Goal: Information Seeking & Learning: Learn about a topic

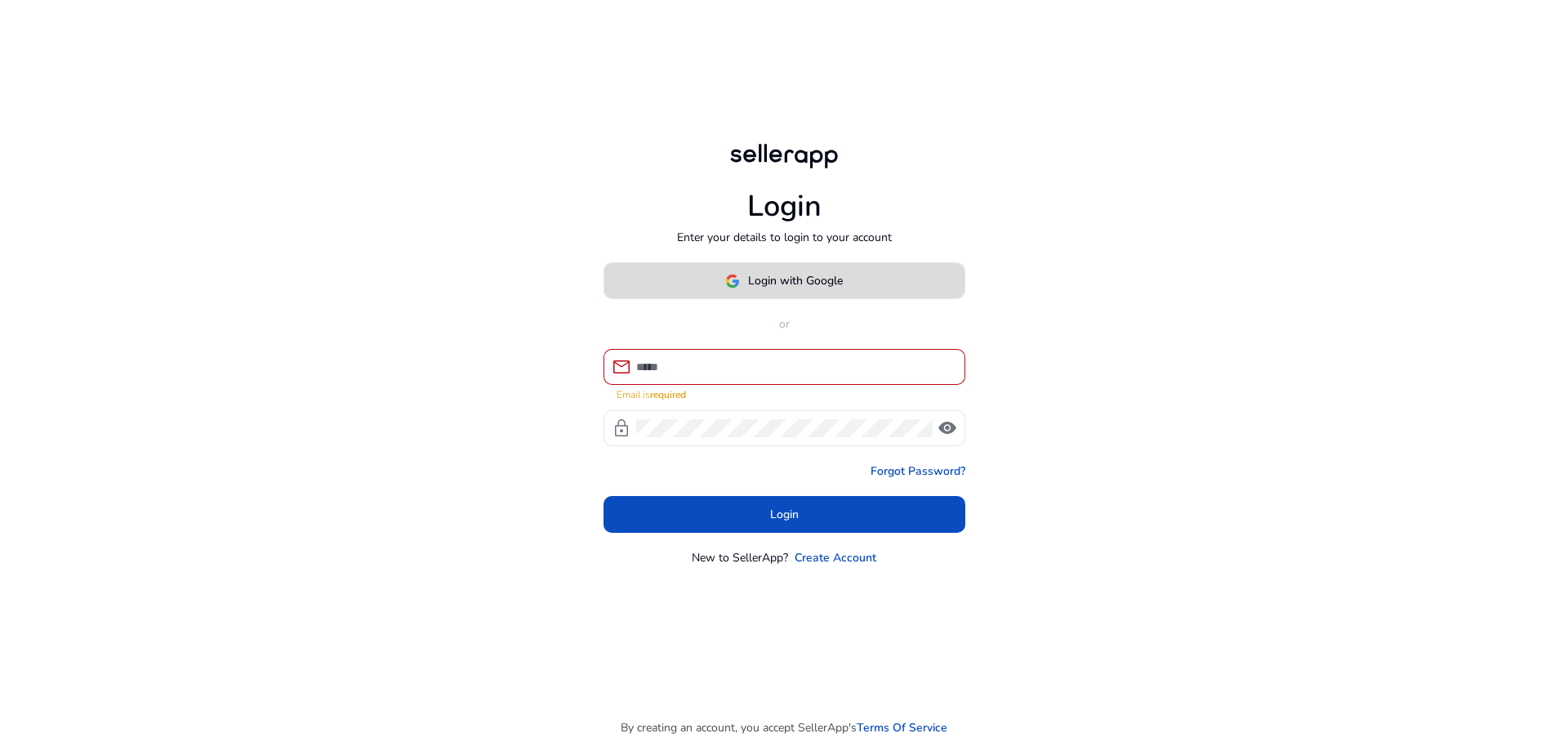
click at [823, 289] on span "Login with Google" at bounding box center [795, 281] width 95 height 18
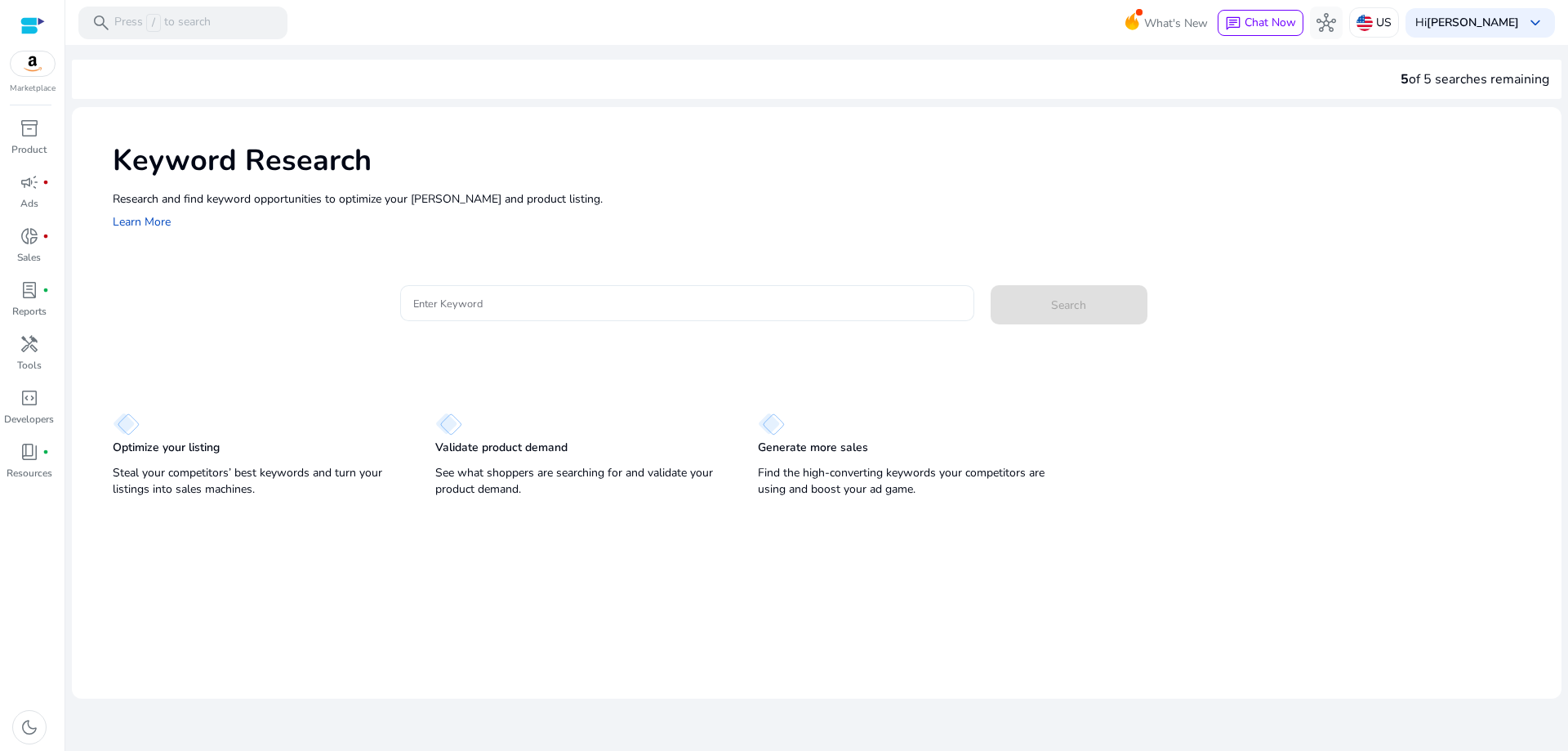
click at [483, 305] on input "Enter Keyword" at bounding box center [687, 303] width 547 height 18
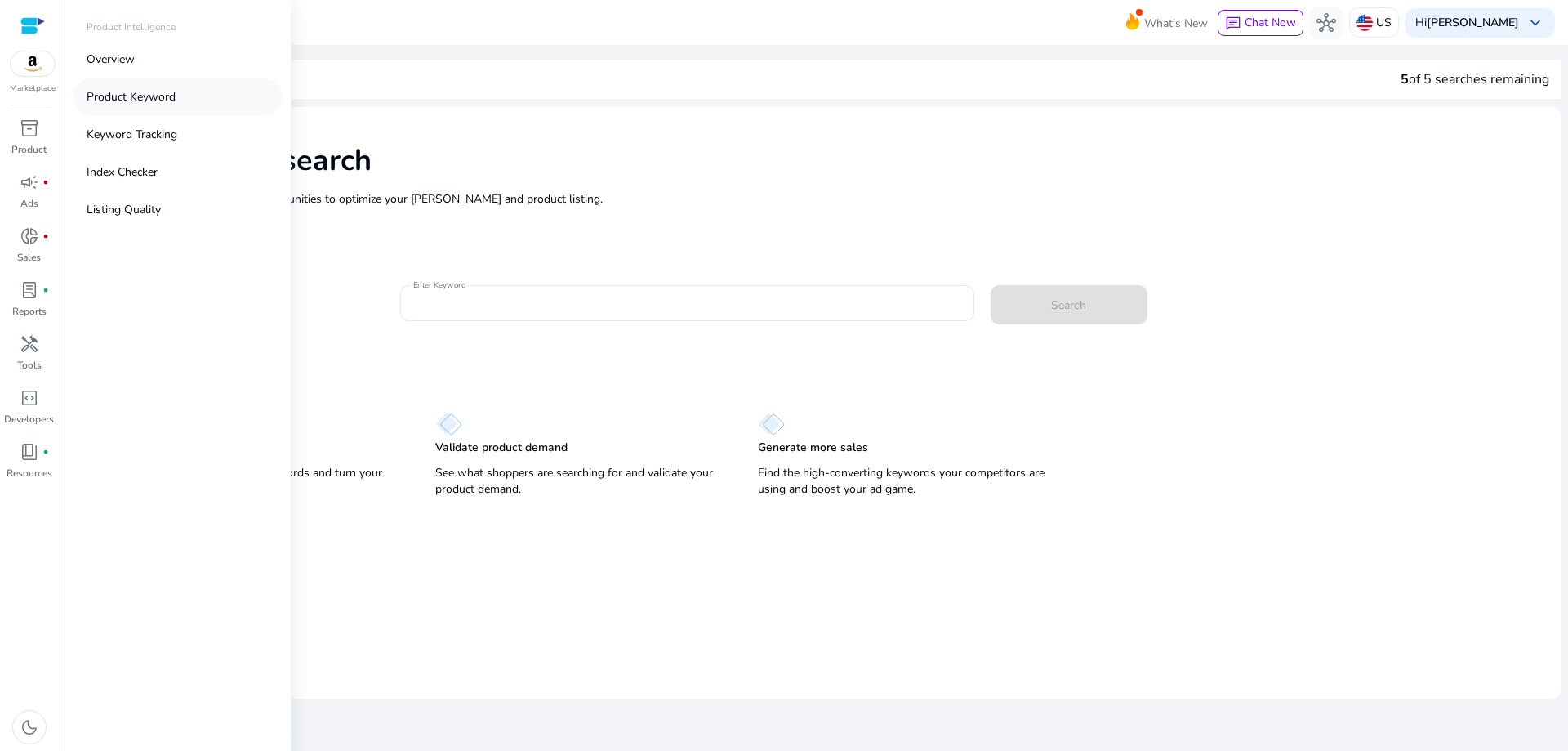
click at [120, 102] on p "Product Keyword" at bounding box center [131, 97] width 89 height 18
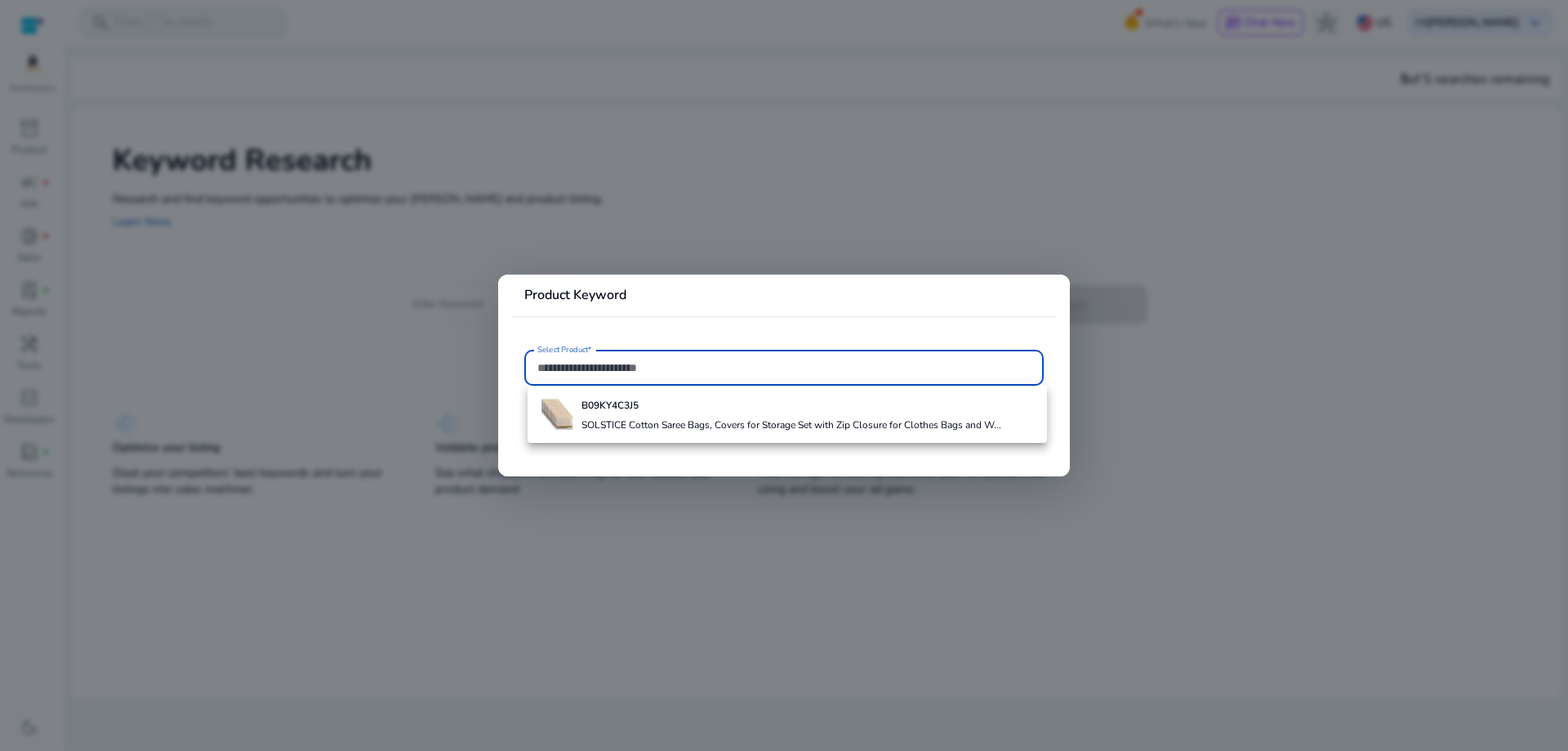
click at [638, 373] on input "Select Product*" at bounding box center [784, 368] width 494 height 18
paste input "**********"
type input "**********"
drag, startPoint x: 628, startPoint y: 367, endPoint x: 539, endPoint y: 367, distance: 89.0
click at [539, 367] on input "**********" at bounding box center [784, 368] width 494 height 18
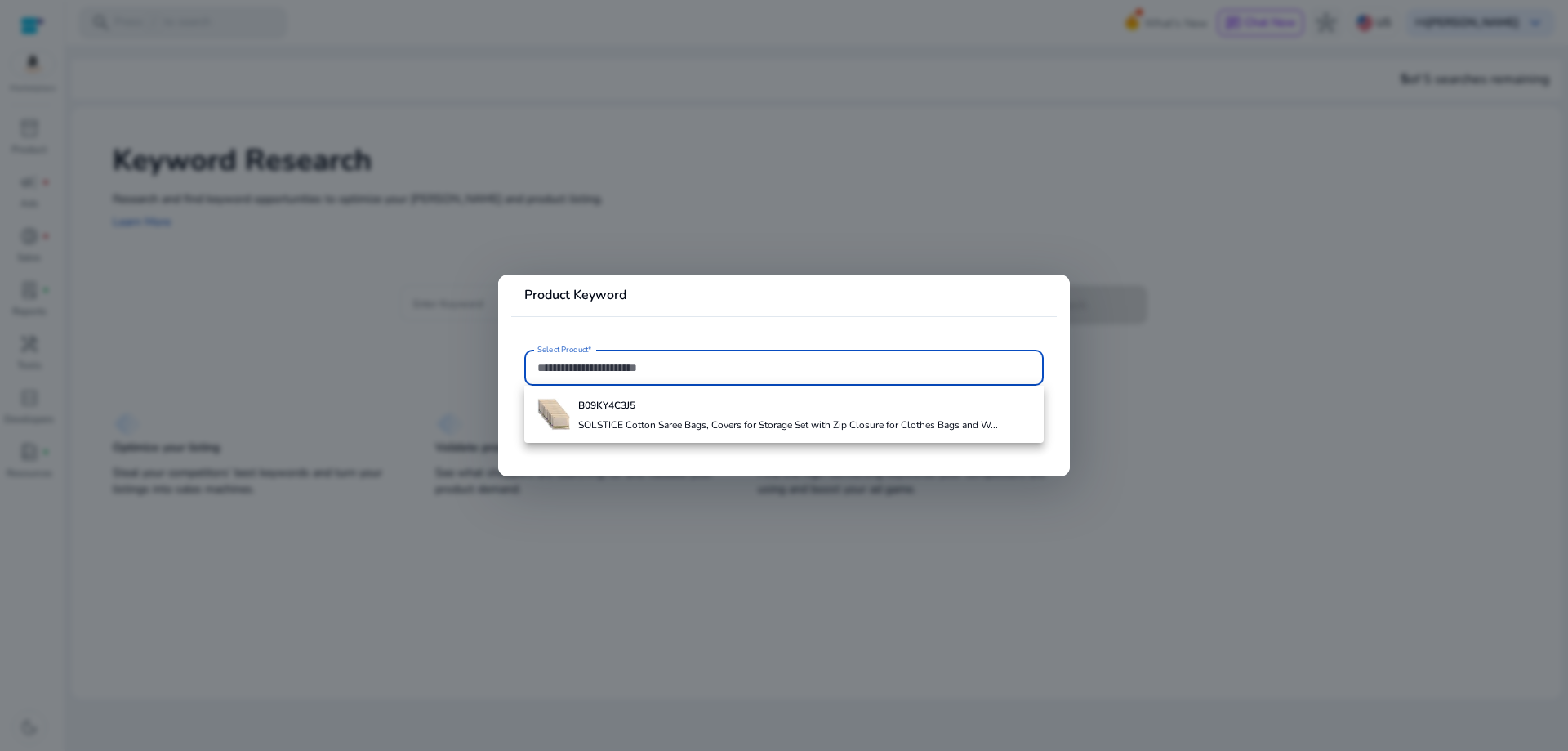
click at [637, 368] on input "Select Product*" at bounding box center [784, 368] width 494 height 18
paste input "**********"
type input "**********"
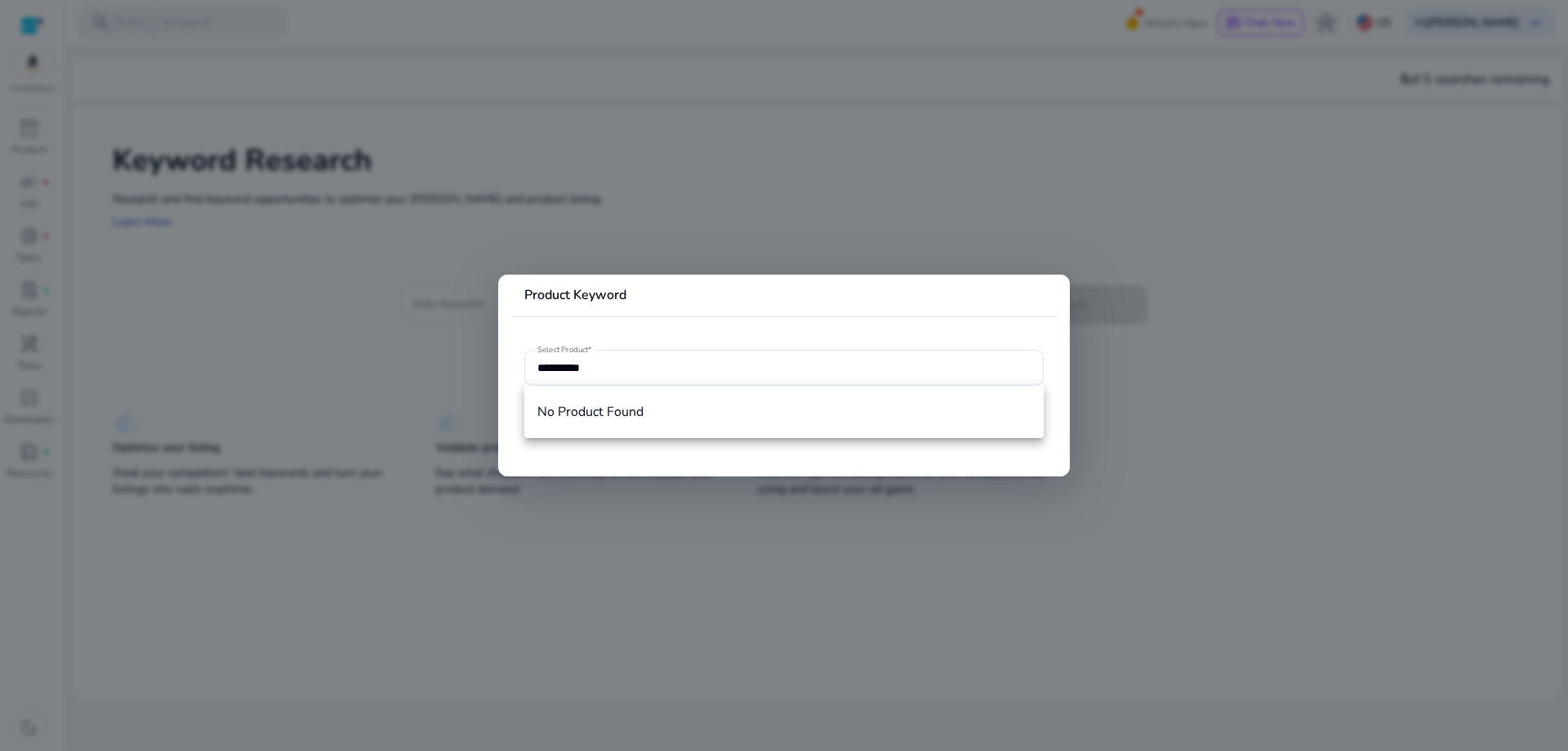
click at [588, 573] on div at bounding box center [784, 376] width 1568 height 751
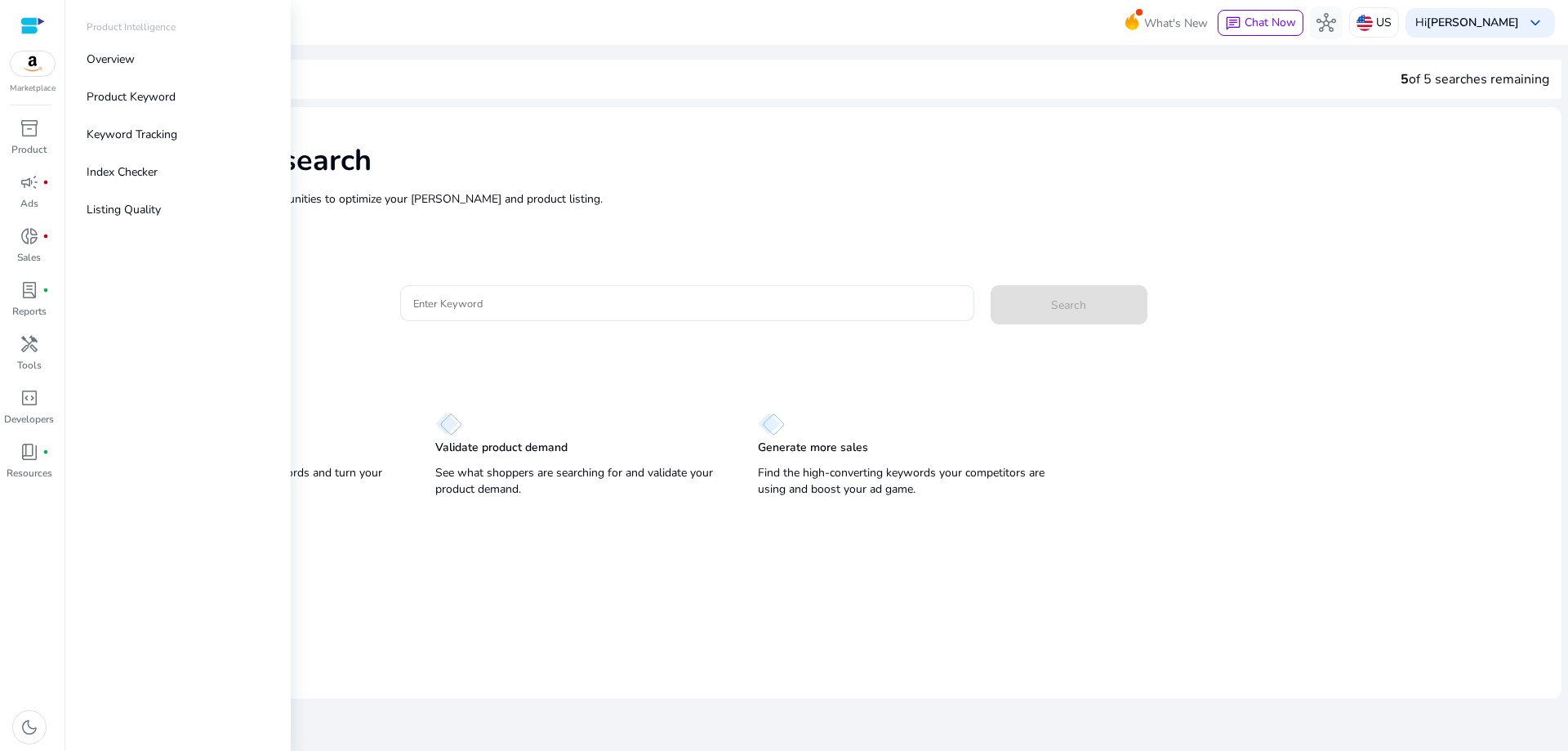
click at [41, 66] on img at bounding box center [32, 64] width 44 height 24
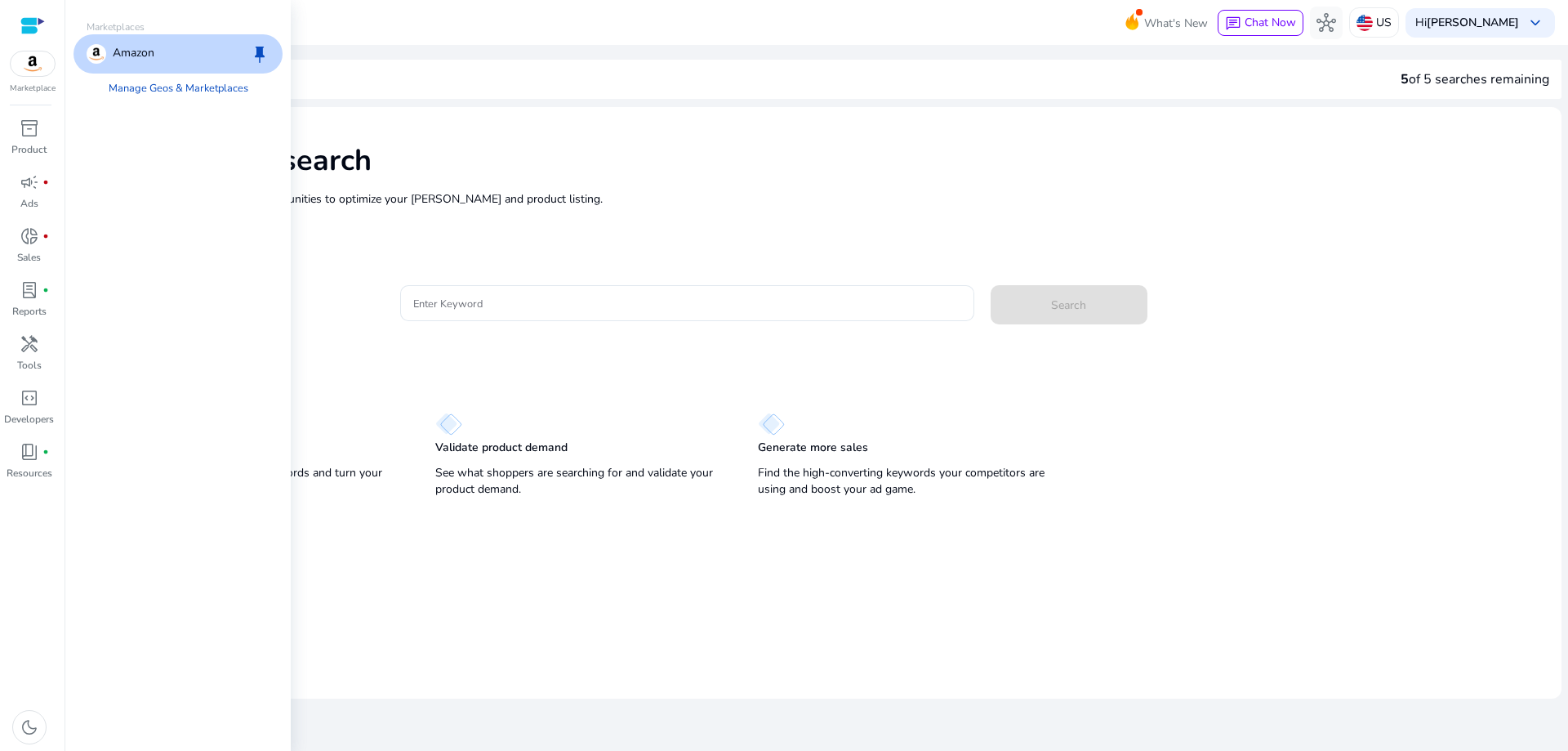
click at [136, 62] on p "Amazon" at bounding box center [133, 54] width 42 height 20
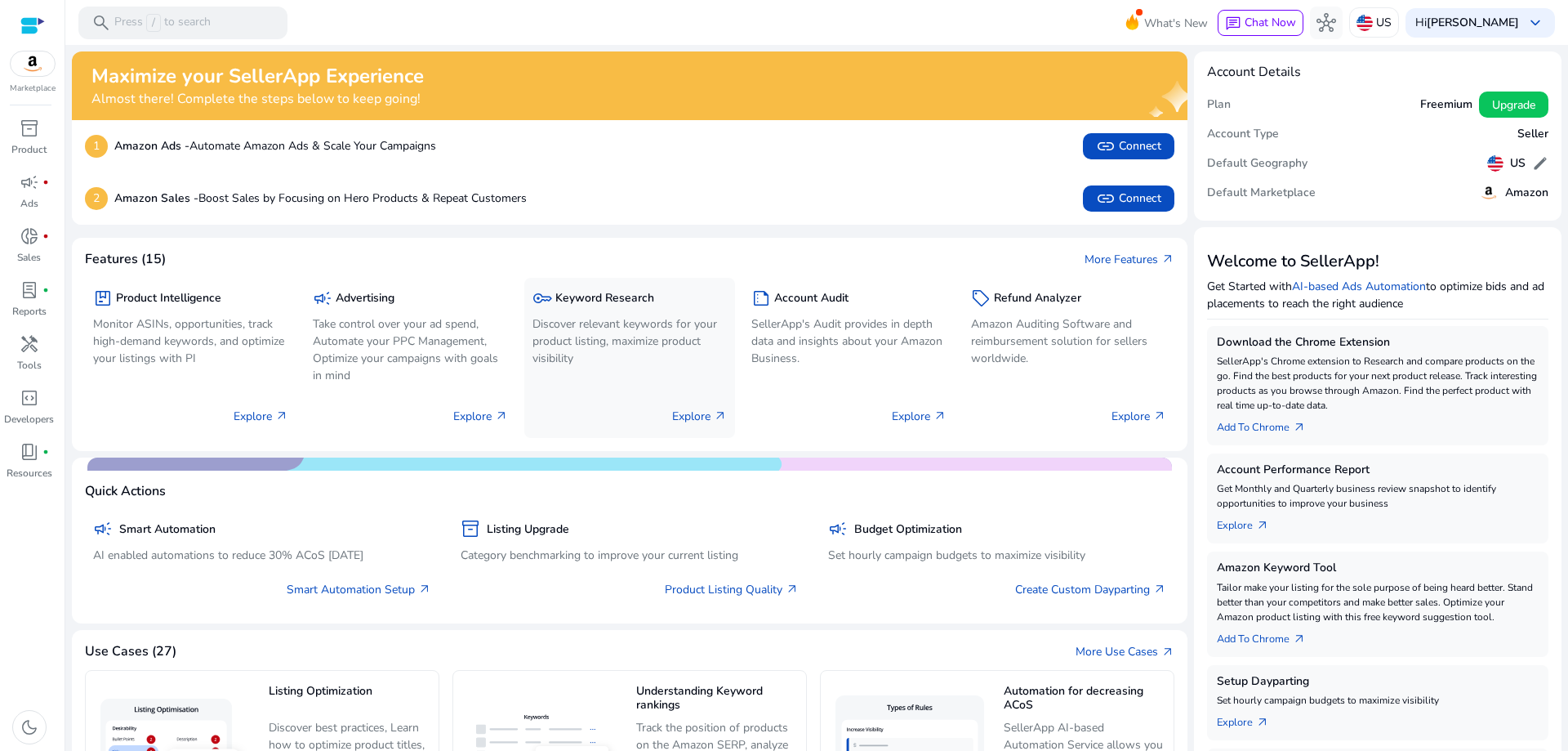
click at [594, 296] on h5 "Keyword Research" at bounding box center [604, 298] width 99 height 14
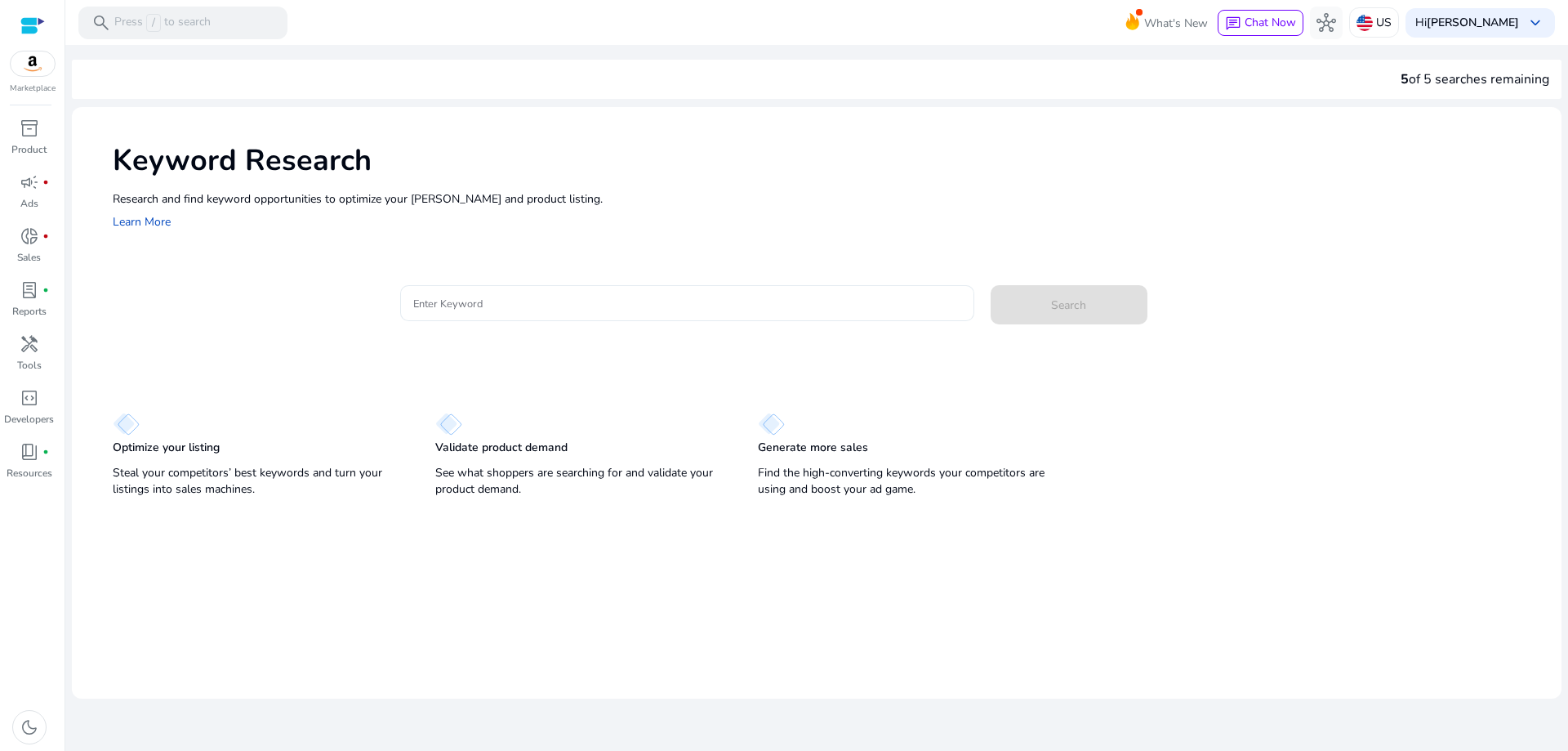
click at [483, 305] on input "Enter Keyword" at bounding box center [687, 303] width 547 height 18
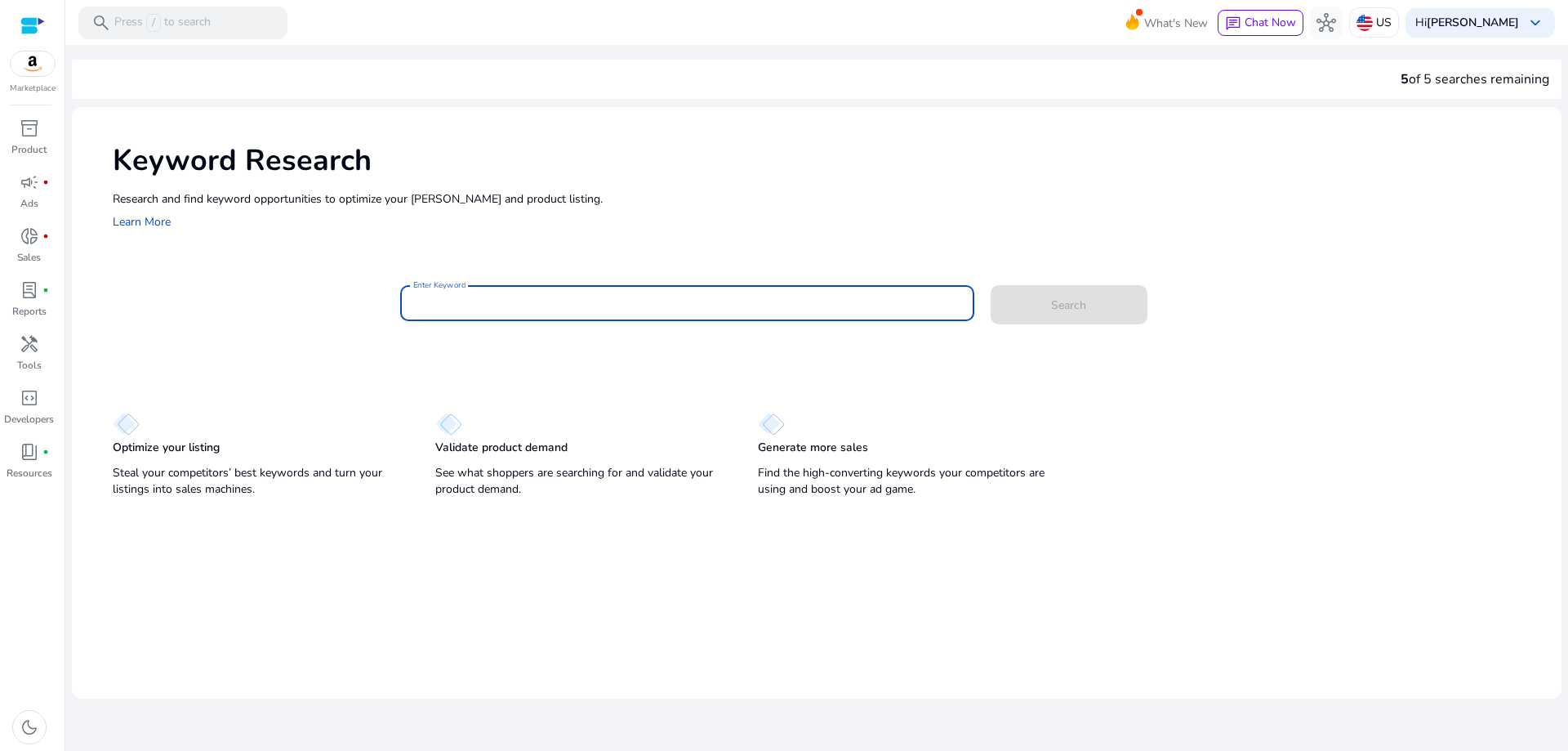
click at [198, 455] on p "Optimize your listing" at bounding box center [165, 447] width 107 height 17
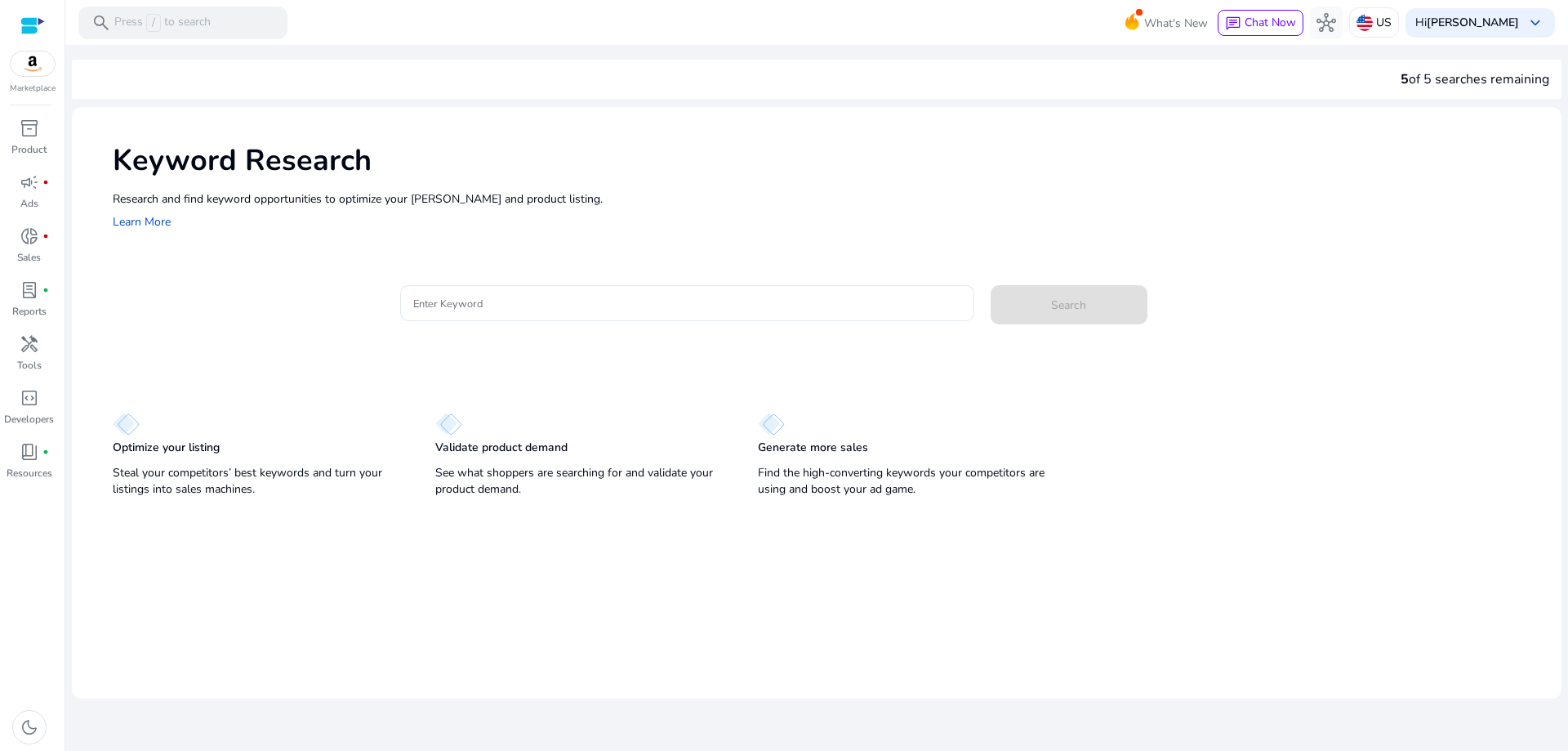
click at [198, 455] on p "Optimize your listing" at bounding box center [165, 447] width 107 height 17
click at [192, 478] on p "Steal your competitors’ best keywords and turn your listings into sales machine…" at bounding box center [257, 480] width 290 height 32
drag, startPoint x: 256, startPoint y: 469, endPoint x: 373, endPoint y: 476, distance: 117.2
click at [373, 475] on p "Steal your competitors’ best keywords and turn your listings into sales machine…" at bounding box center [257, 480] width 290 height 32
drag, startPoint x: 201, startPoint y: 510, endPoint x: 281, endPoint y: 485, distance: 83.8
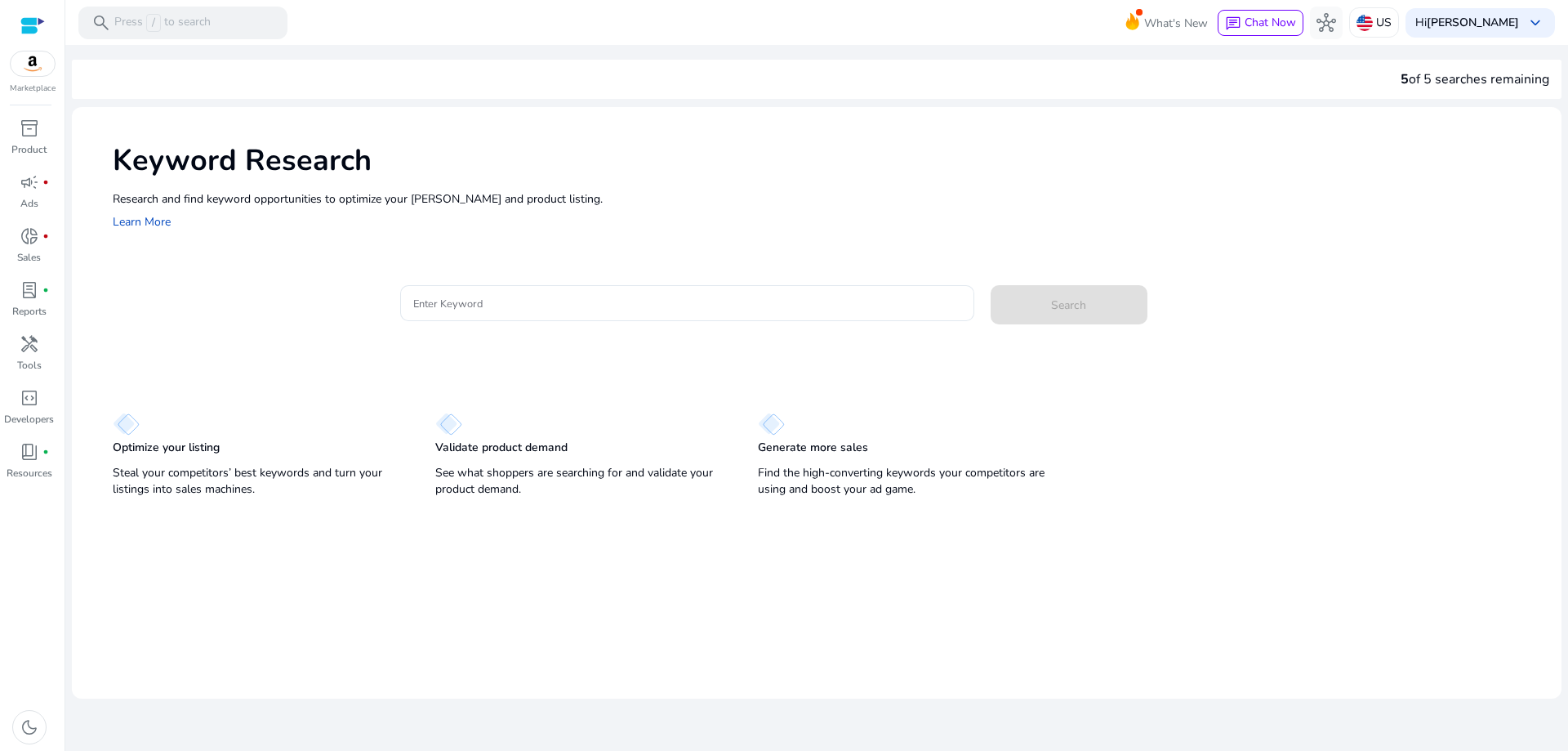
click at [203, 510] on mat-card "Keyword Research Research and find keyword opportunities to optimize your ad ca…" at bounding box center [817, 402] width 1490 height 592
click at [494, 310] on input "Enter Keyword" at bounding box center [687, 303] width 547 height 18
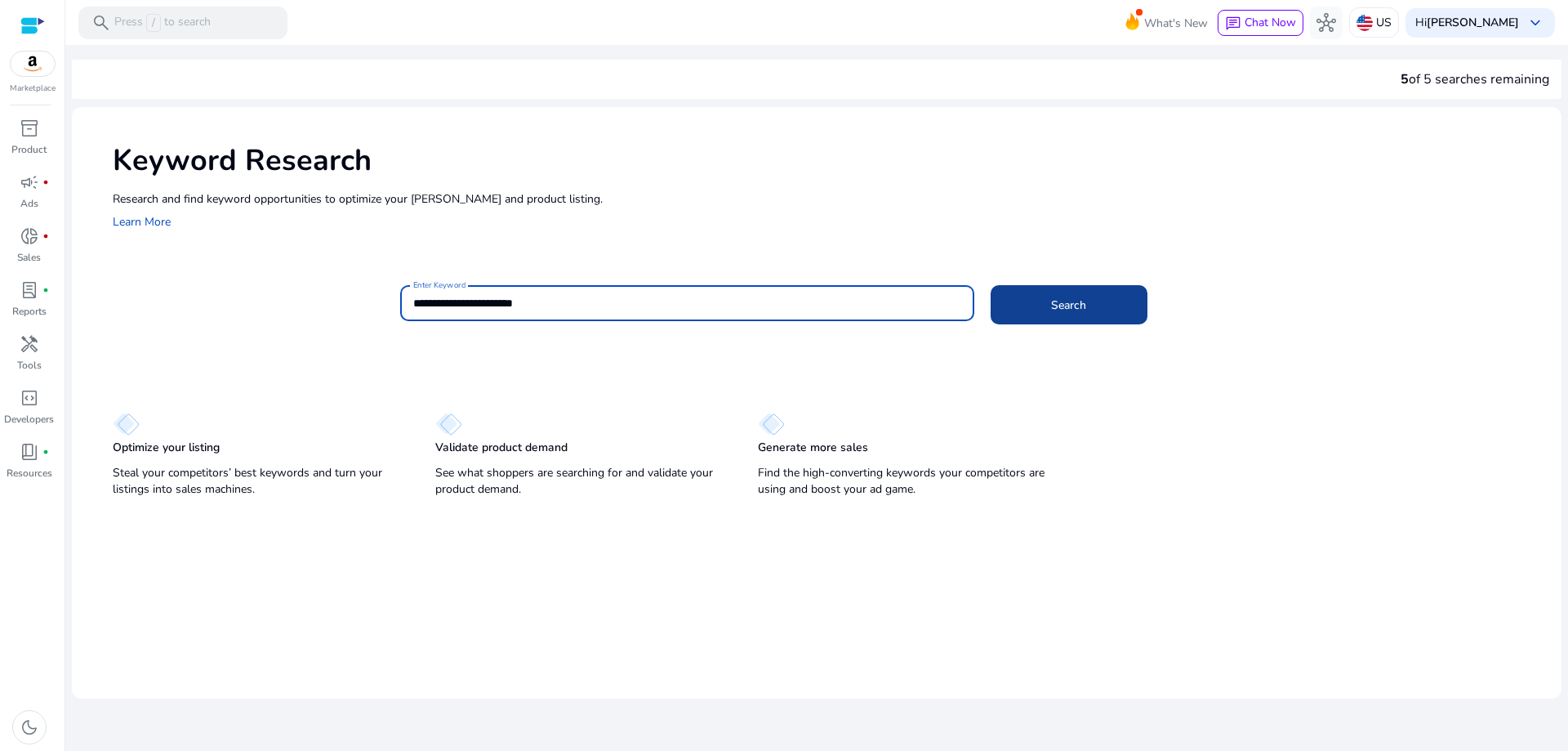
type input "**********"
click at [1083, 305] on span "Search" at bounding box center [1068, 305] width 35 height 18
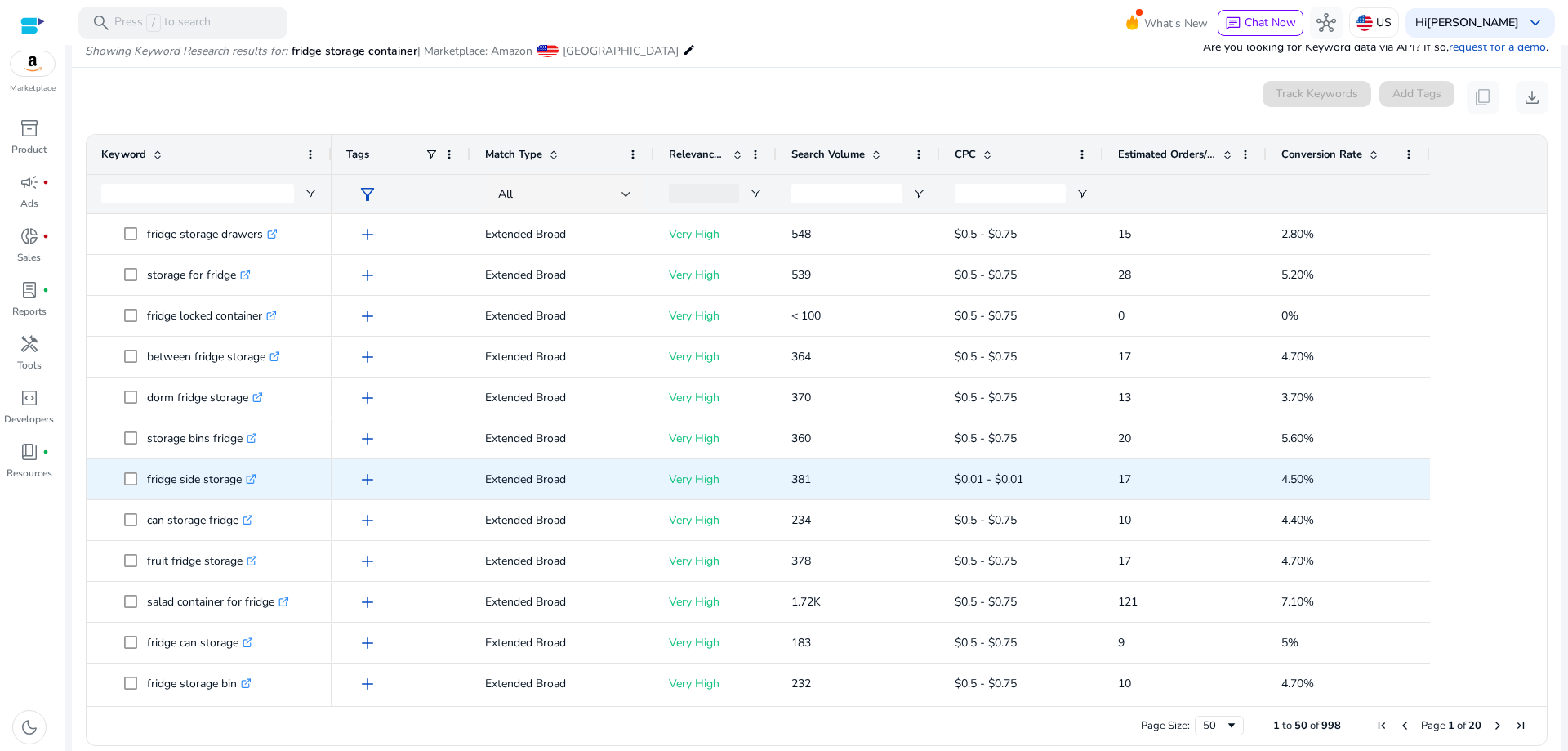
scroll to position [1471, 0]
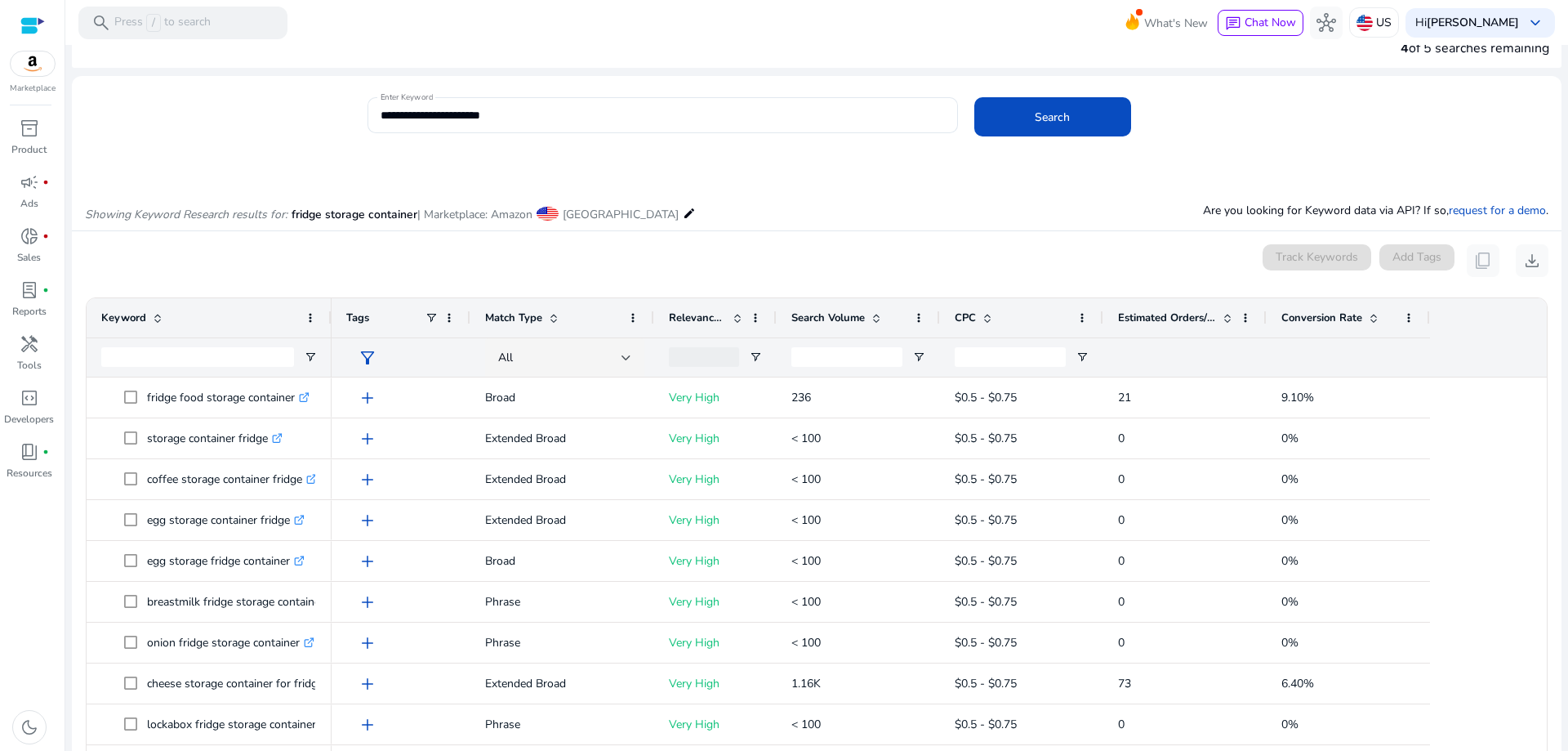
click at [682, 216] on mat-icon "edit" at bounding box center [688, 213] width 13 height 20
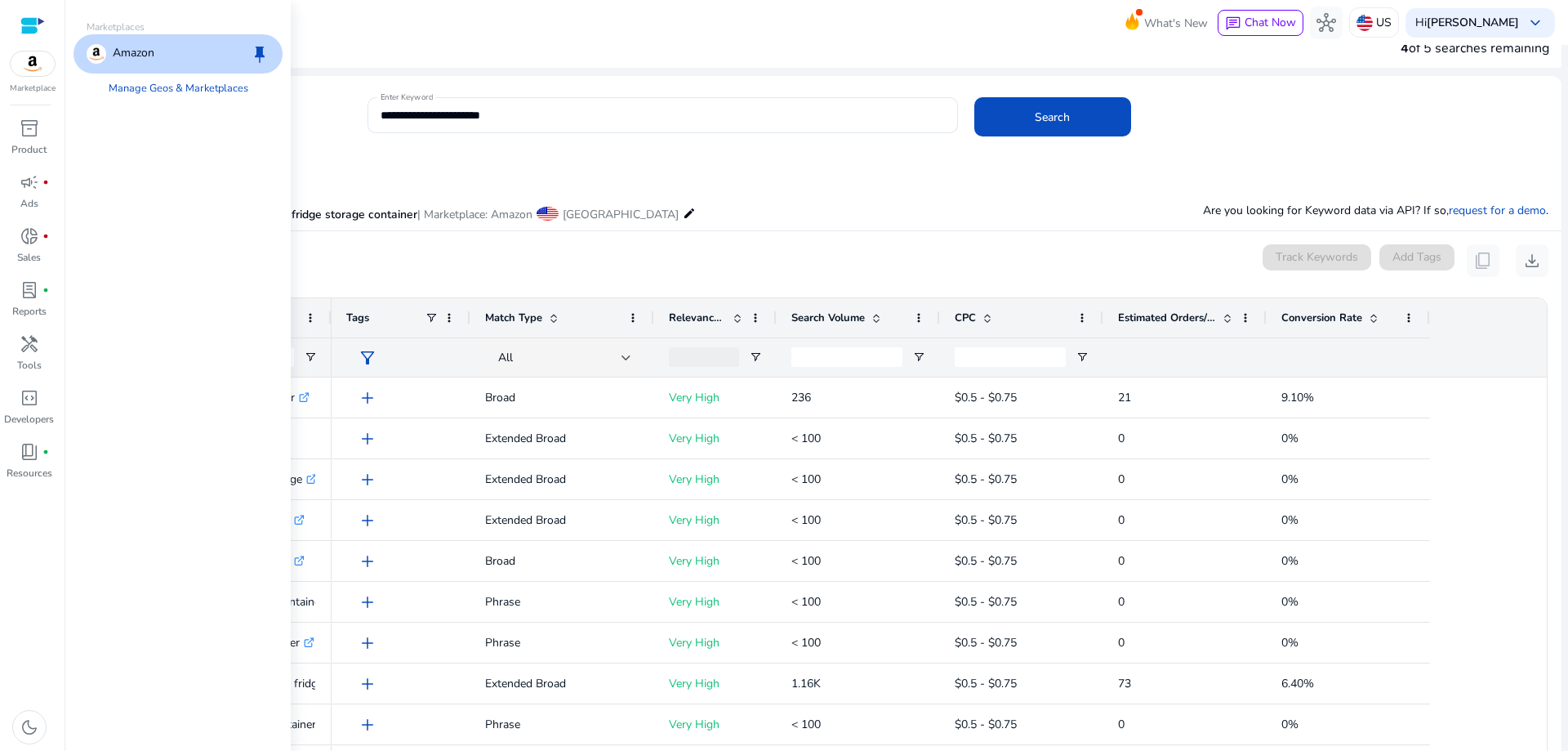
click at [682, 216] on mat-icon "edit" at bounding box center [688, 213] width 13 height 20
click at [593, 216] on span "United States" at bounding box center [621, 214] width 116 height 16
click at [538, 216] on p "Showing Keyword Research results for: fridge storage container | Marketplace: A…" at bounding box center [390, 212] width 611 height 22
click at [507, 216] on span "| Marketplace: Amazon" at bounding box center [475, 214] width 115 height 16
click at [620, 174] on div "Showing Keyword Research results for: fridge storage container | Marketplace: A…" at bounding box center [817, 197] width 1490 height 66
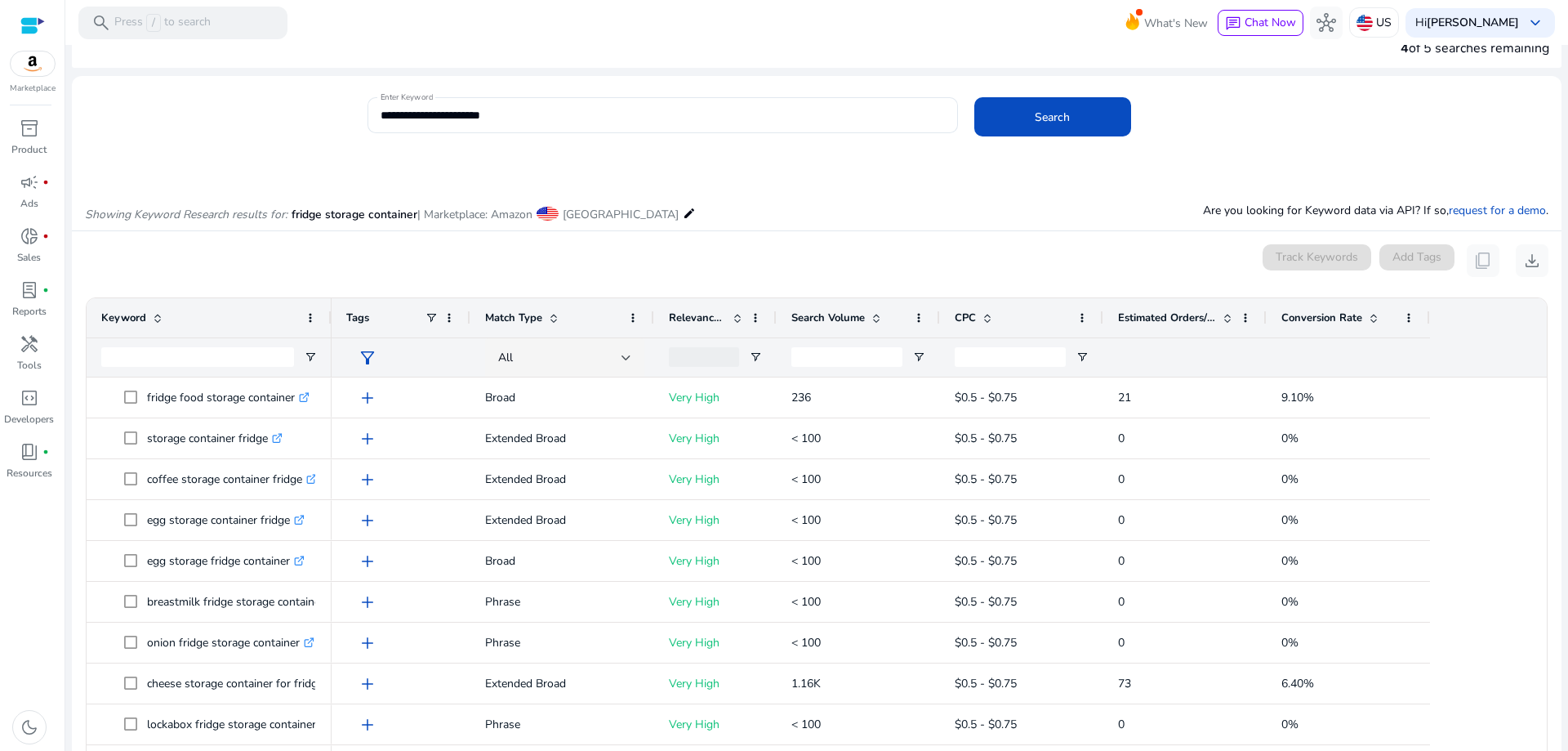
click at [404, 156] on mat-card "**********" at bounding box center [817, 123] width 1490 height 79
click at [1386, 19] on p "US" at bounding box center [1383, 22] width 16 height 28
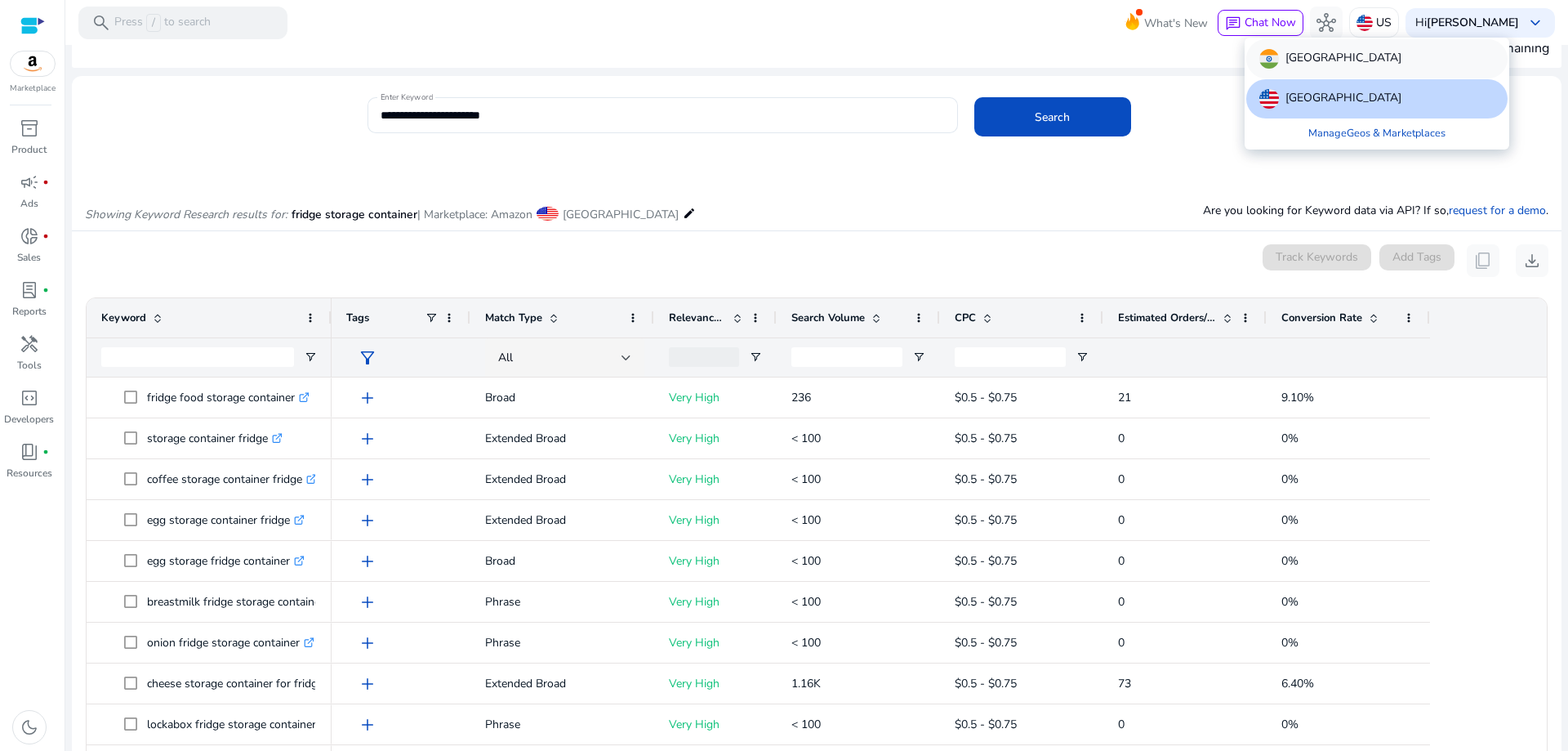
click at [1317, 62] on div "India" at bounding box center [1376, 59] width 261 height 39
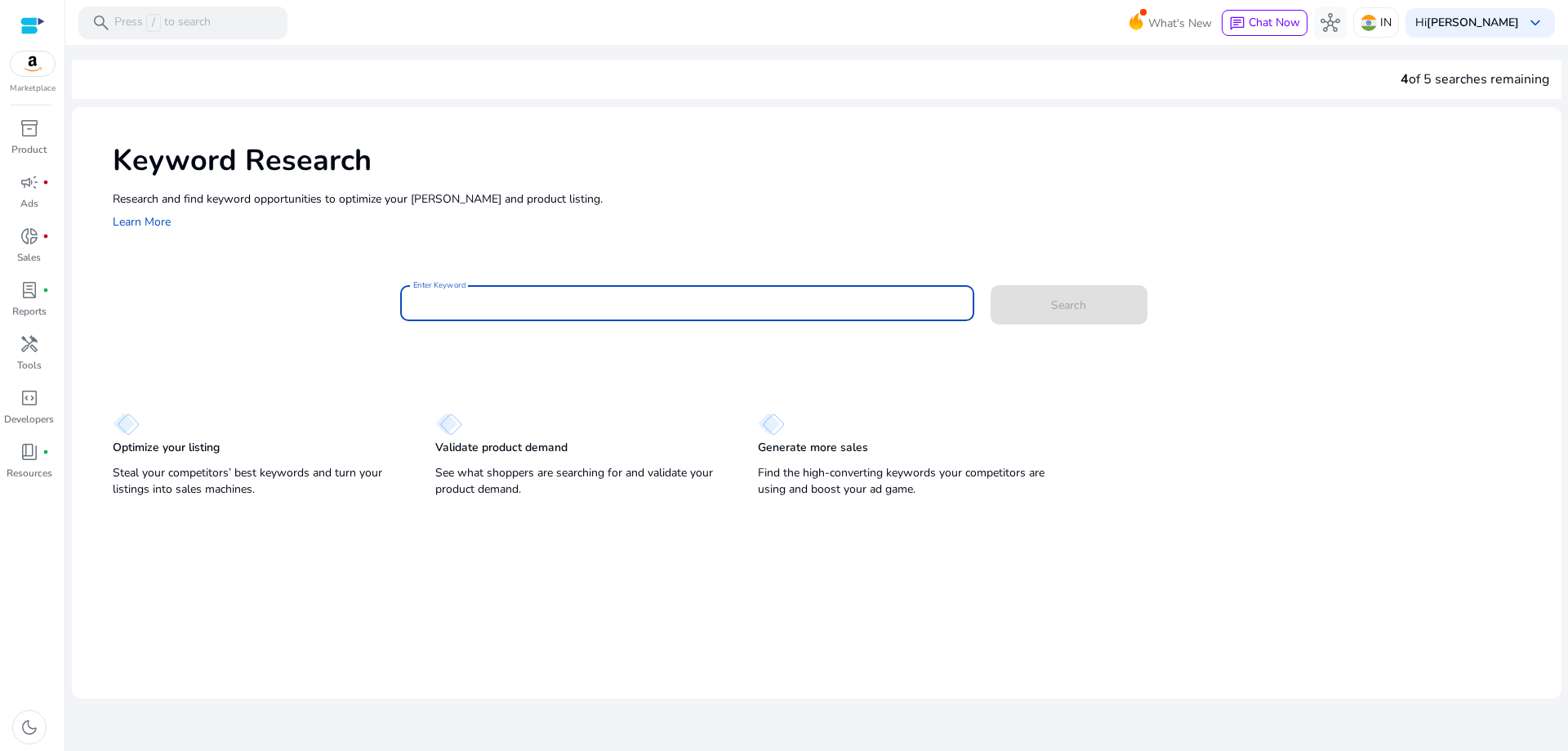
click at [544, 295] on input "Enter Keyword" at bounding box center [687, 303] width 547 height 18
type input "**********"
click at [990, 286] on button "Search" at bounding box center [1068, 305] width 156 height 39
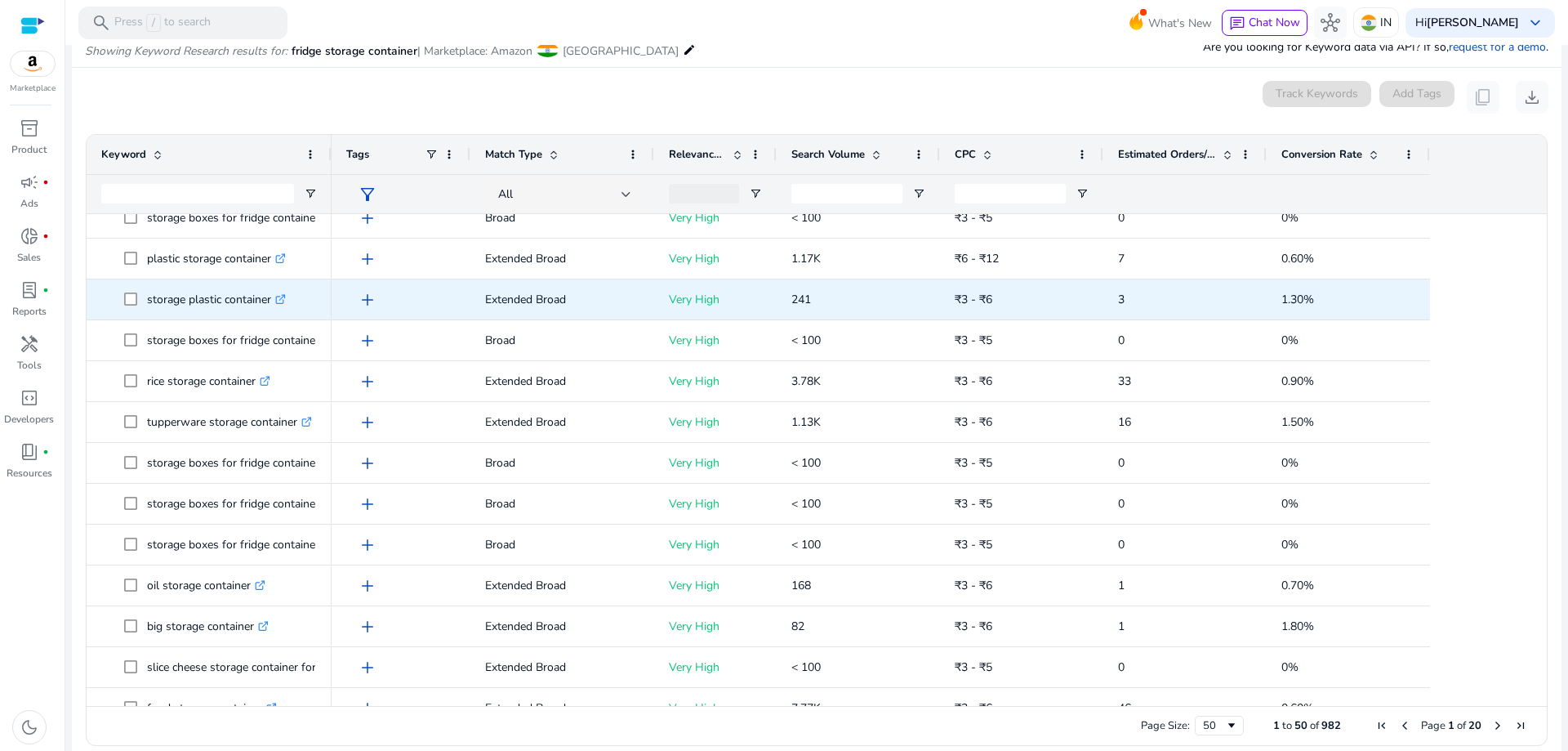
scroll to position [547, 0]
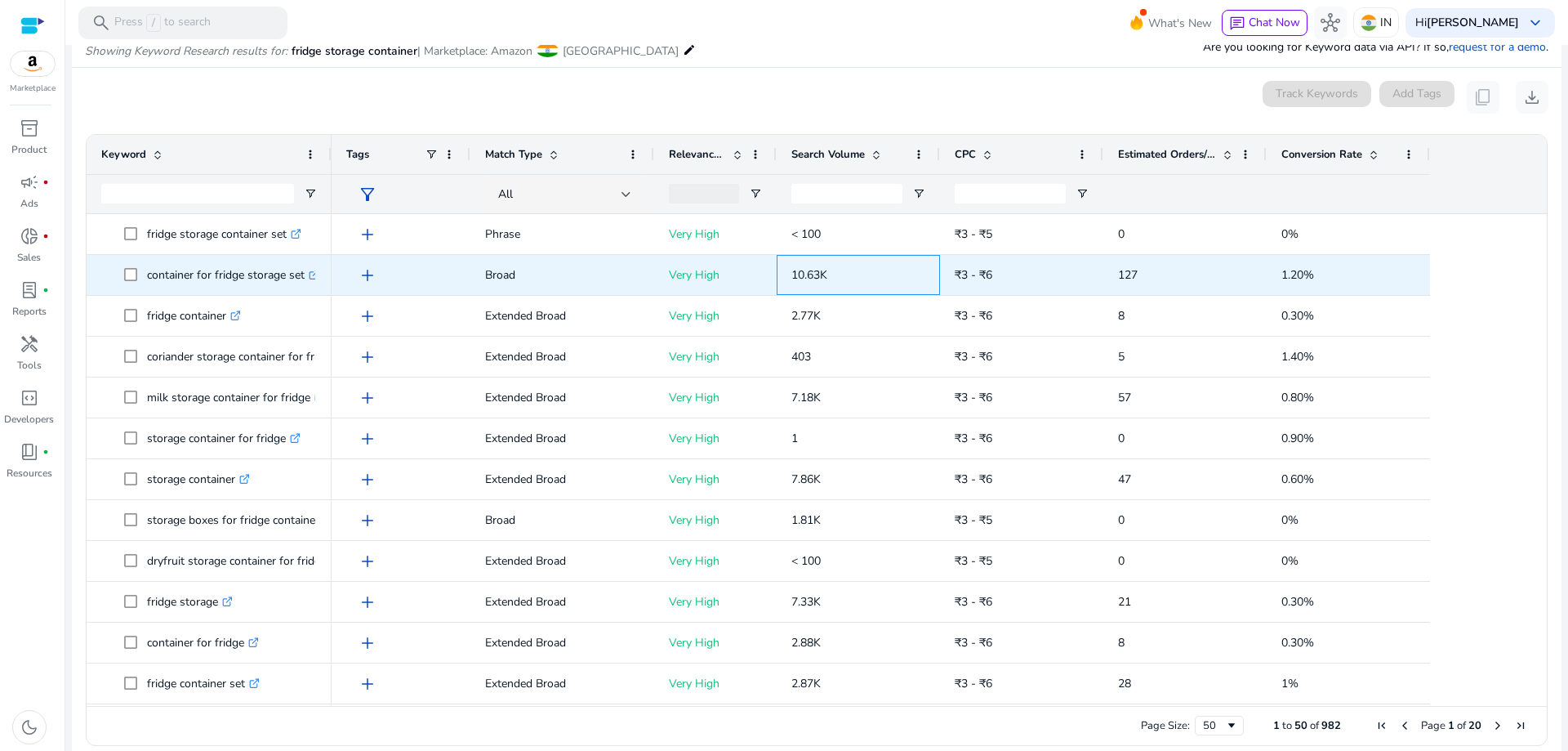
drag, startPoint x: 792, startPoint y: 275, endPoint x: 830, endPoint y: 275, distance: 38.0
click at [830, 275] on p "10.63K" at bounding box center [857, 275] width 134 height 33
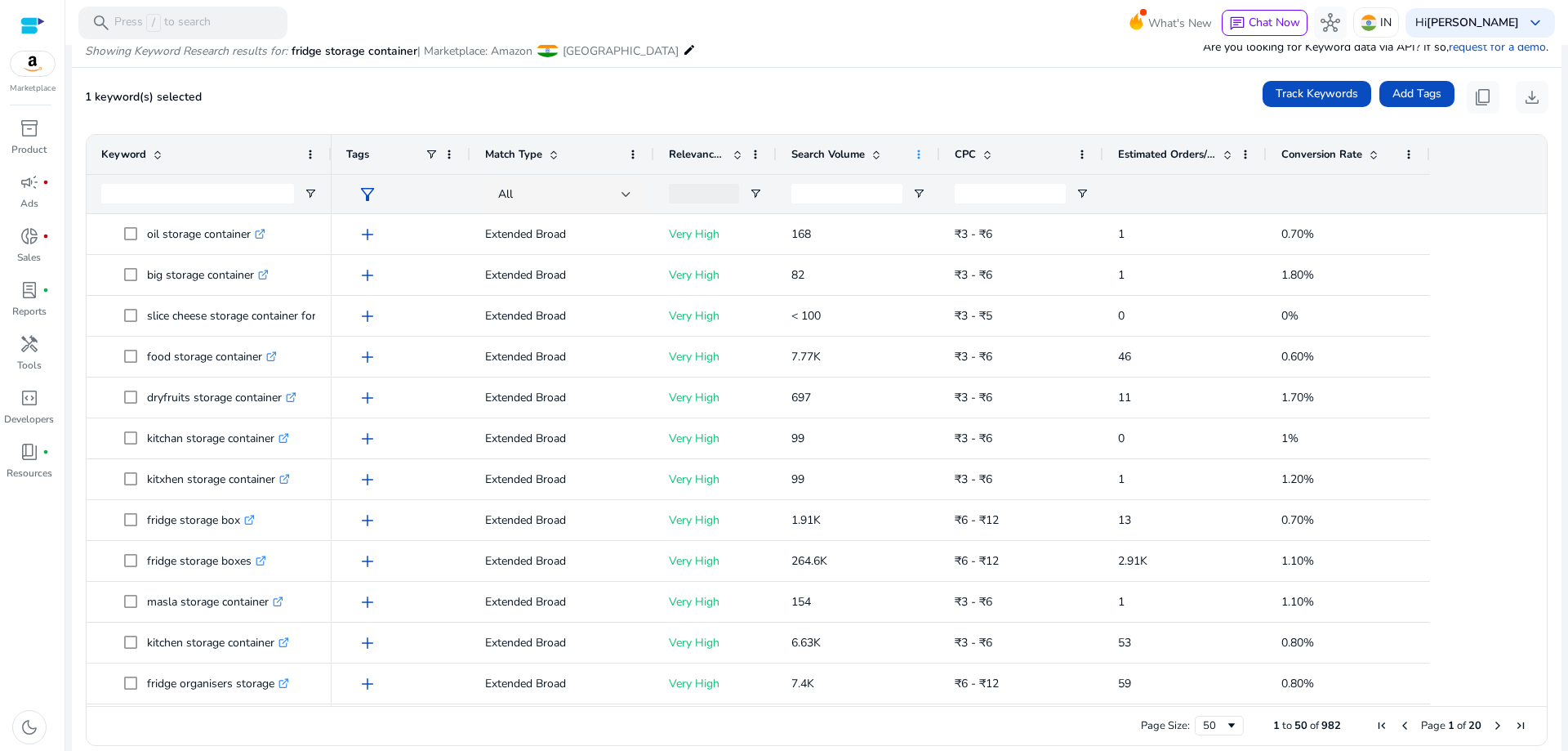
click at [920, 155] on span at bounding box center [918, 154] width 13 height 13
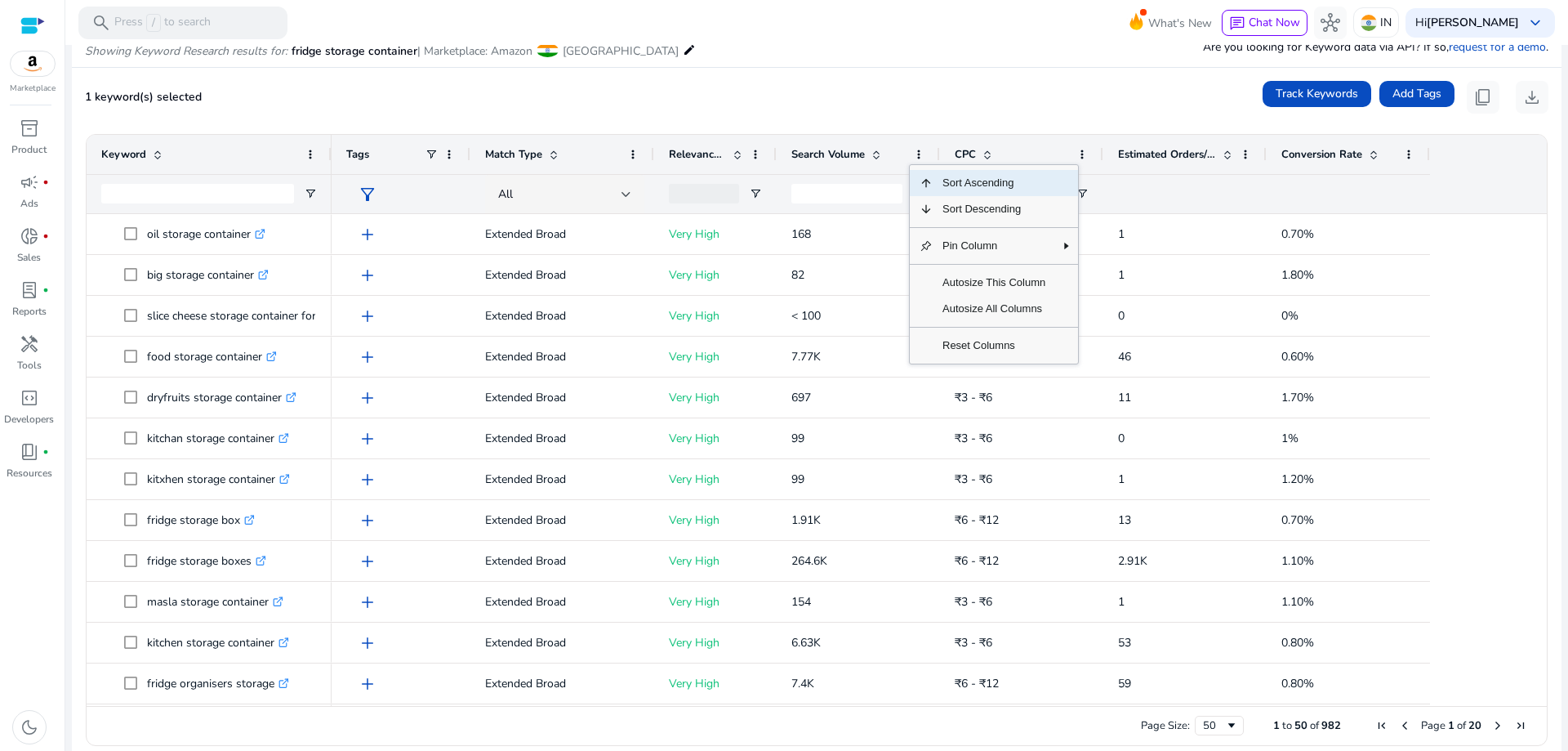
click at [980, 187] on span "Sort Ascending" at bounding box center [993, 183] width 122 height 26
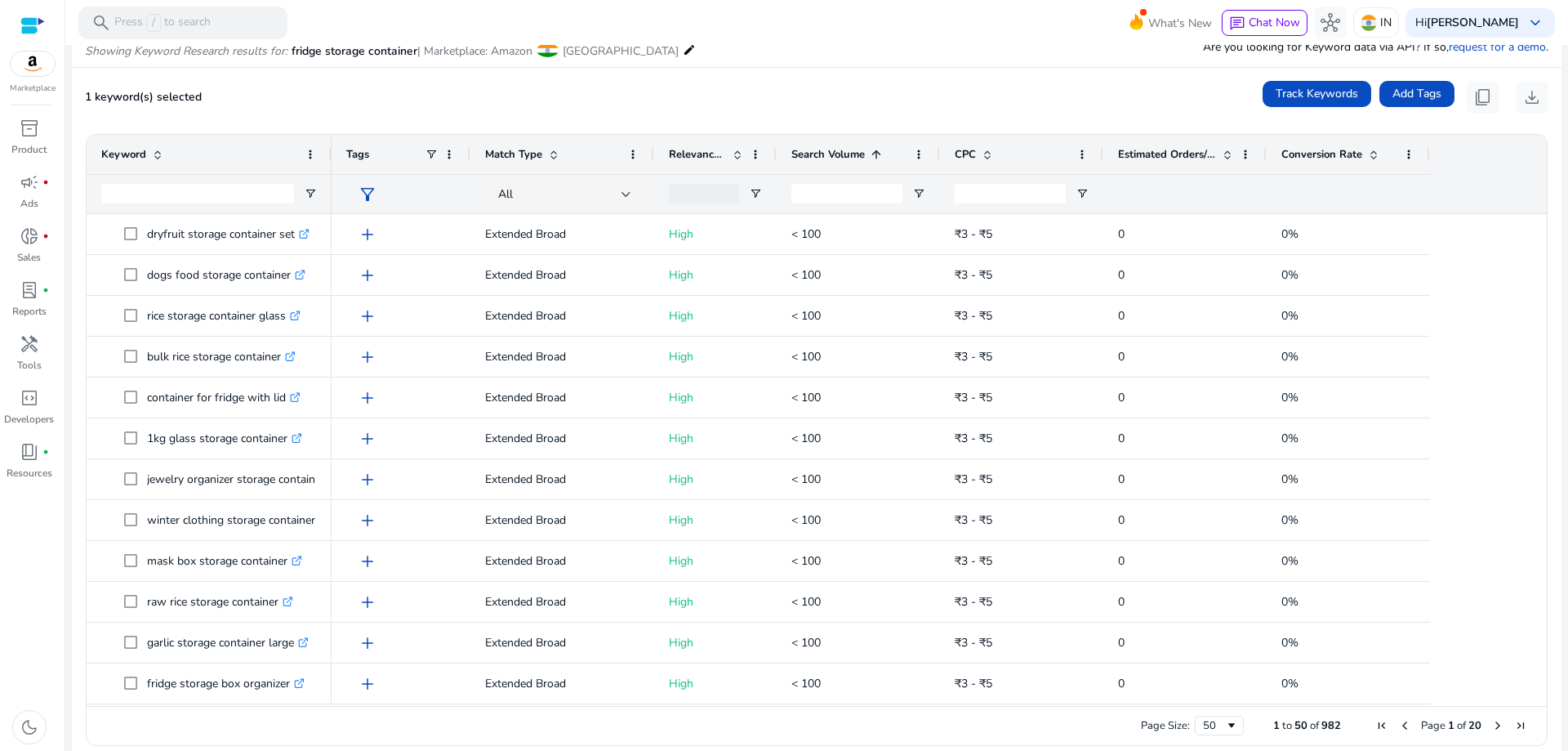
click at [921, 161] on div "Search Volume 1" at bounding box center [857, 155] width 134 height 39
click at [919, 154] on span at bounding box center [918, 154] width 13 height 13
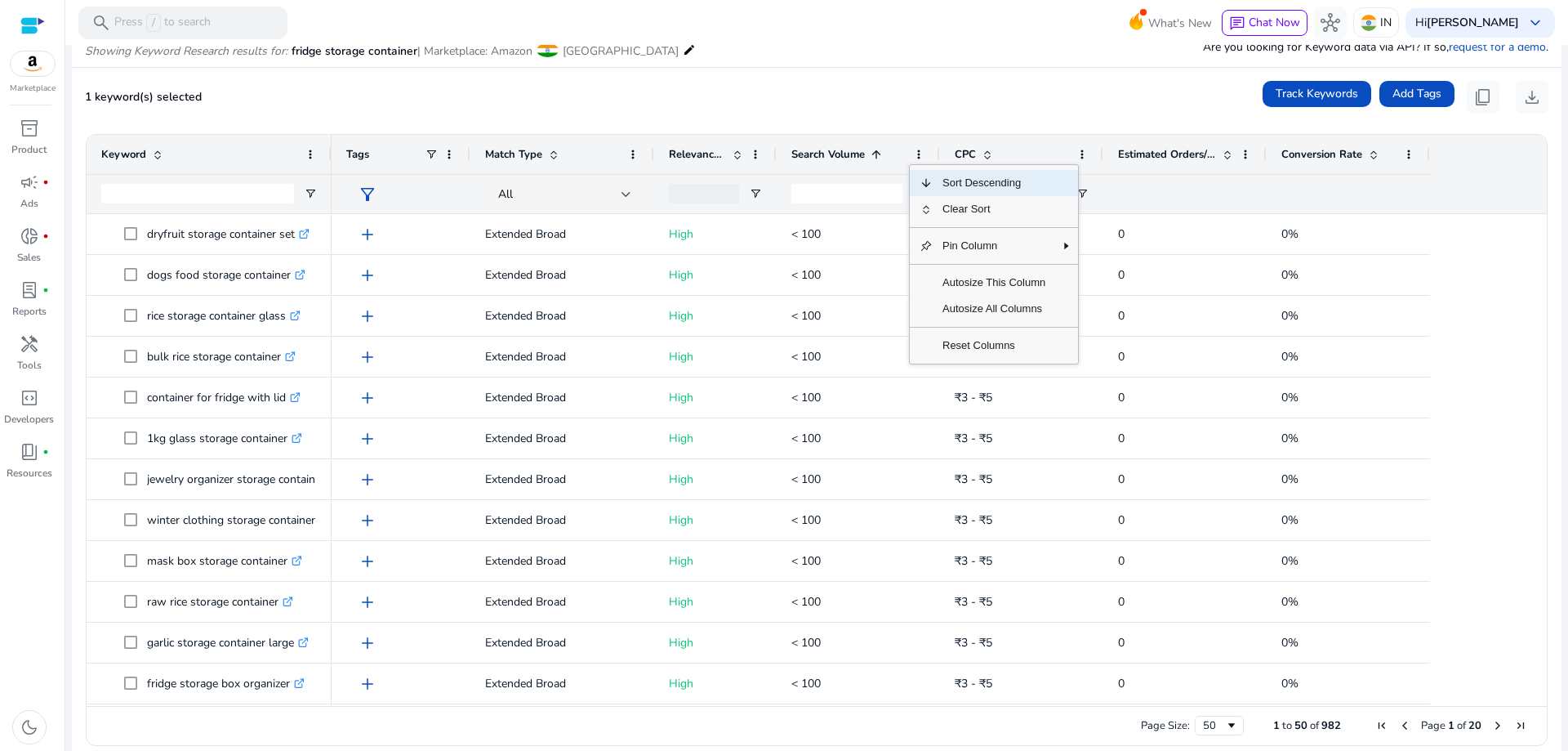
click at [980, 187] on span "Sort Descending" at bounding box center [993, 183] width 122 height 26
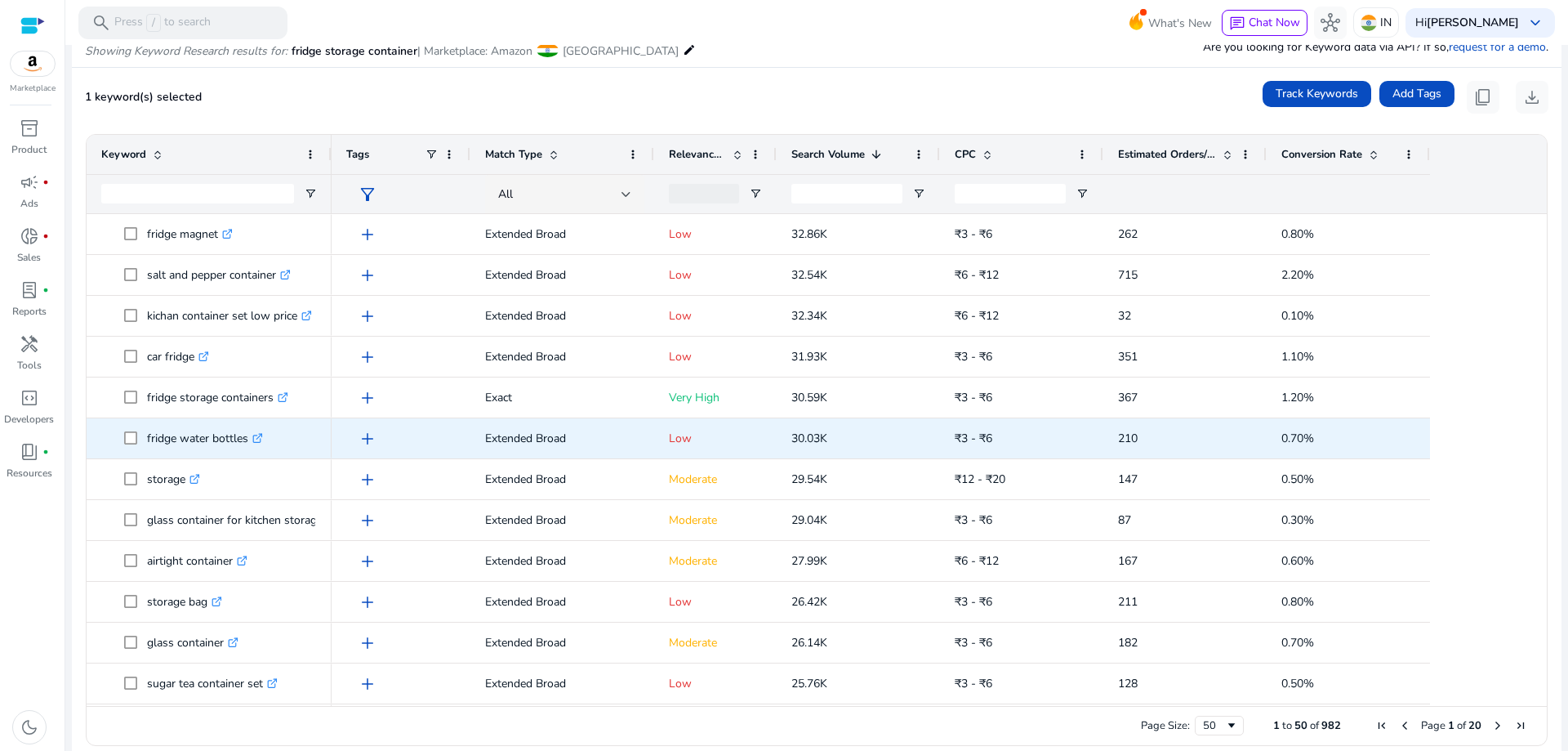
scroll to position [1524, 0]
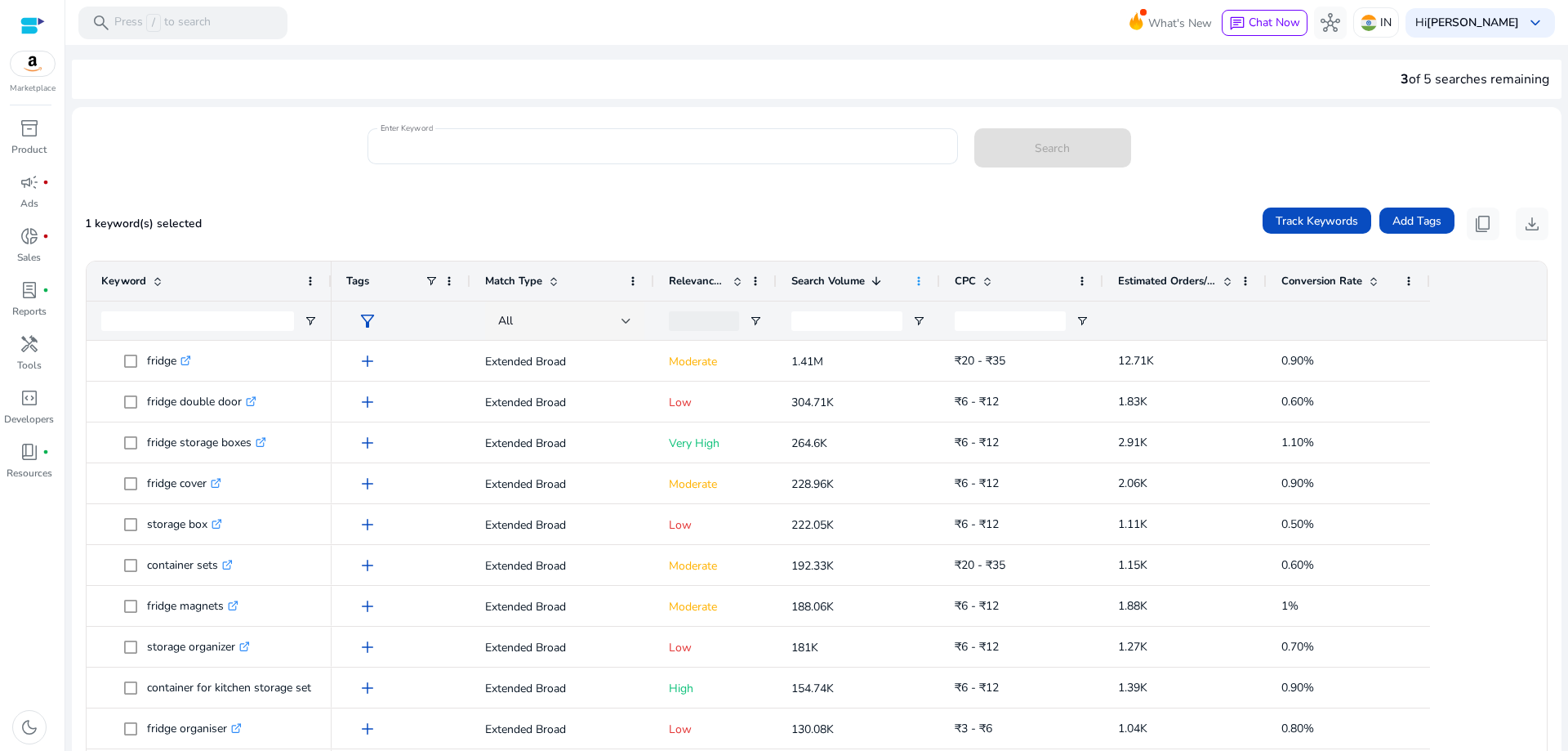
click at [922, 282] on span at bounding box center [918, 281] width 13 height 13
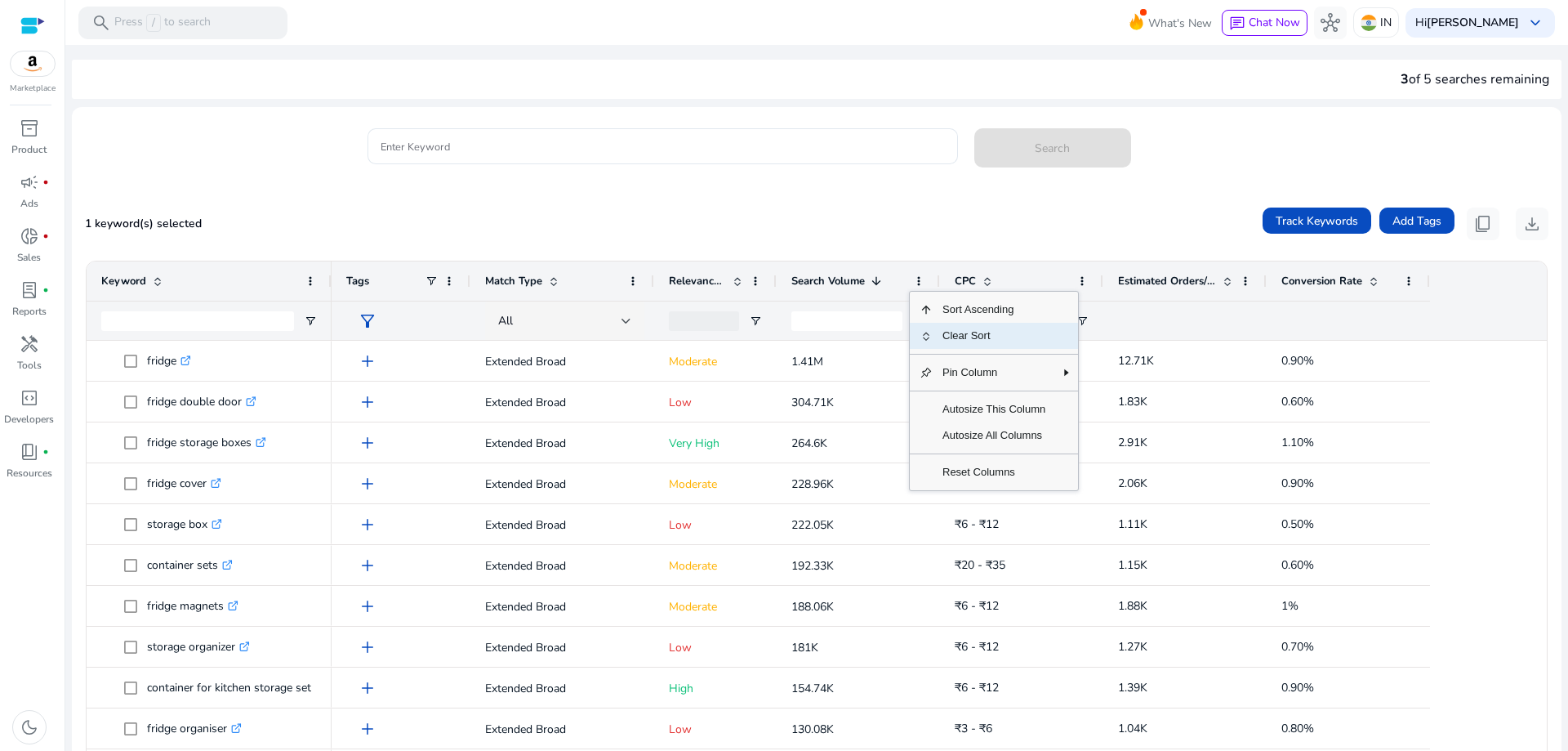
click at [968, 341] on span "Clear Sort" at bounding box center [993, 335] width 122 height 26
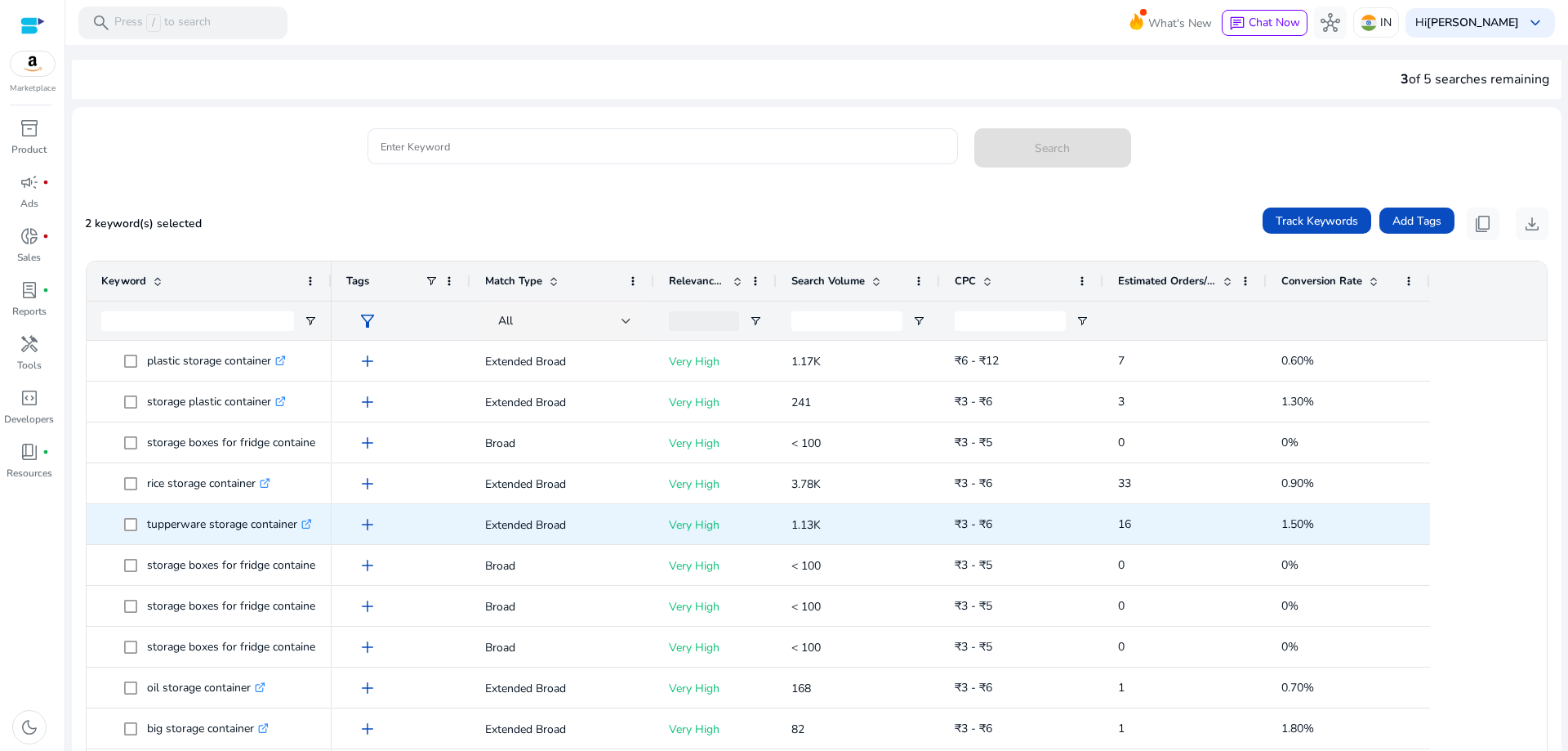
scroll to position [1062, 0]
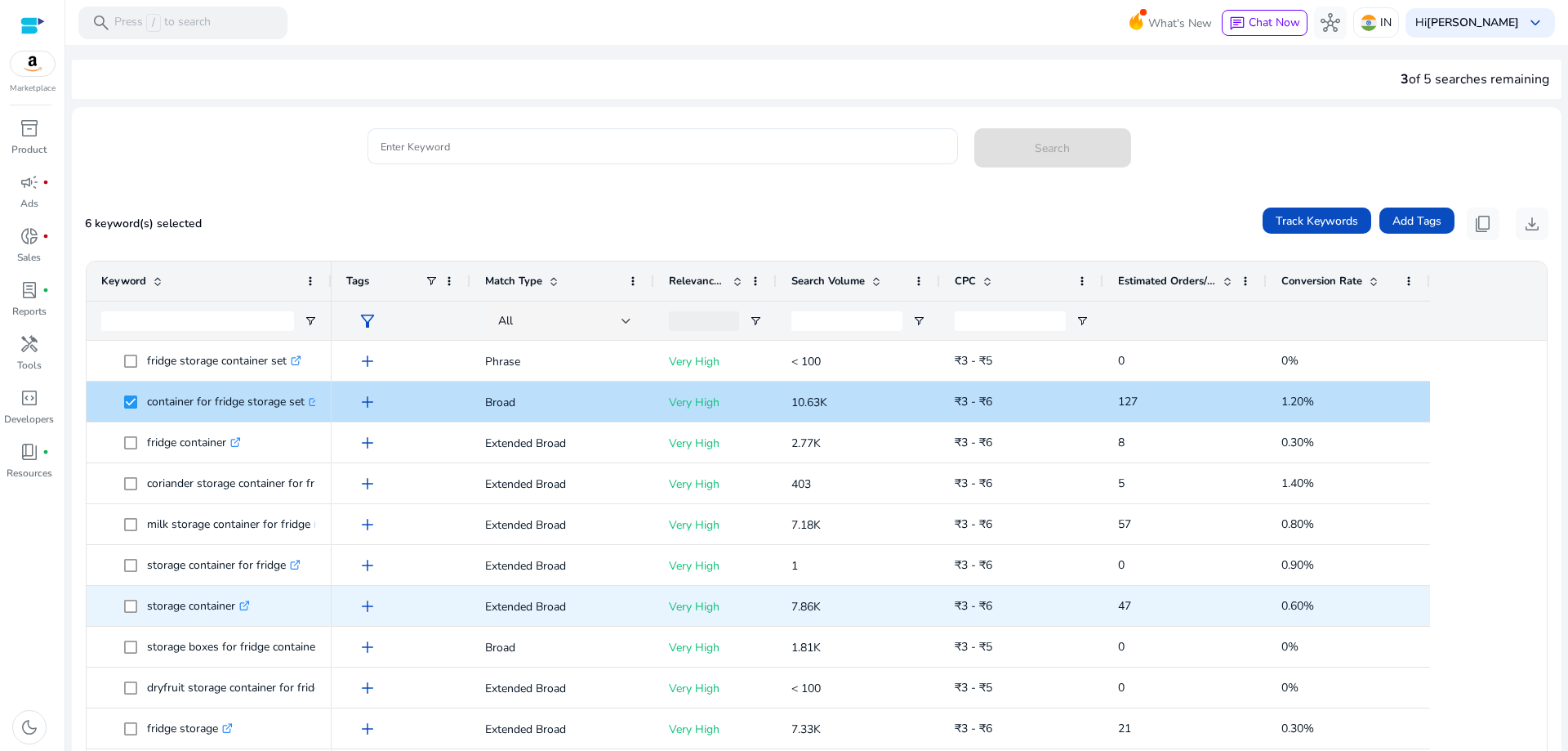
scroll to position [124, 0]
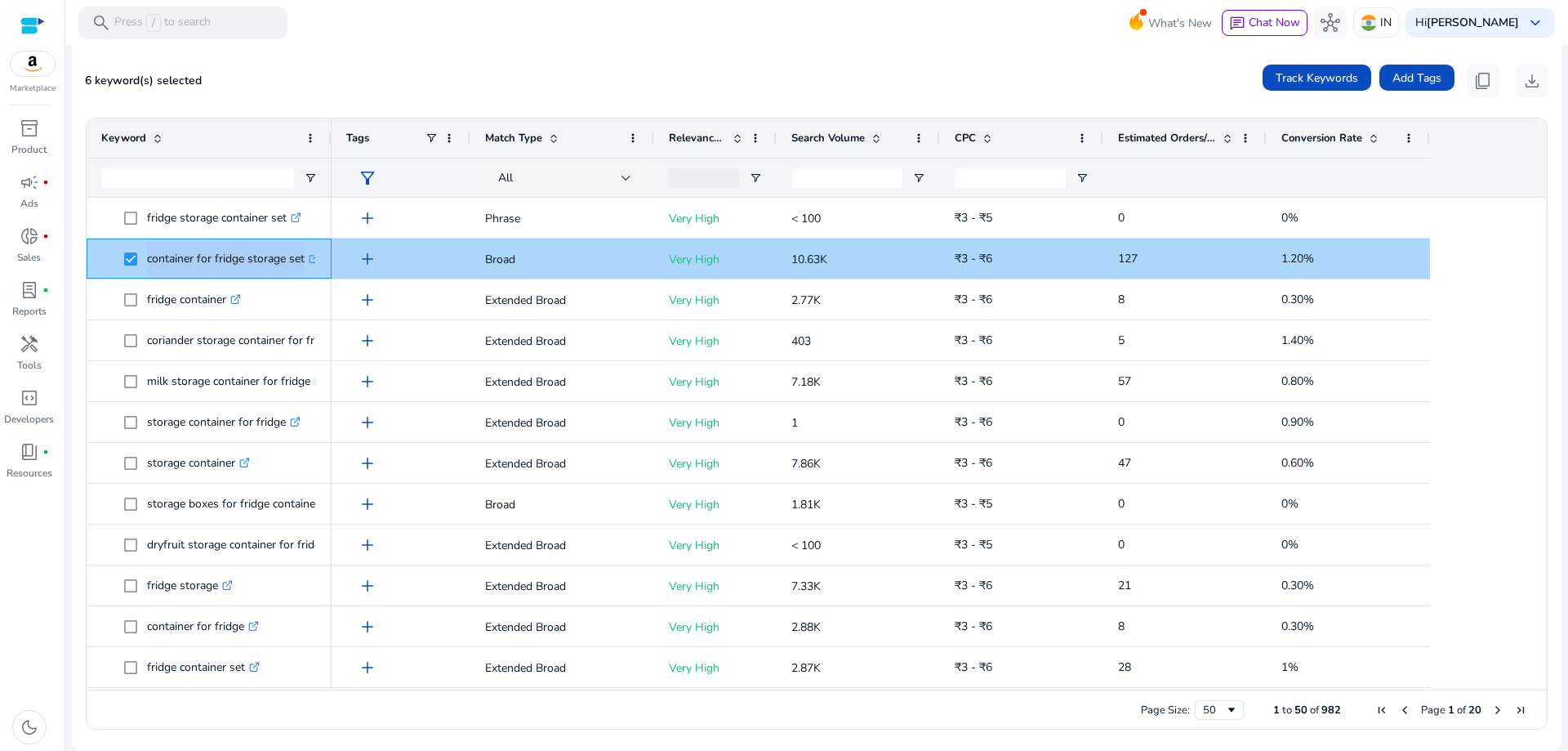
drag, startPoint x: 145, startPoint y: 255, endPoint x: 321, endPoint y: 258, distance: 176.0
click at [321, 258] on div "container for fridge storage set .st0{fill:#2c8af8}" at bounding box center [209, 258] width 245 height 40
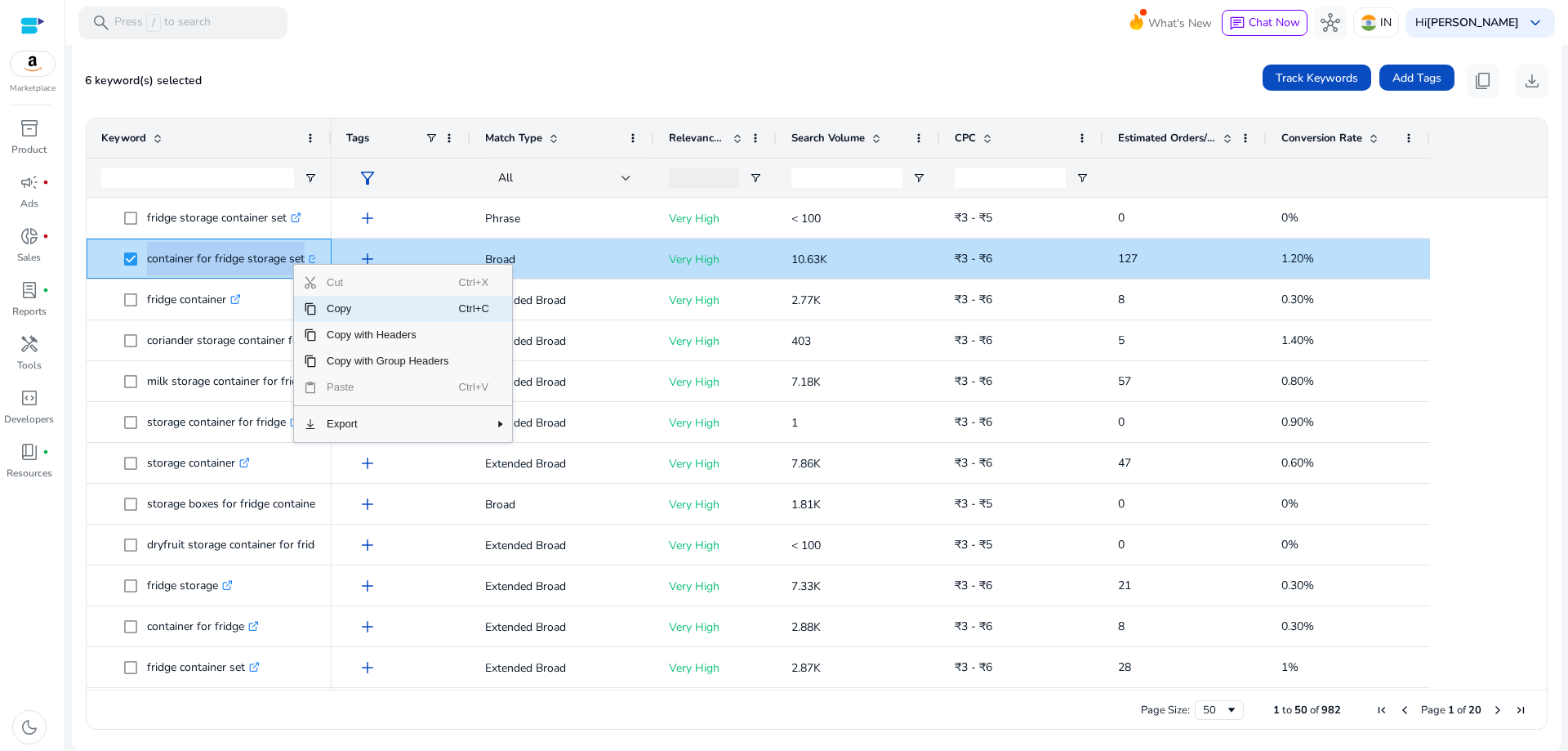
click at [328, 310] on span "Copy" at bounding box center [387, 308] width 142 height 26
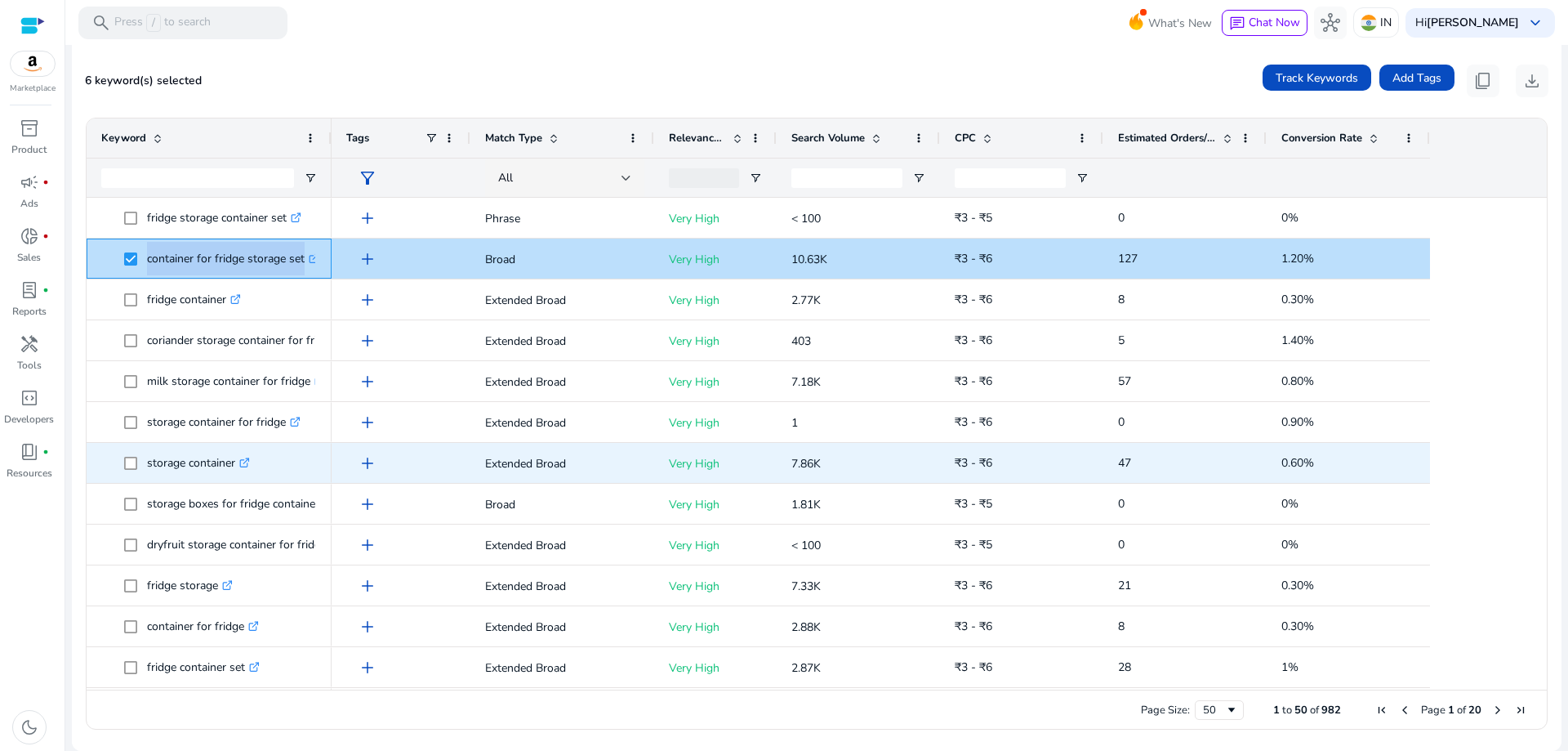
scroll to position [0, 0]
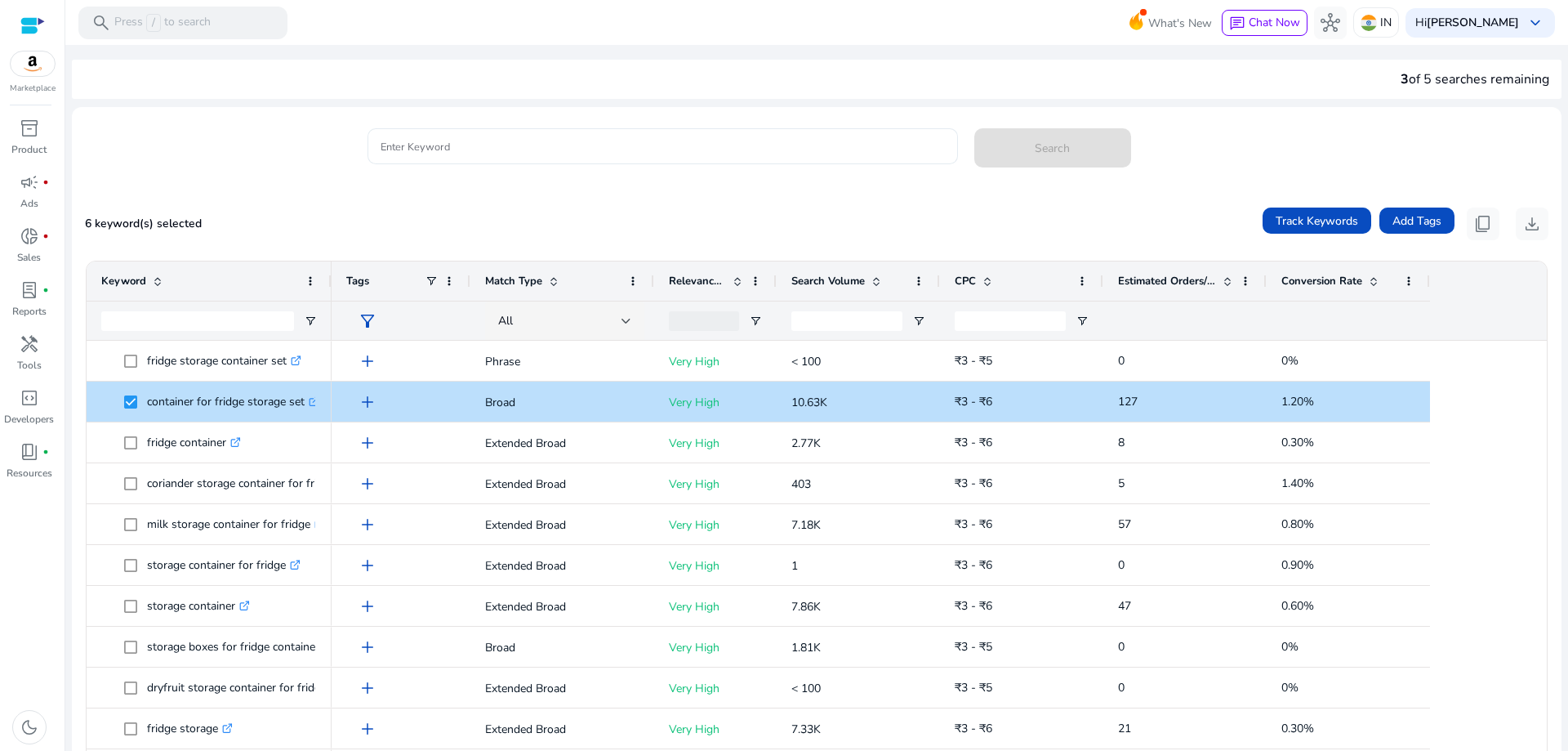
click at [554, 146] on input "Enter Keyword" at bounding box center [662, 146] width 564 height 18
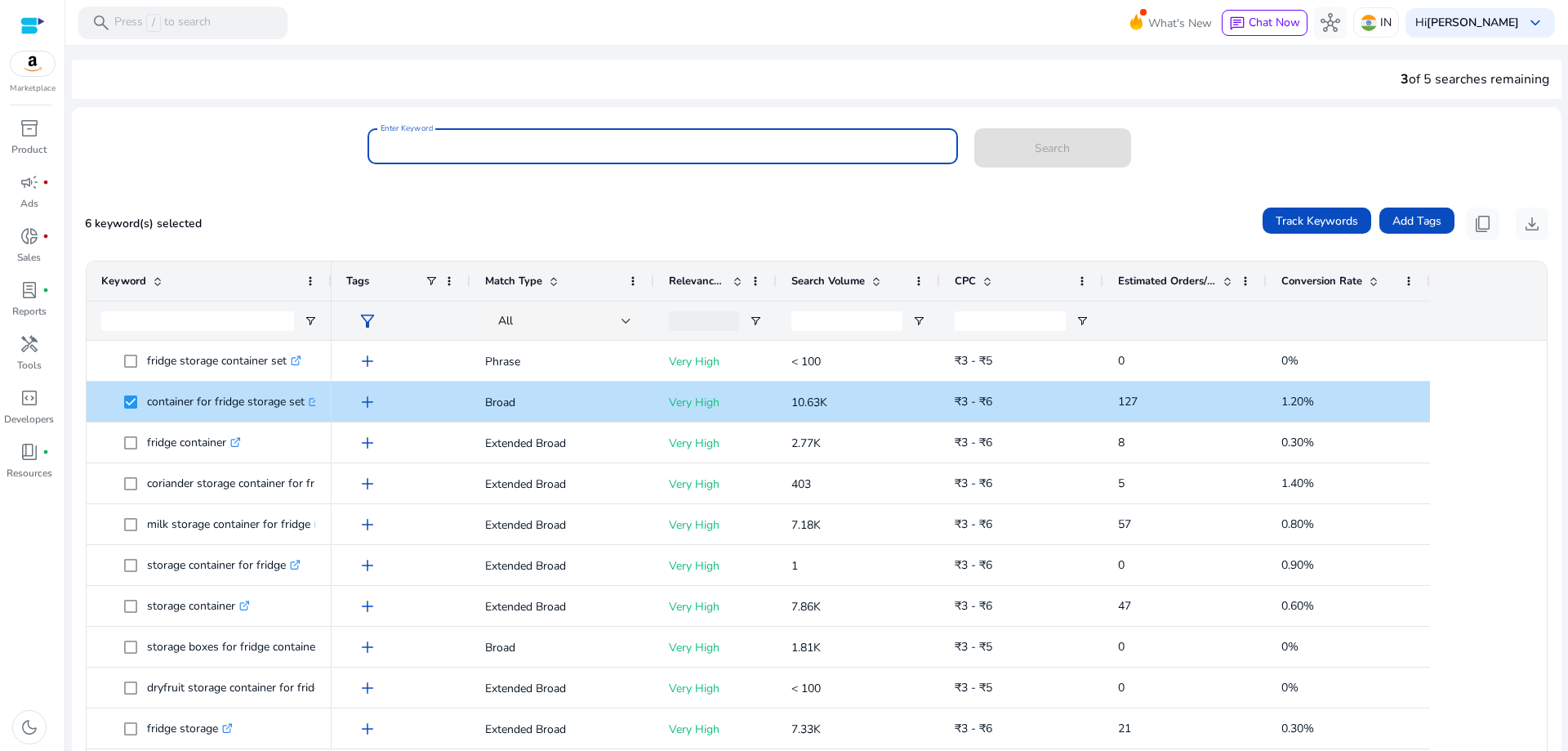
paste input "**********"
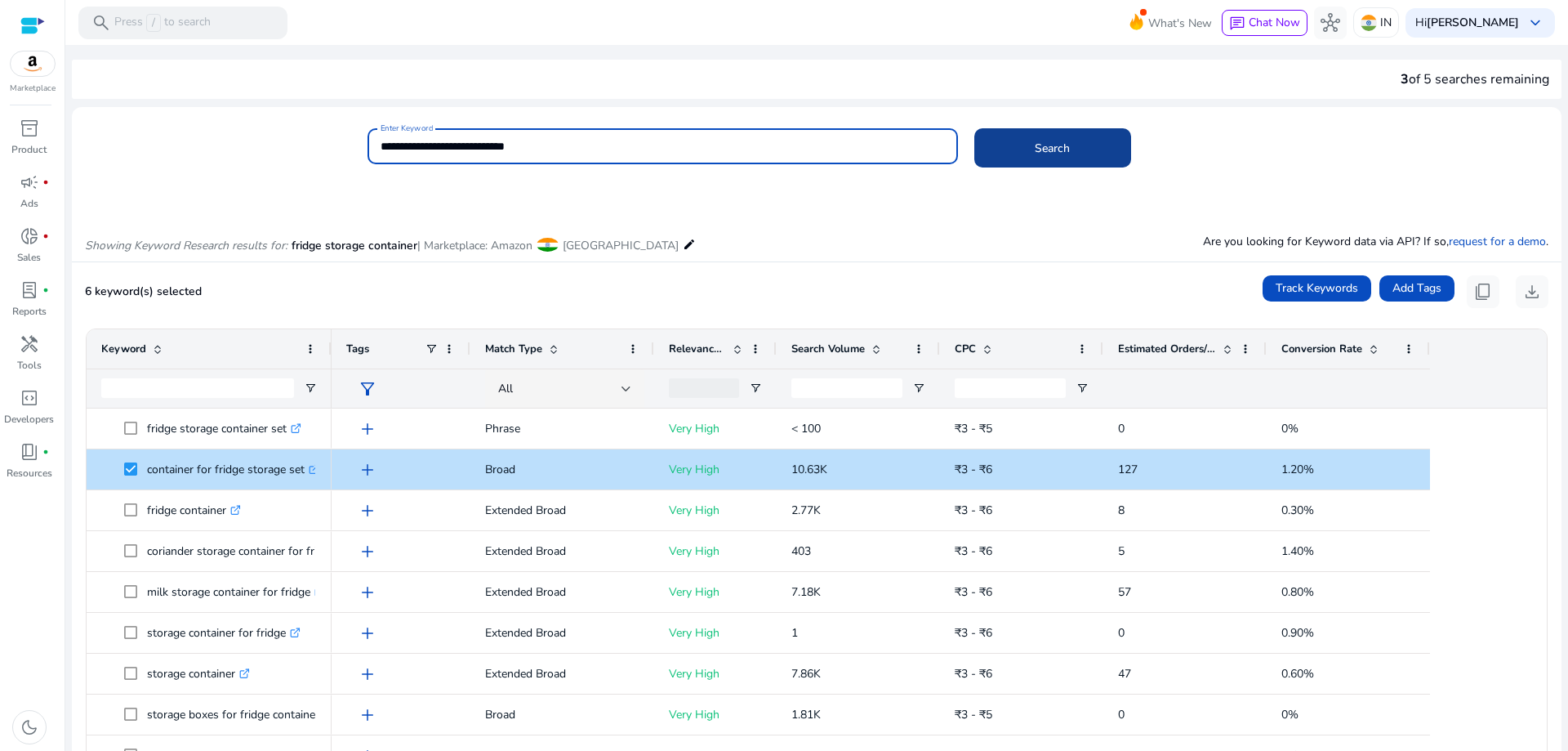
type input "**********"
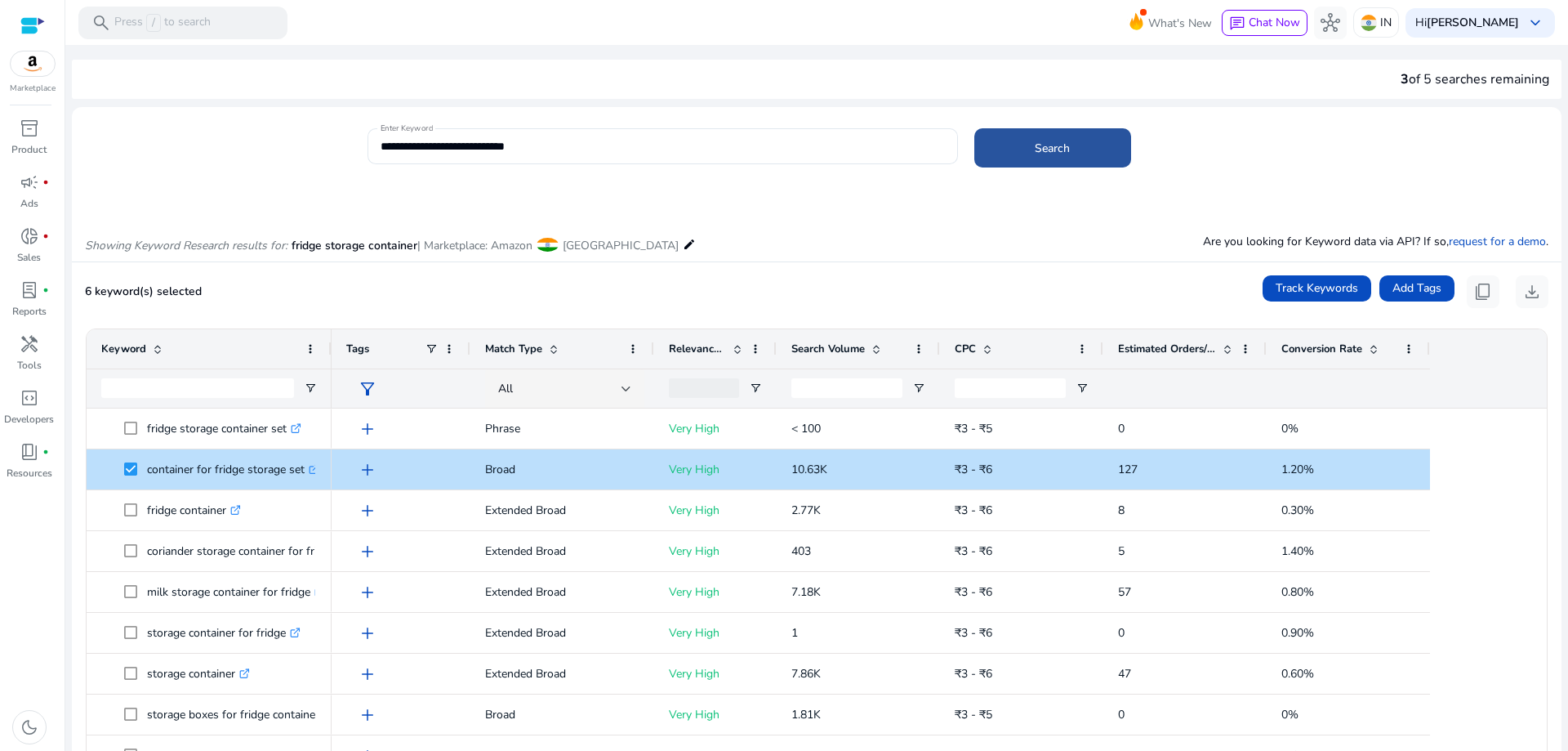
click at [1012, 150] on span at bounding box center [1053, 148] width 156 height 39
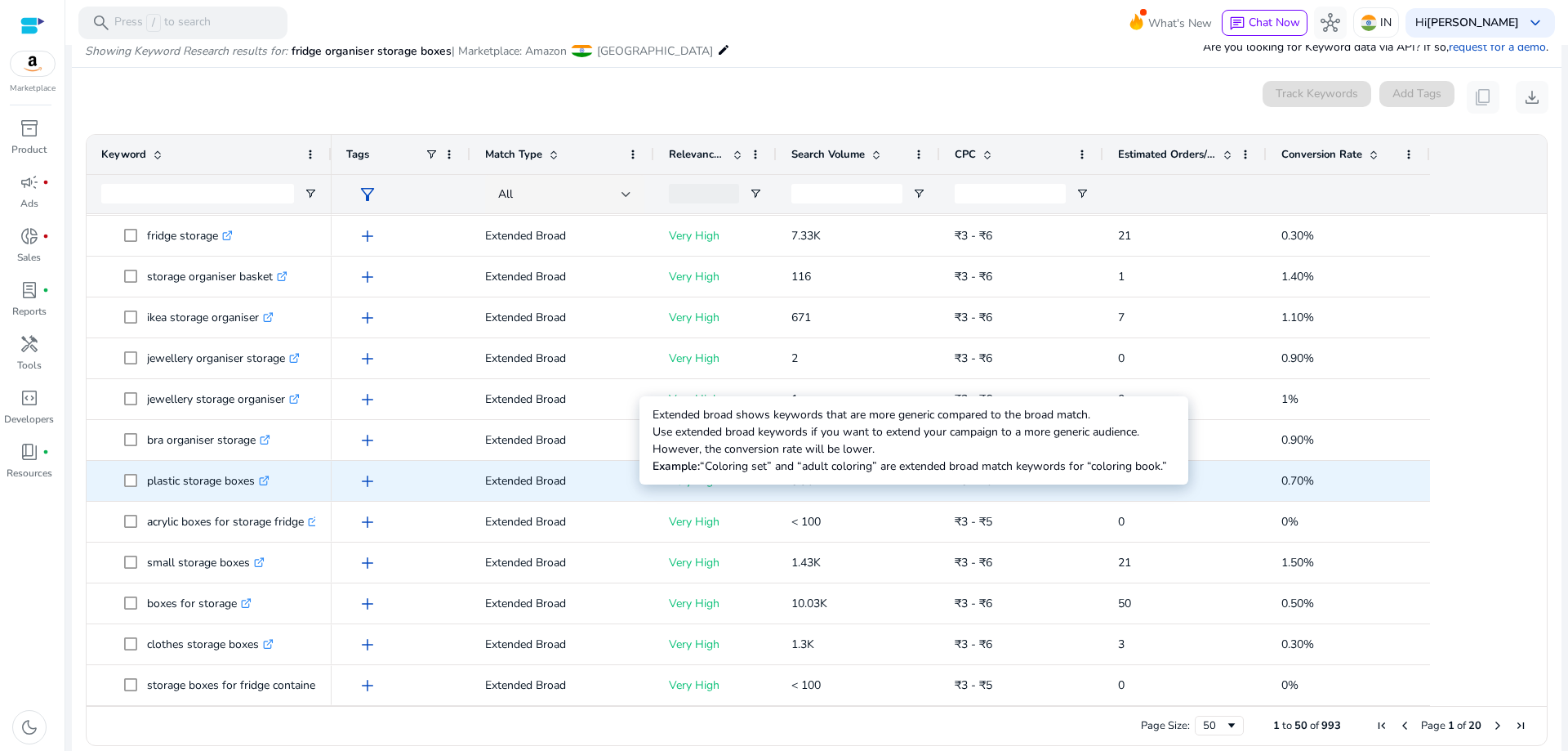
scroll to position [979, 0]
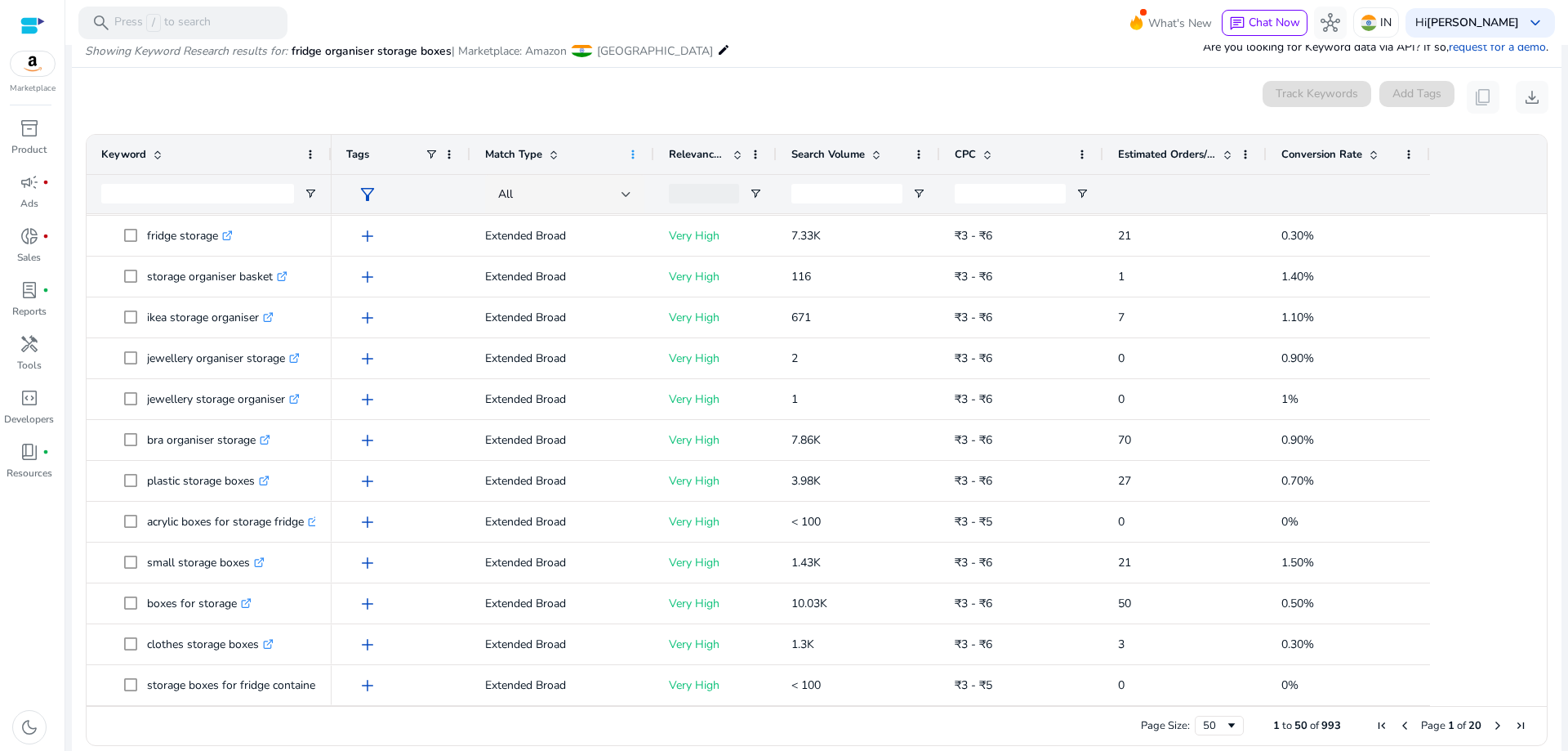
click at [628, 155] on span at bounding box center [632, 154] width 13 height 13
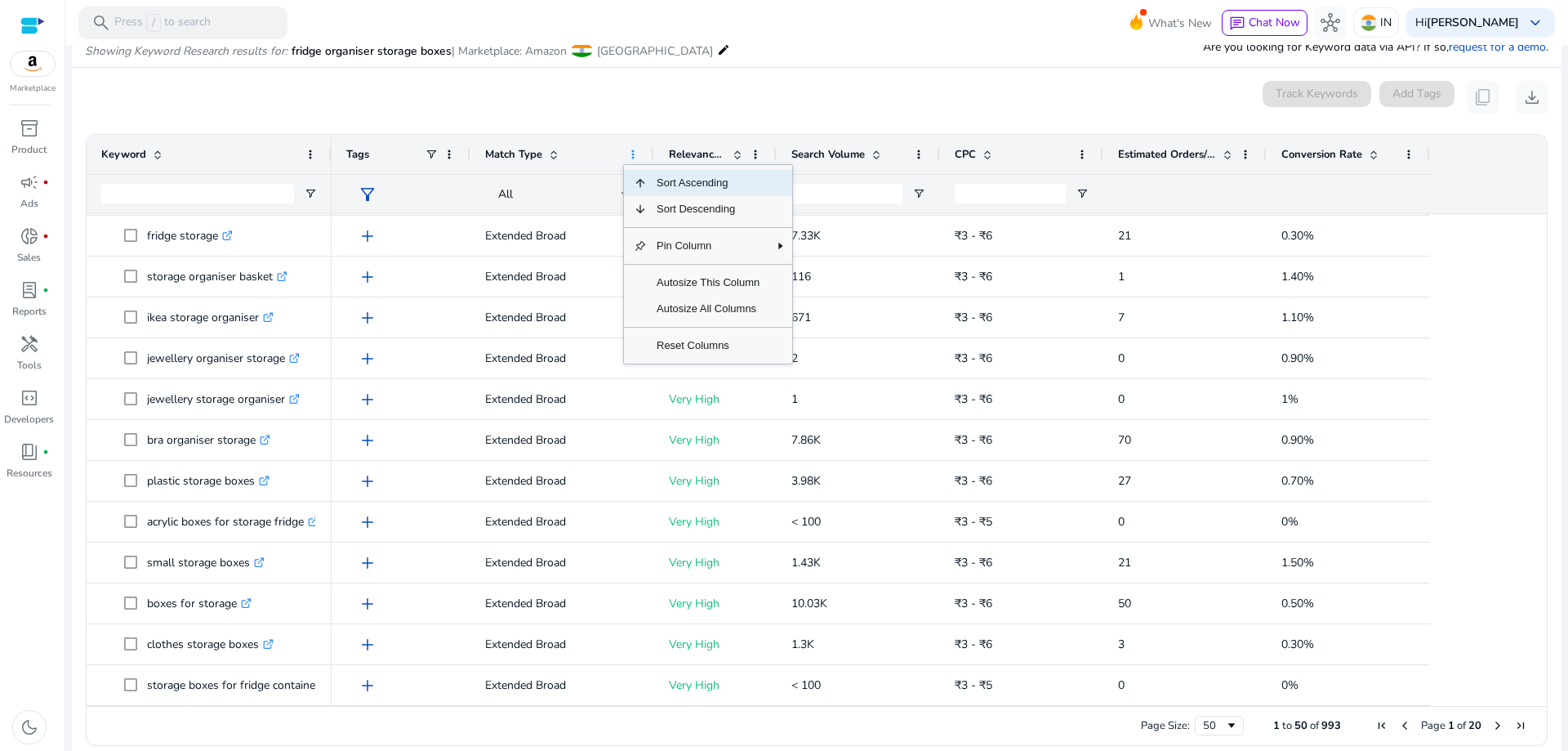
click at [628, 155] on span at bounding box center [632, 154] width 13 height 13
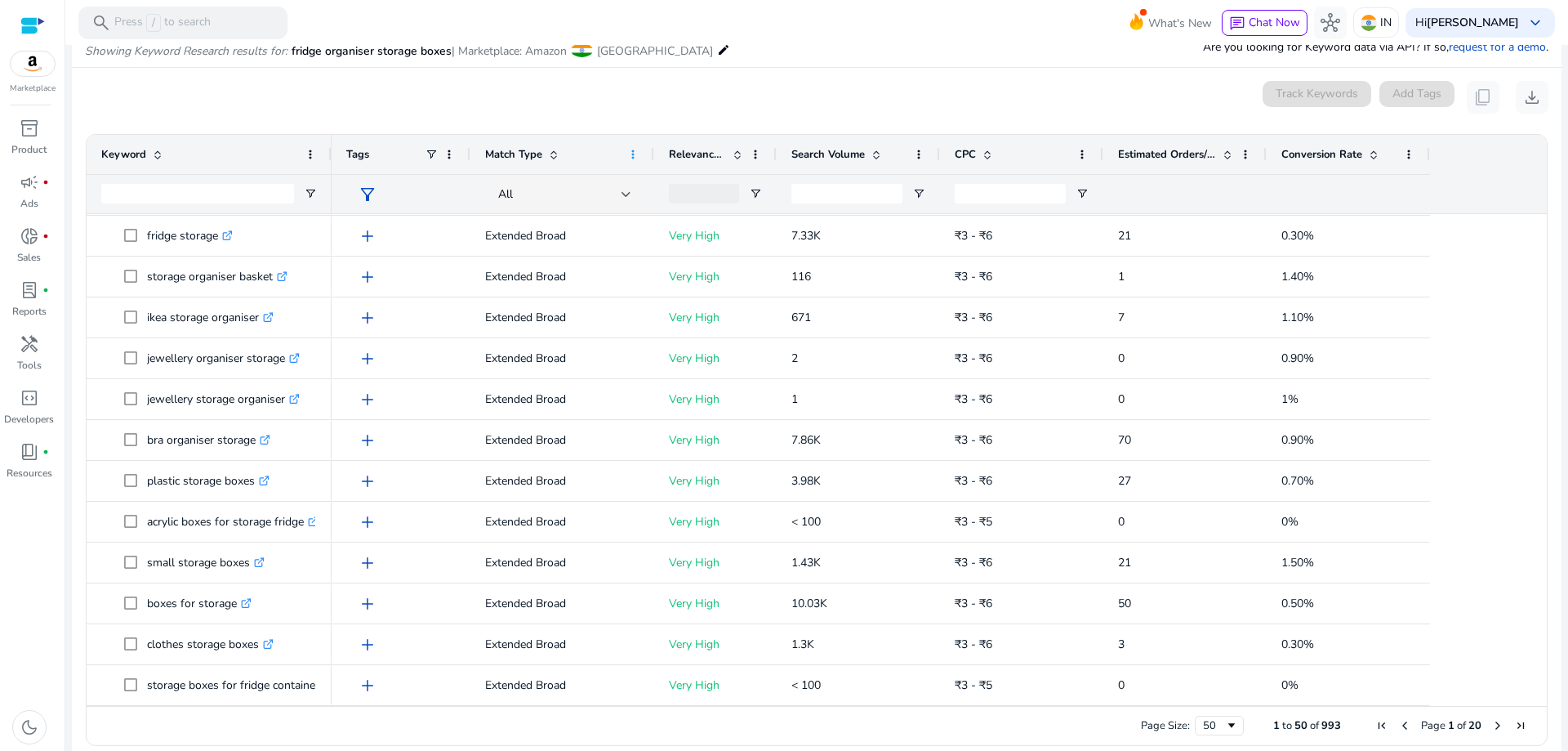
click at [628, 155] on span at bounding box center [632, 154] width 13 height 13
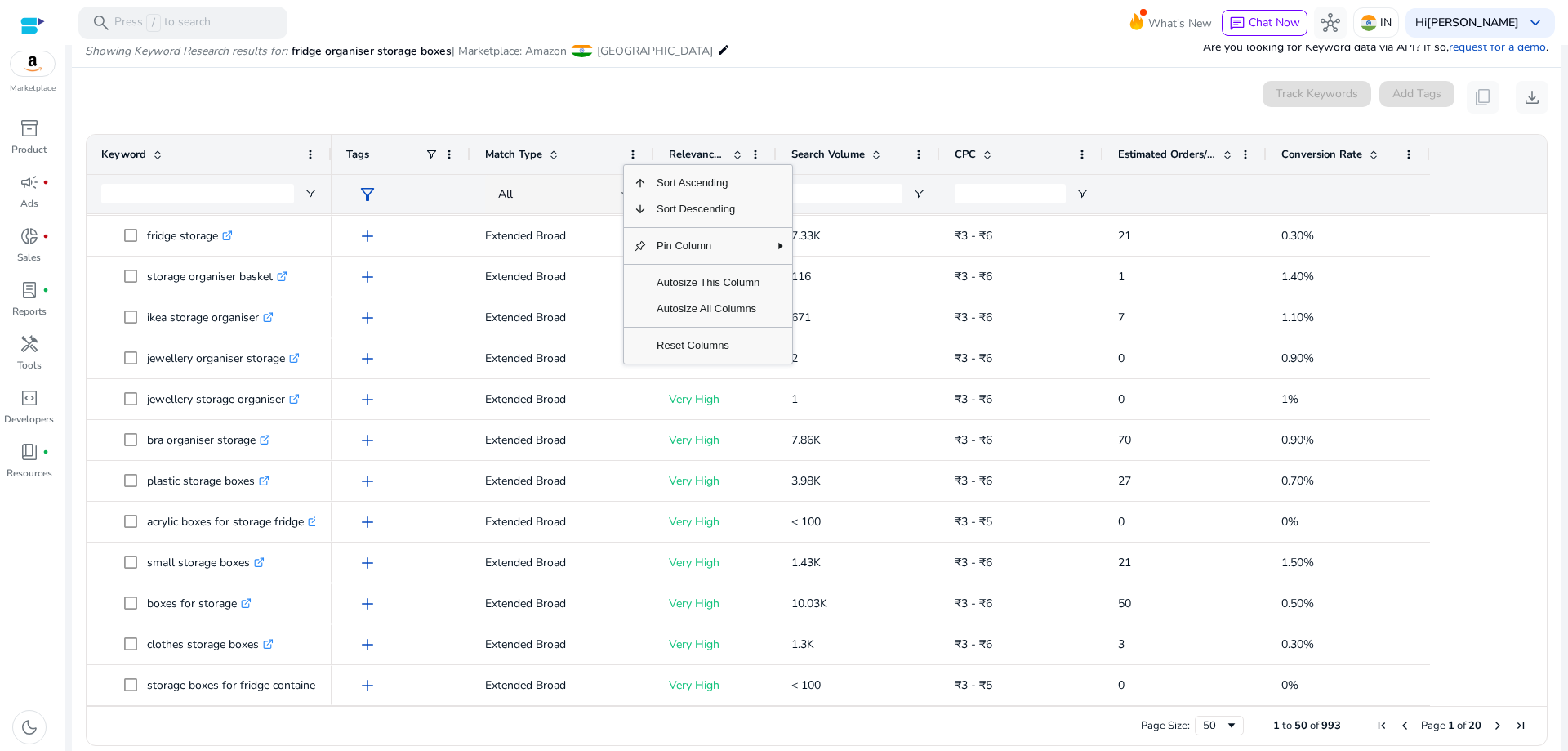
click at [1487, 342] on div "add Extended Broad Very High 2 ₹3 - ₹6 0 0.90% add Extended Broad Very High 1 ₹…" at bounding box center [932, 256] width 1200 height 2042
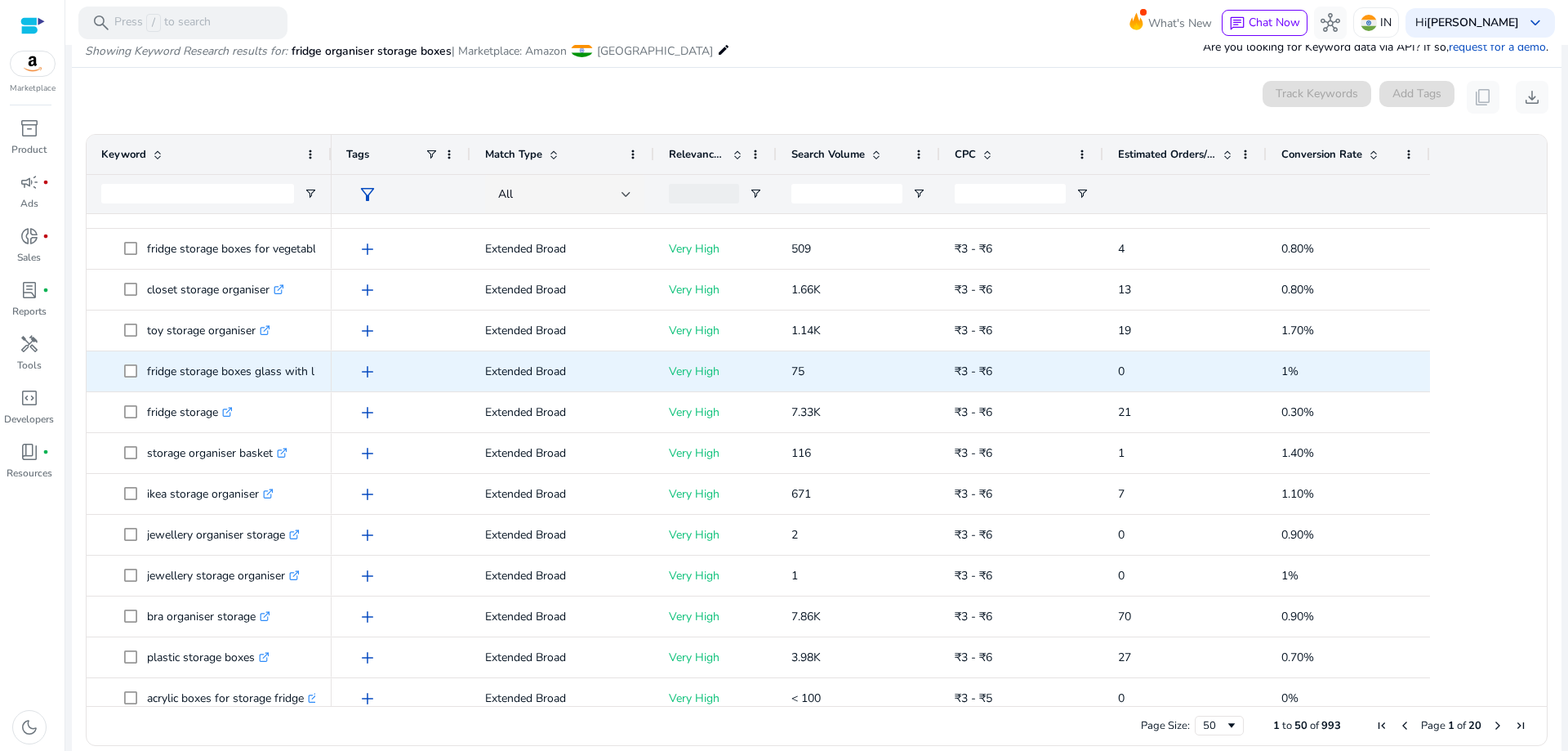
scroll to position [641, 0]
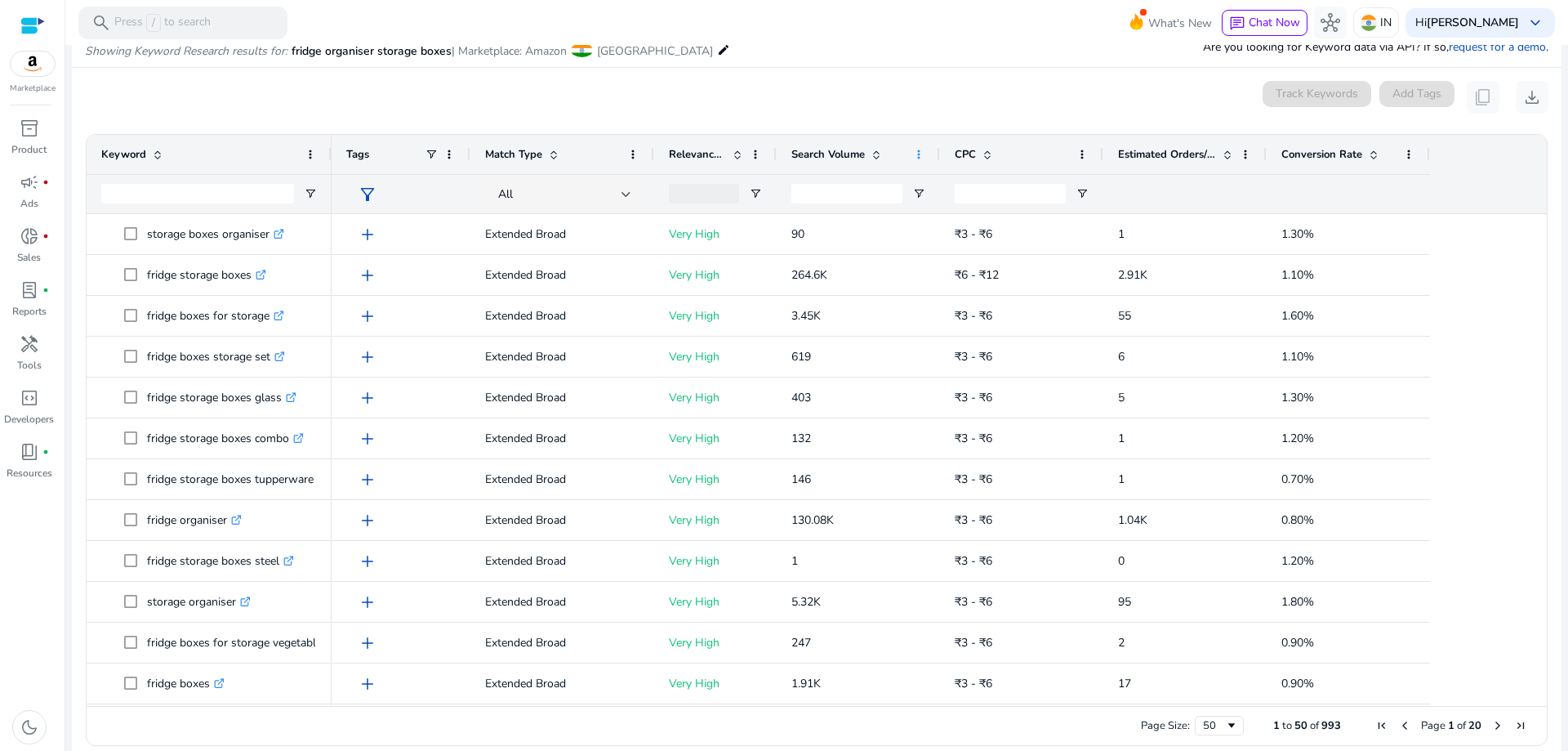
click at [916, 155] on span at bounding box center [918, 154] width 13 height 13
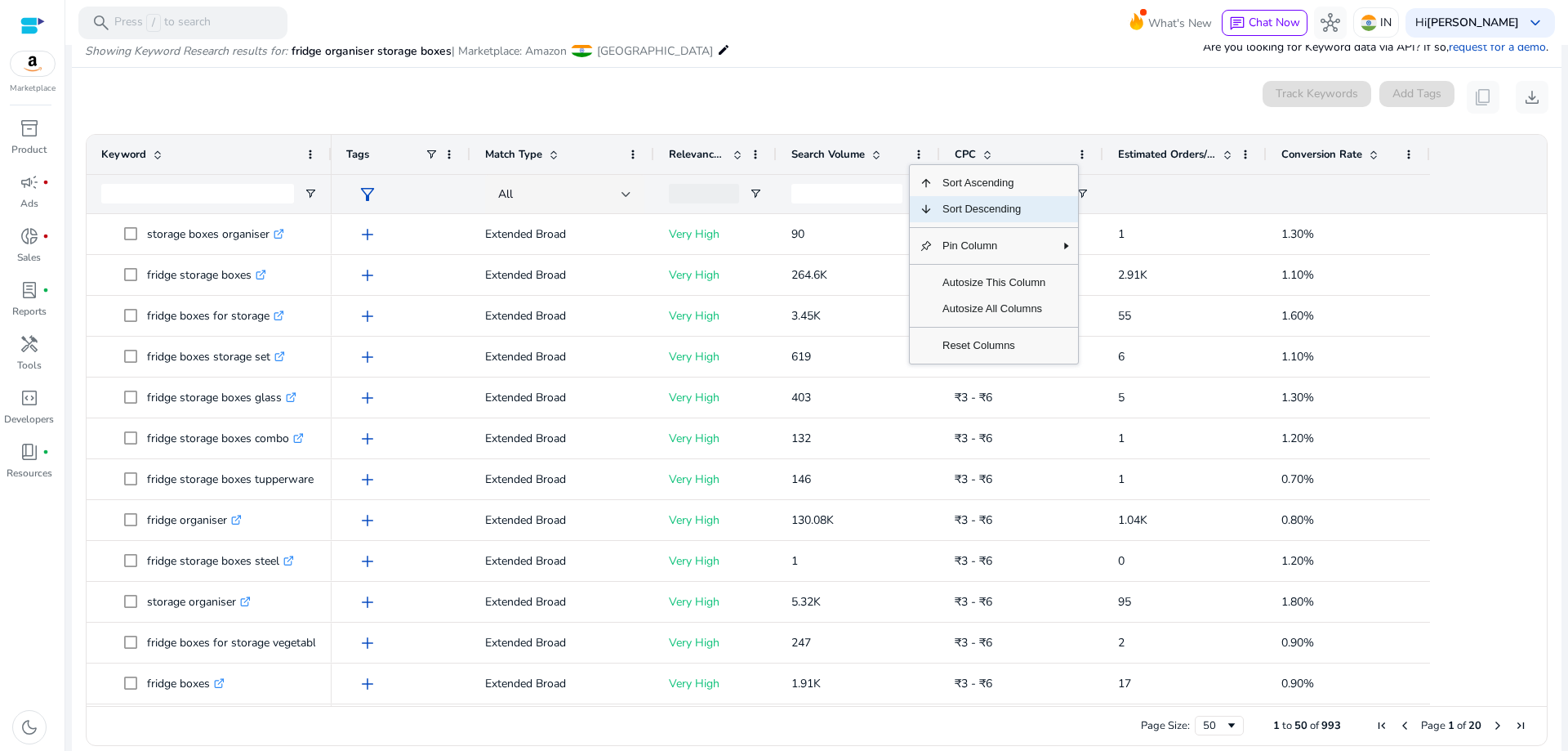
click at [978, 211] on span "Sort Descending" at bounding box center [993, 208] width 122 height 26
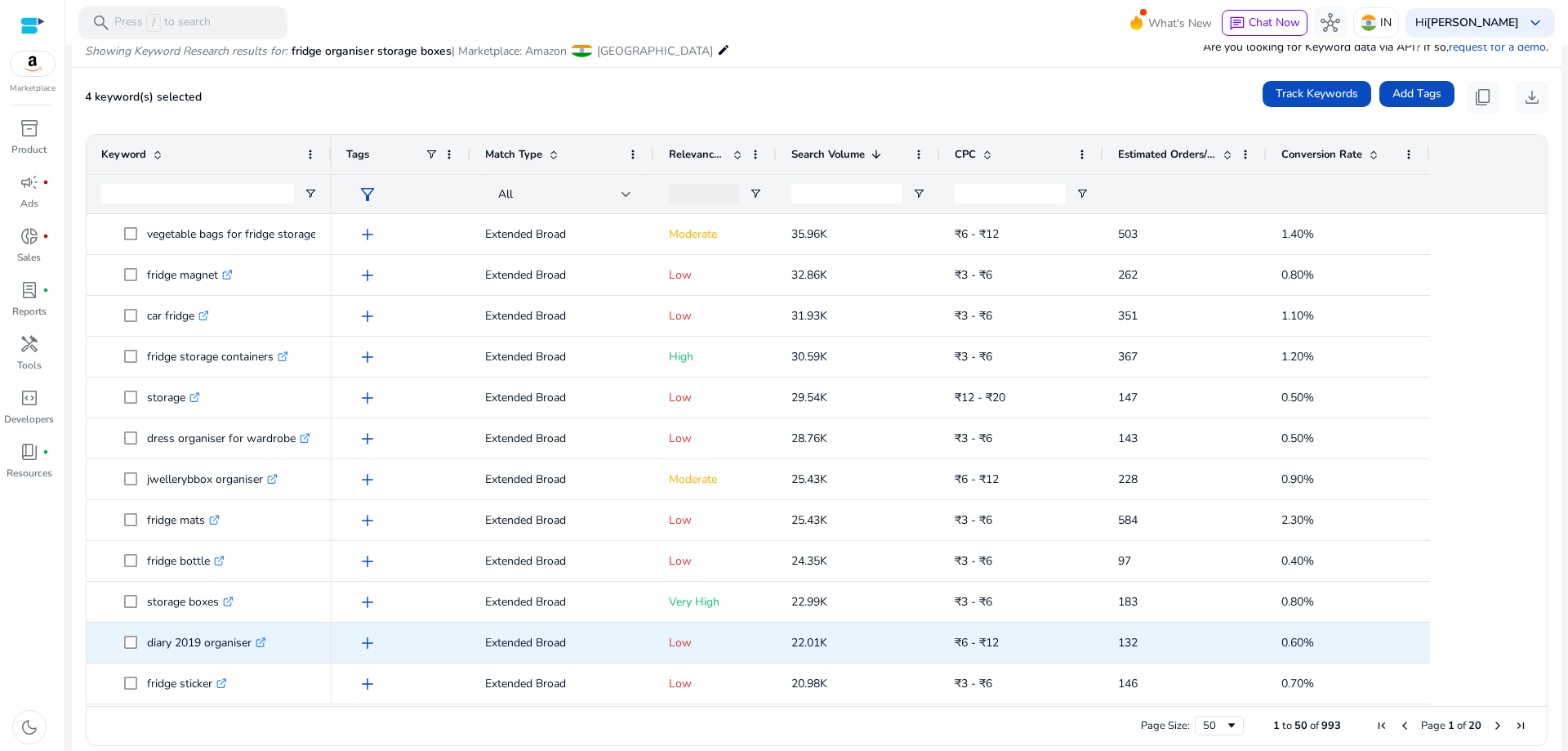
scroll to position [1028, 0]
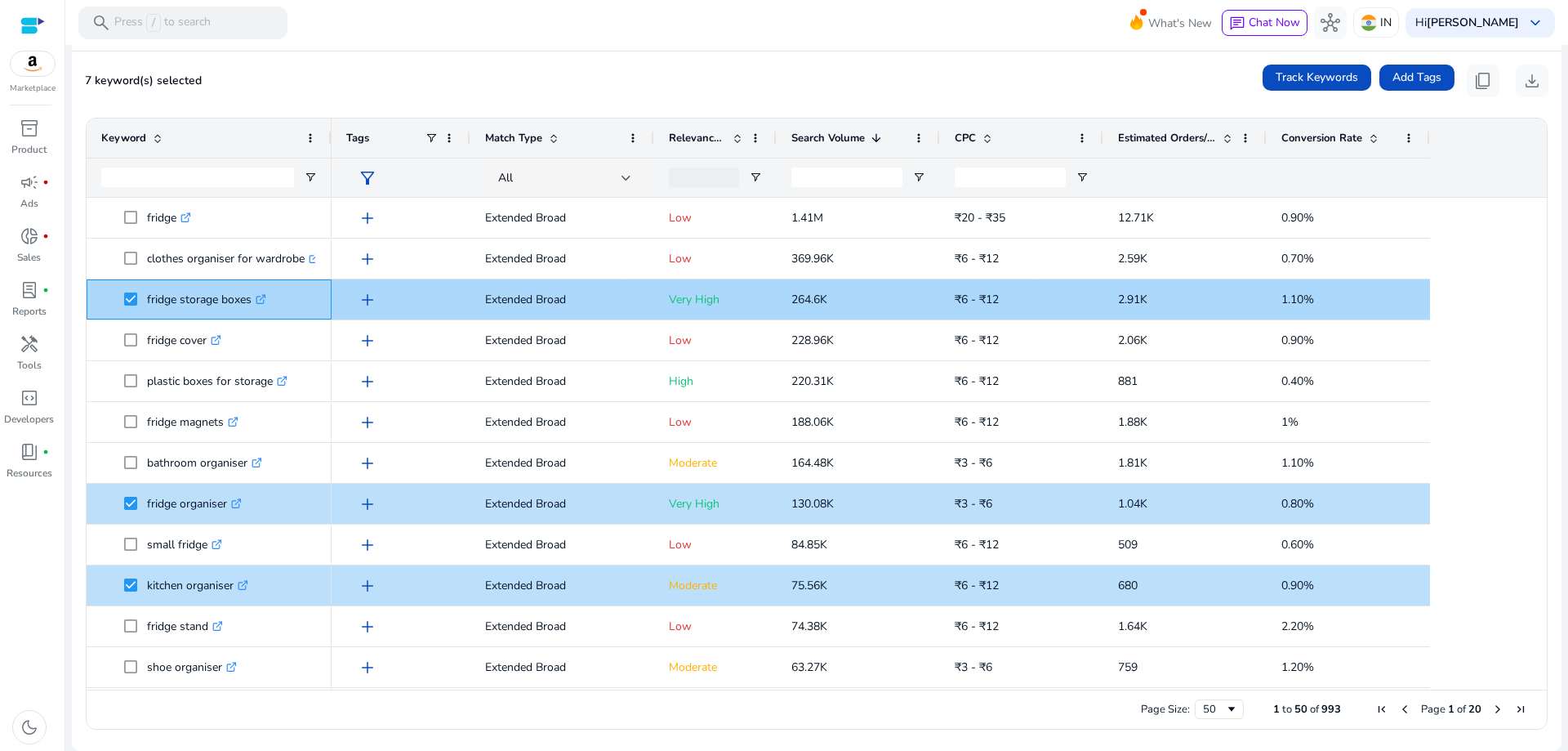
drag, startPoint x: 147, startPoint y: 295, endPoint x: 254, endPoint y: 299, distance: 107.1
click at [254, 299] on span "fridge storage boxes .st0{fill:#2c8af8}" at bounding box center [220, 299] width 193 height 33
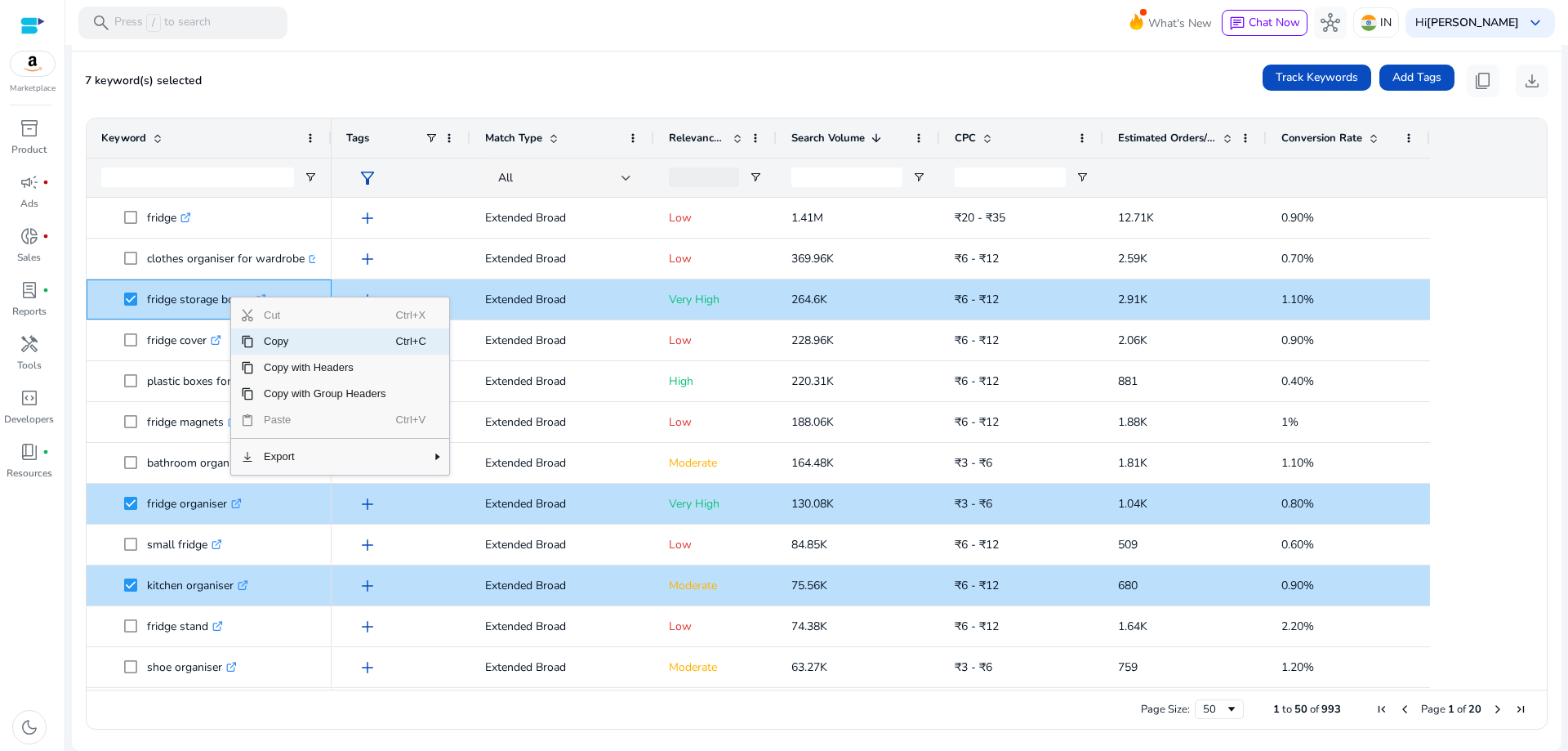
click at [274, 342] on span "Copy" at bounding box center [325, 341] width 142 height 26
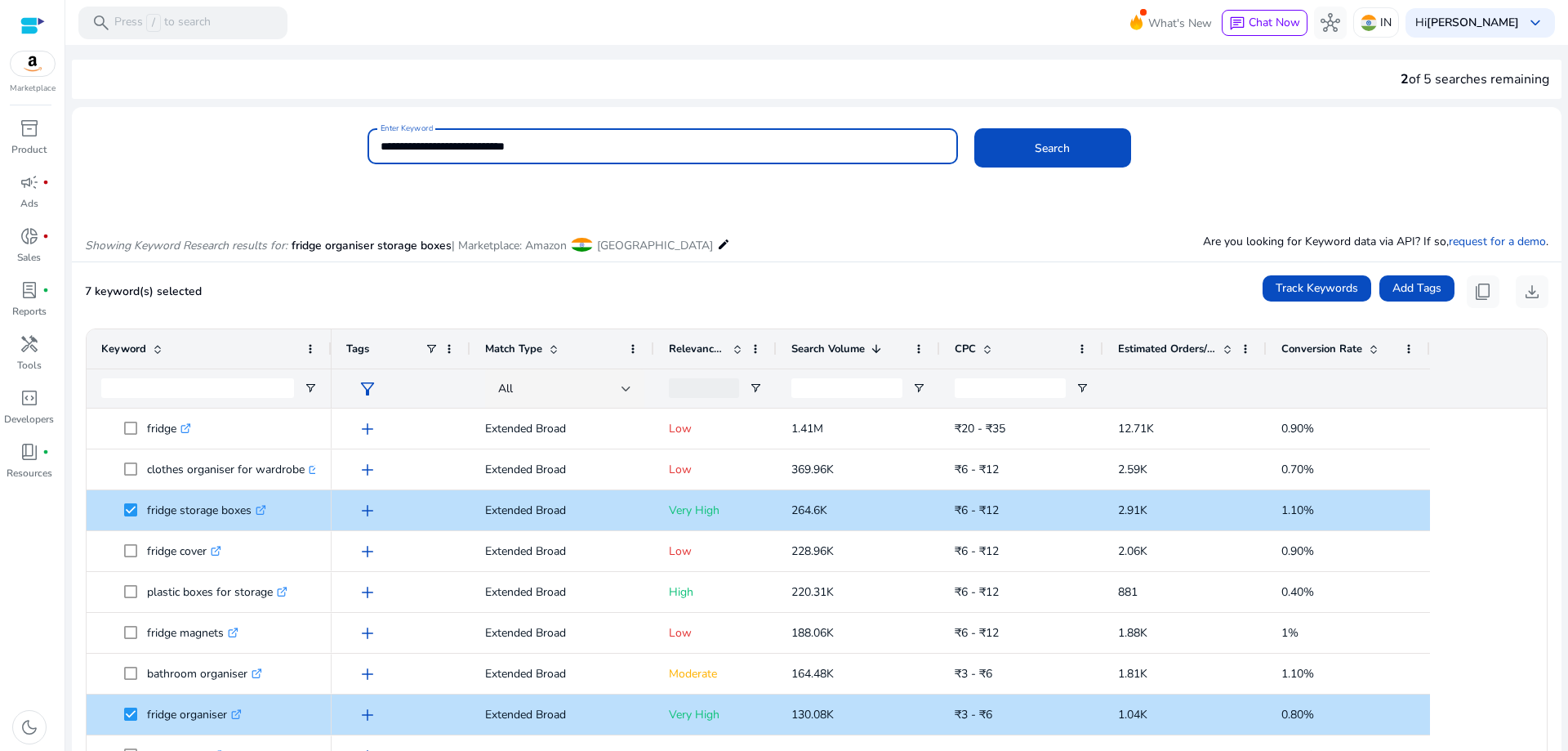
drag, startPoint x: 605, startPoint y: 143, endPoint x: 567, endPoint y: 154, distance: 39.6
click at [344, 141] on div "**********" at bounding box center [810, 155] width 1476 height 53
paste input "*"
type input "**********"
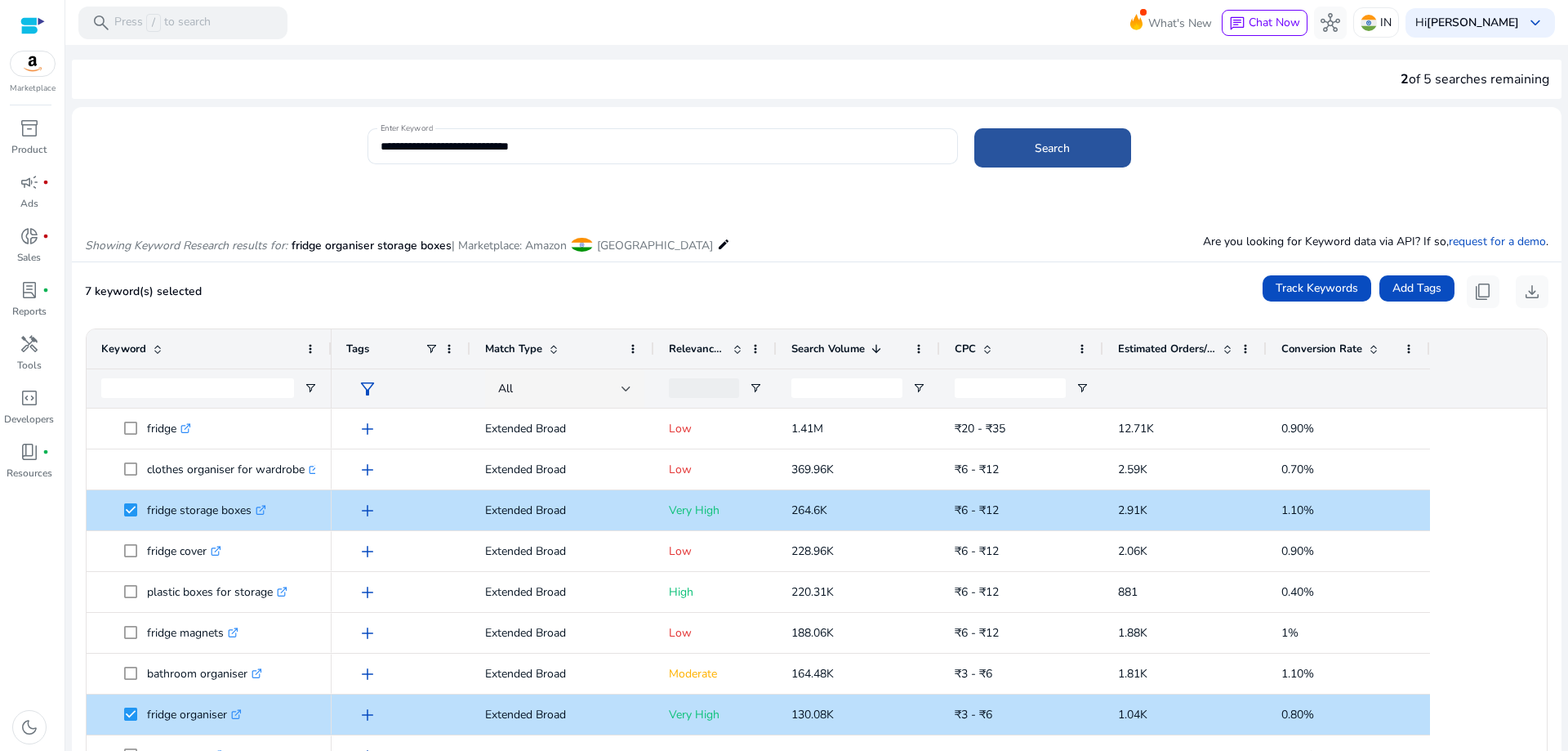
click at [1040, 148] on span "Search" at bounding box center [1052, 149] width 35 height 18
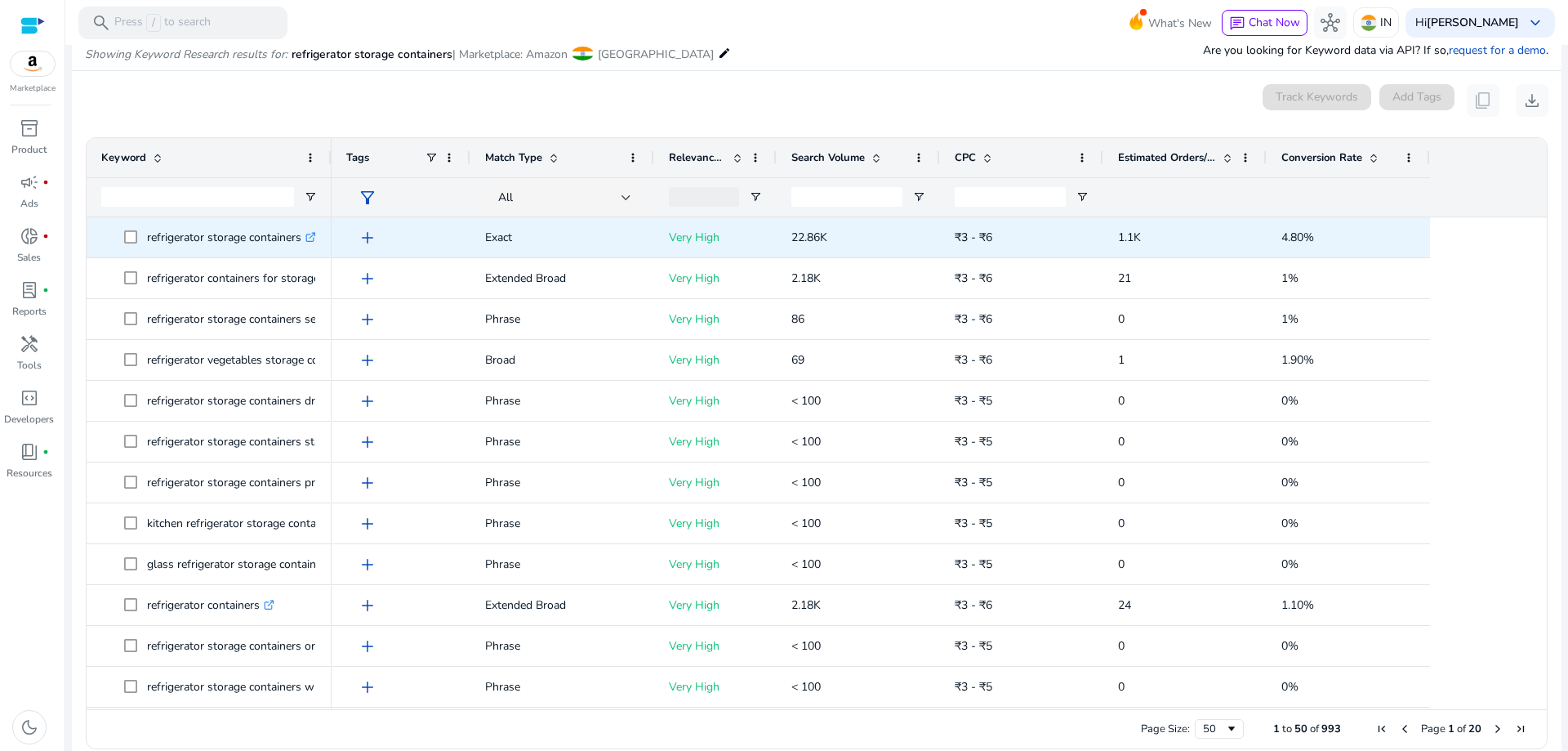
scroll to position [195, 0]
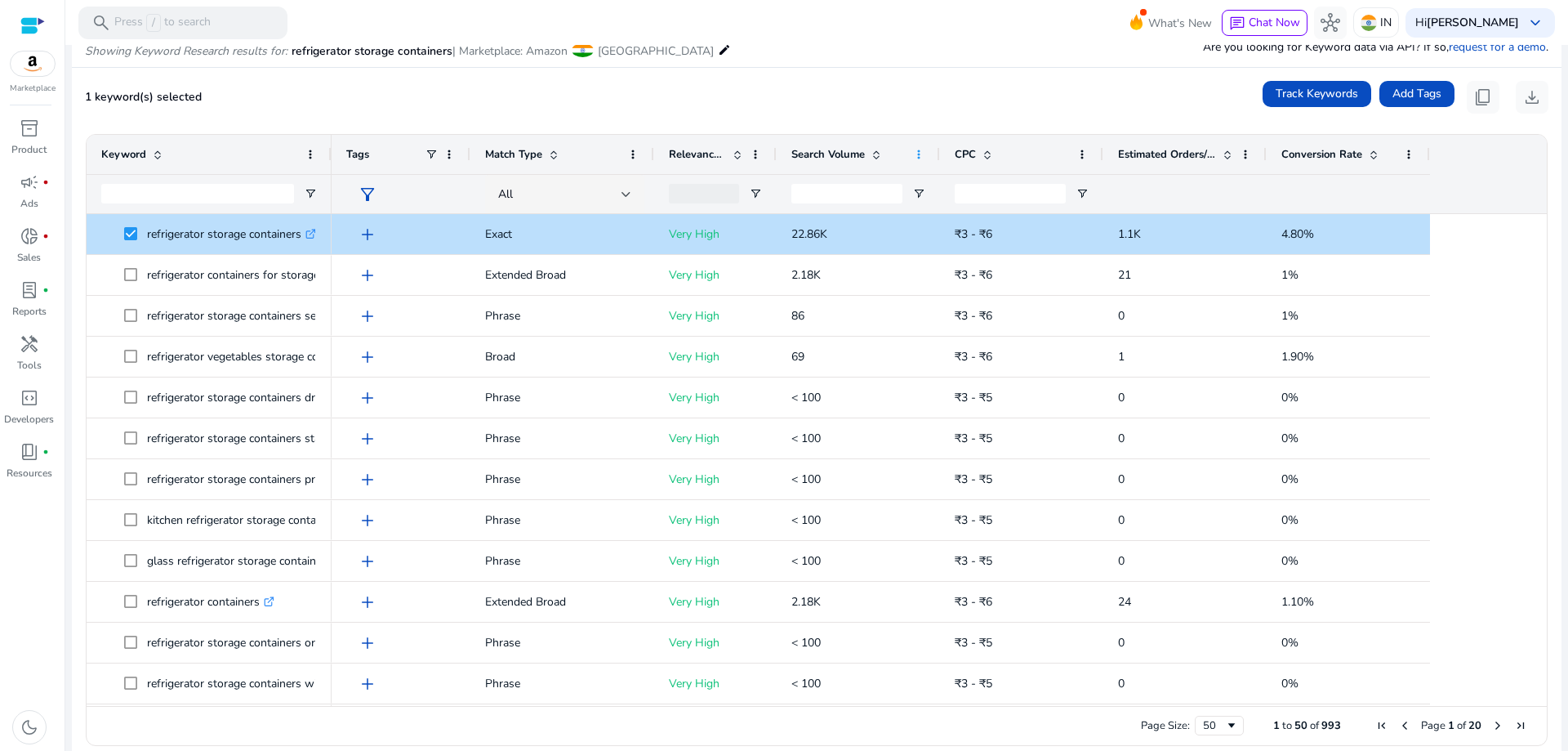
click at [922, 154] on span at bounding box center [918, 154] width 13 height 13
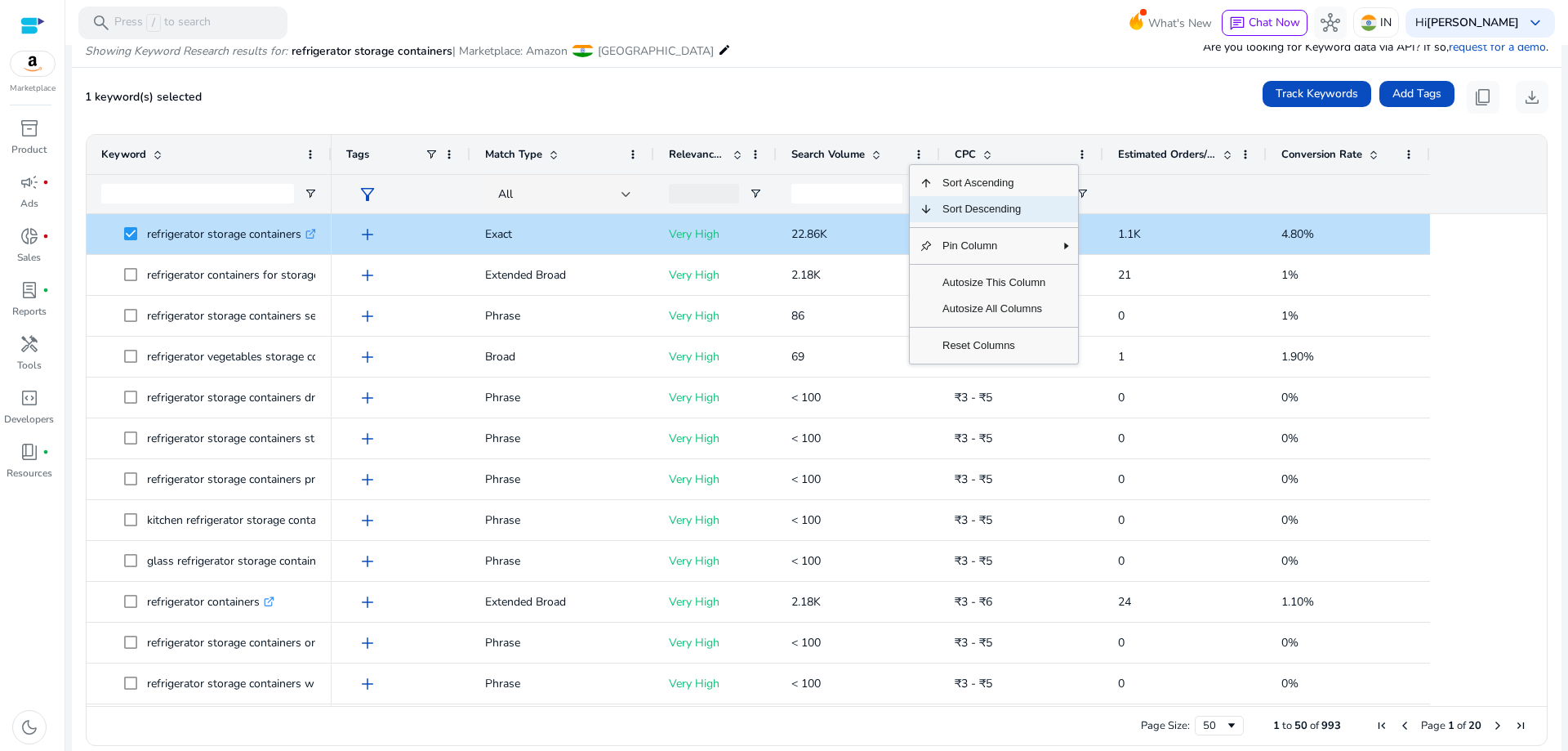
click at [982, 212] on span "Sort Descending" at bounding box center [993, 208] width 122 height 26
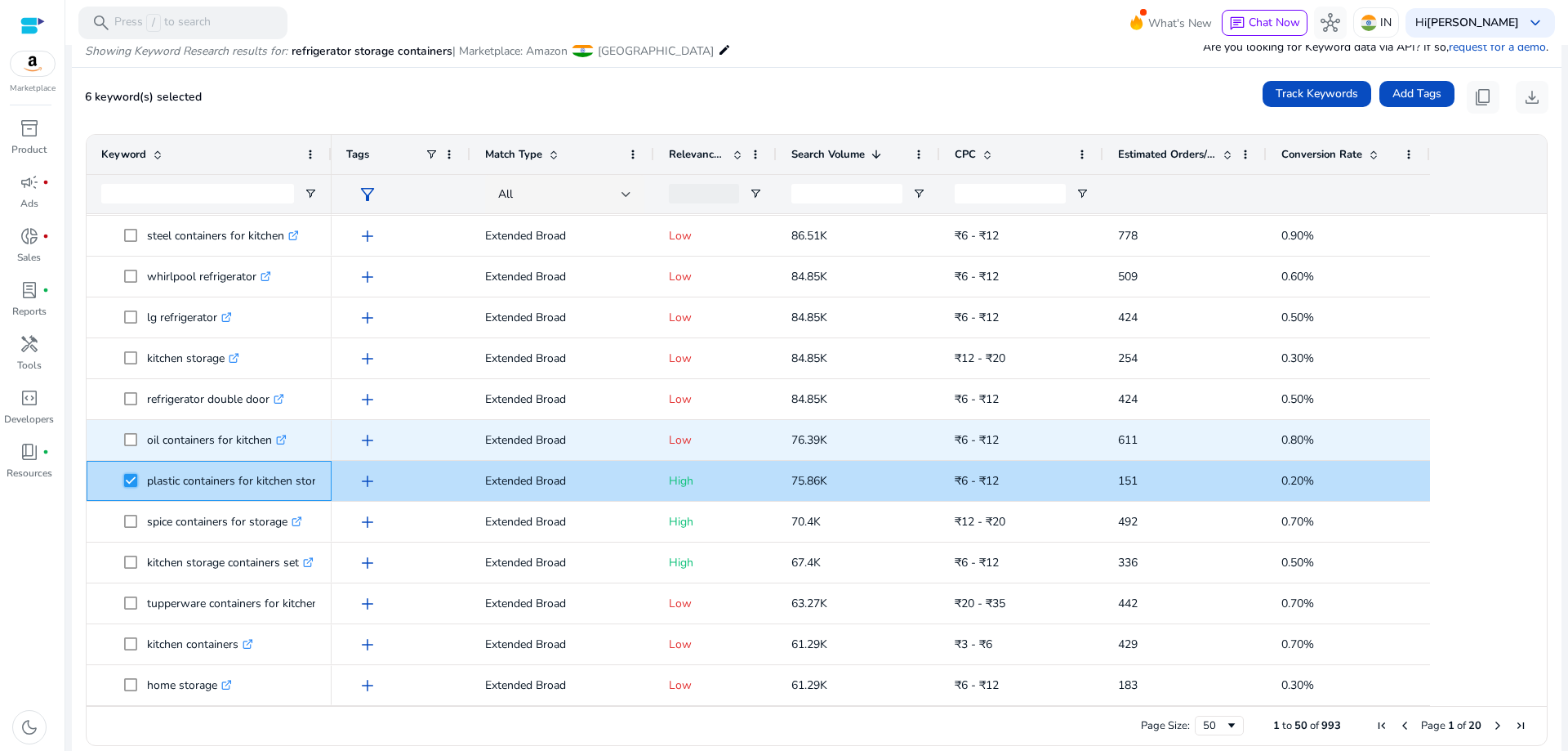
scroll to position [441, 0]
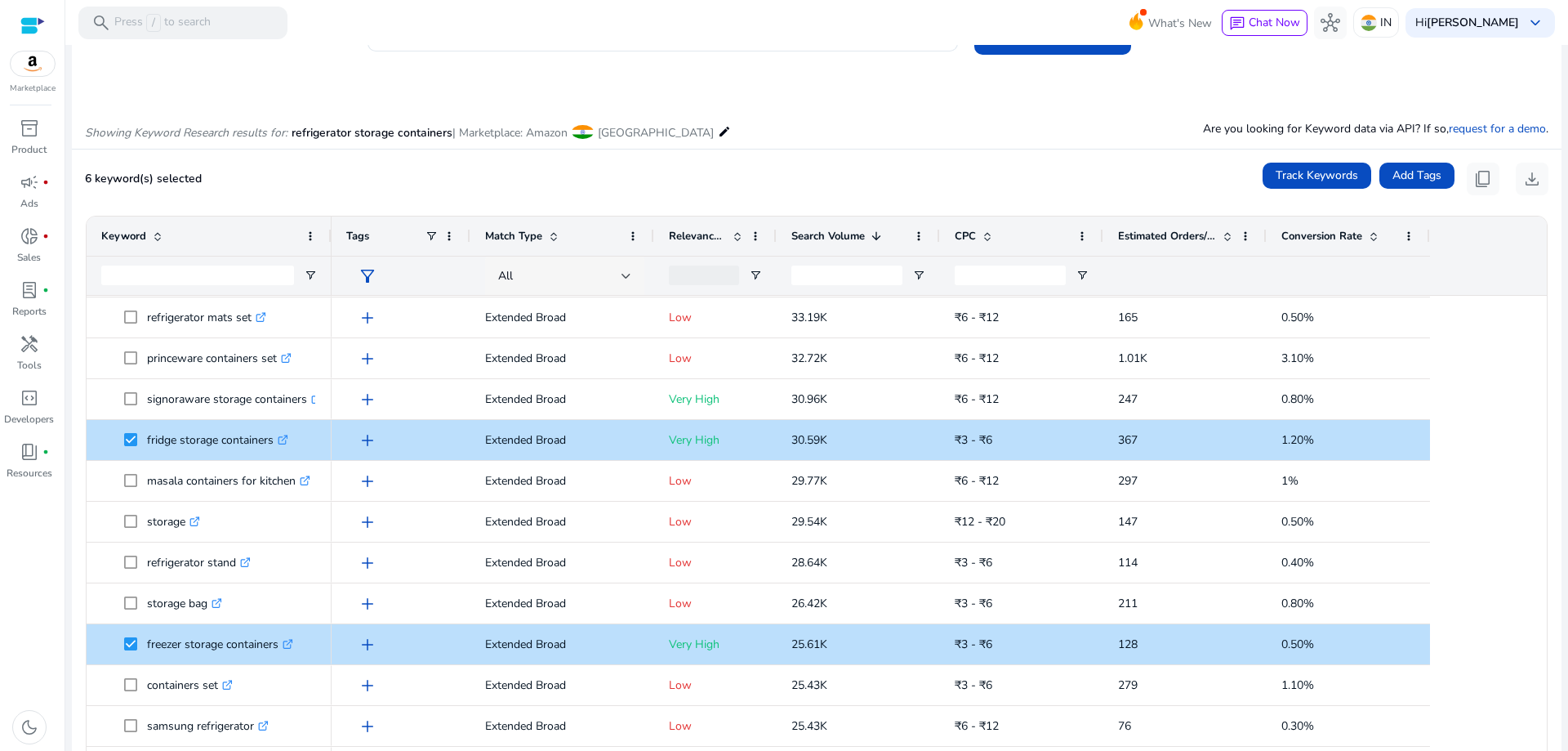
click at [510, 275] on span "All" at bounding box center [505, 276] width 15 height 16
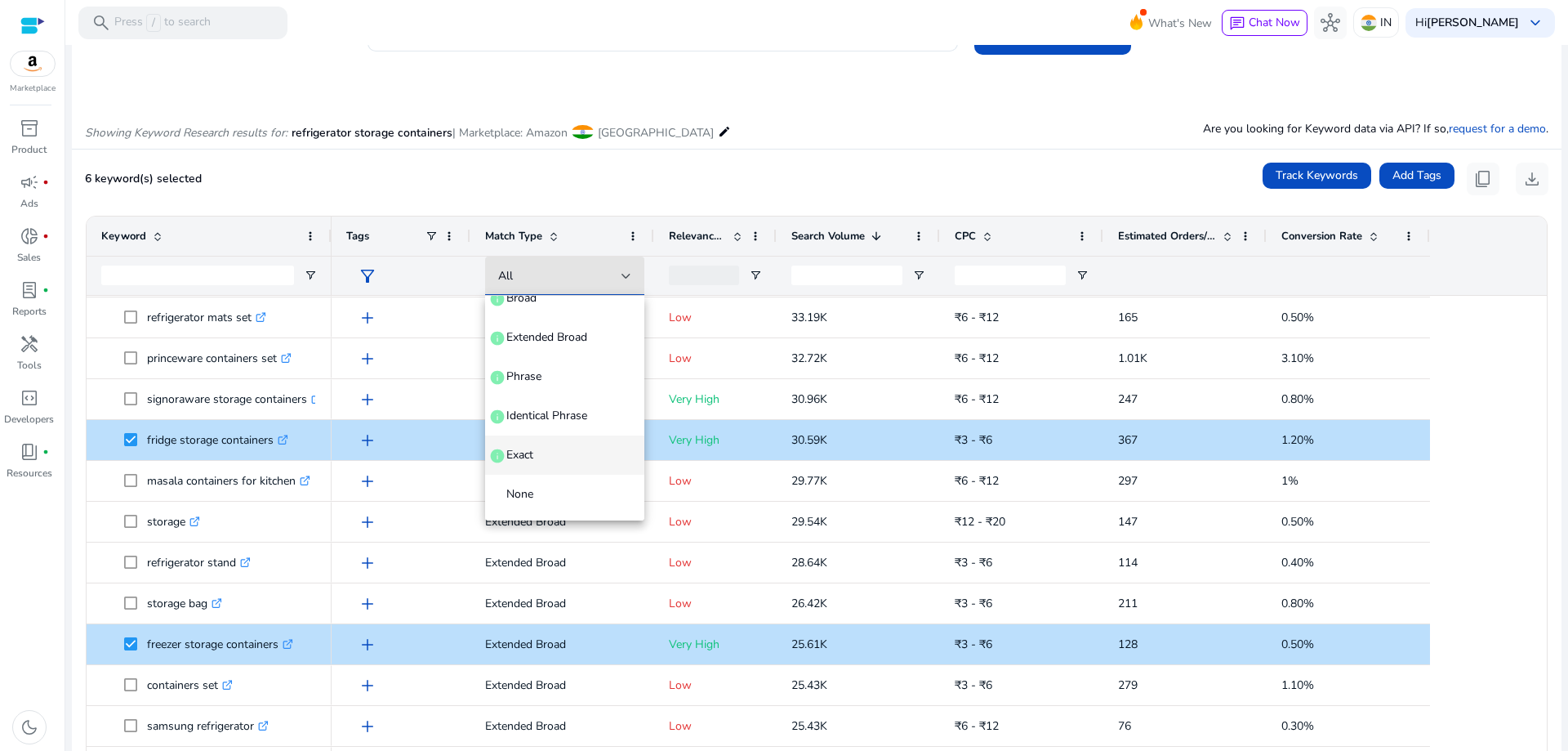
click at [545, 454] on span "Exact info" at bounding box center [565, 455] width 133 height 17
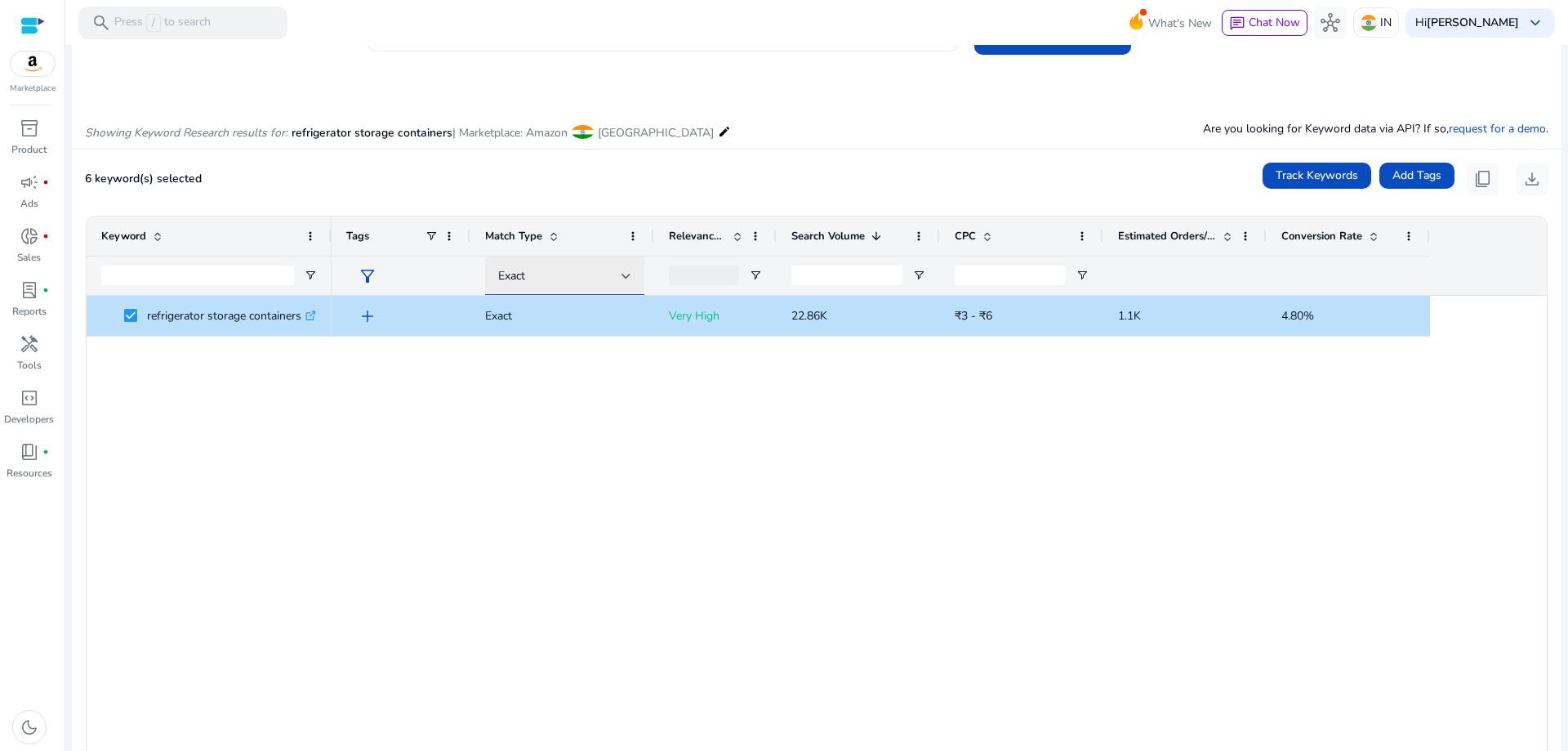
click at [623, 276] on div at bounding box center [627, 276] width 10 height 7
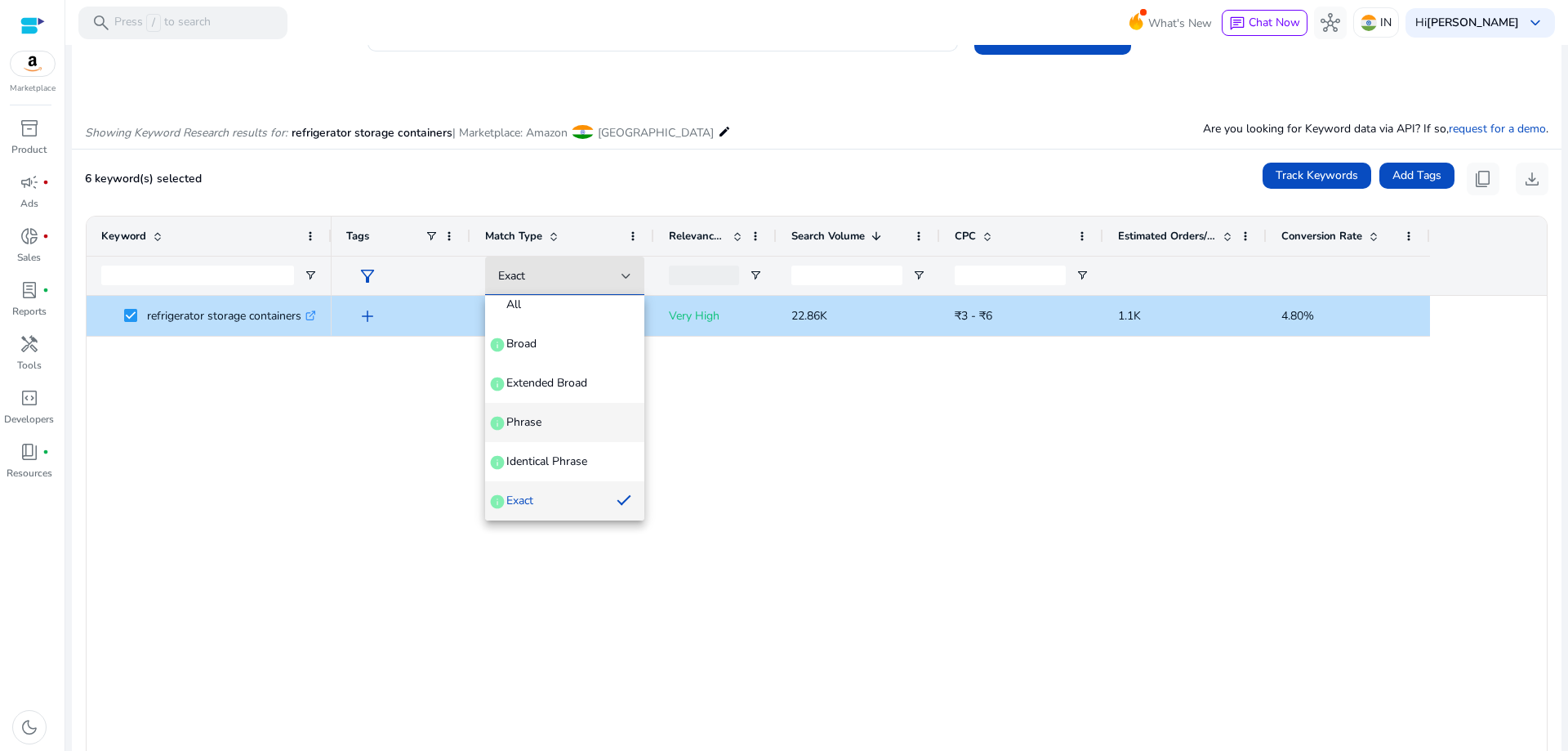
click at [538, 427] on span "Phrase" at bounding box center [524, 421] width 35 height 17
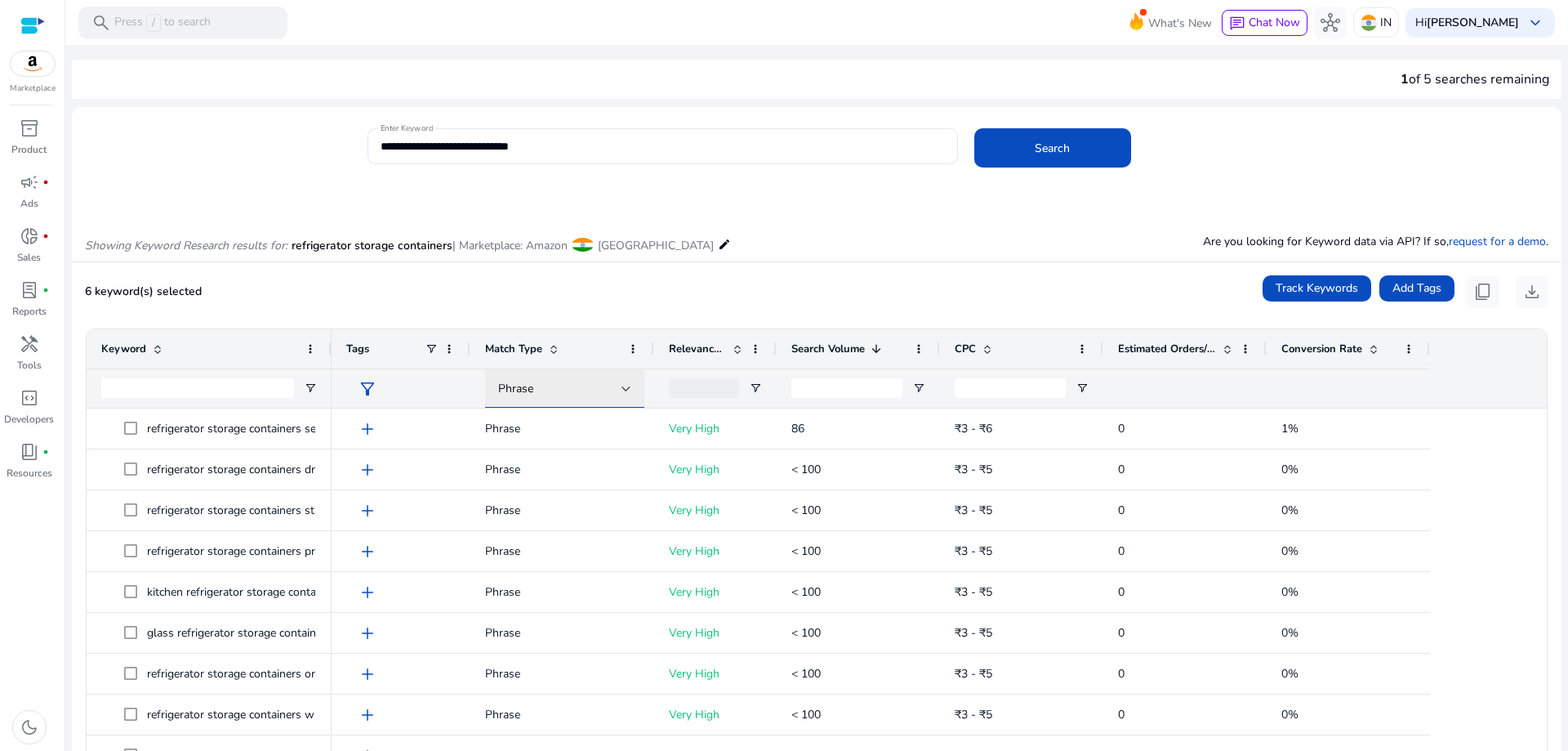
click at [631, 393] on div at bounding box center [627, 389] width 10 height 20
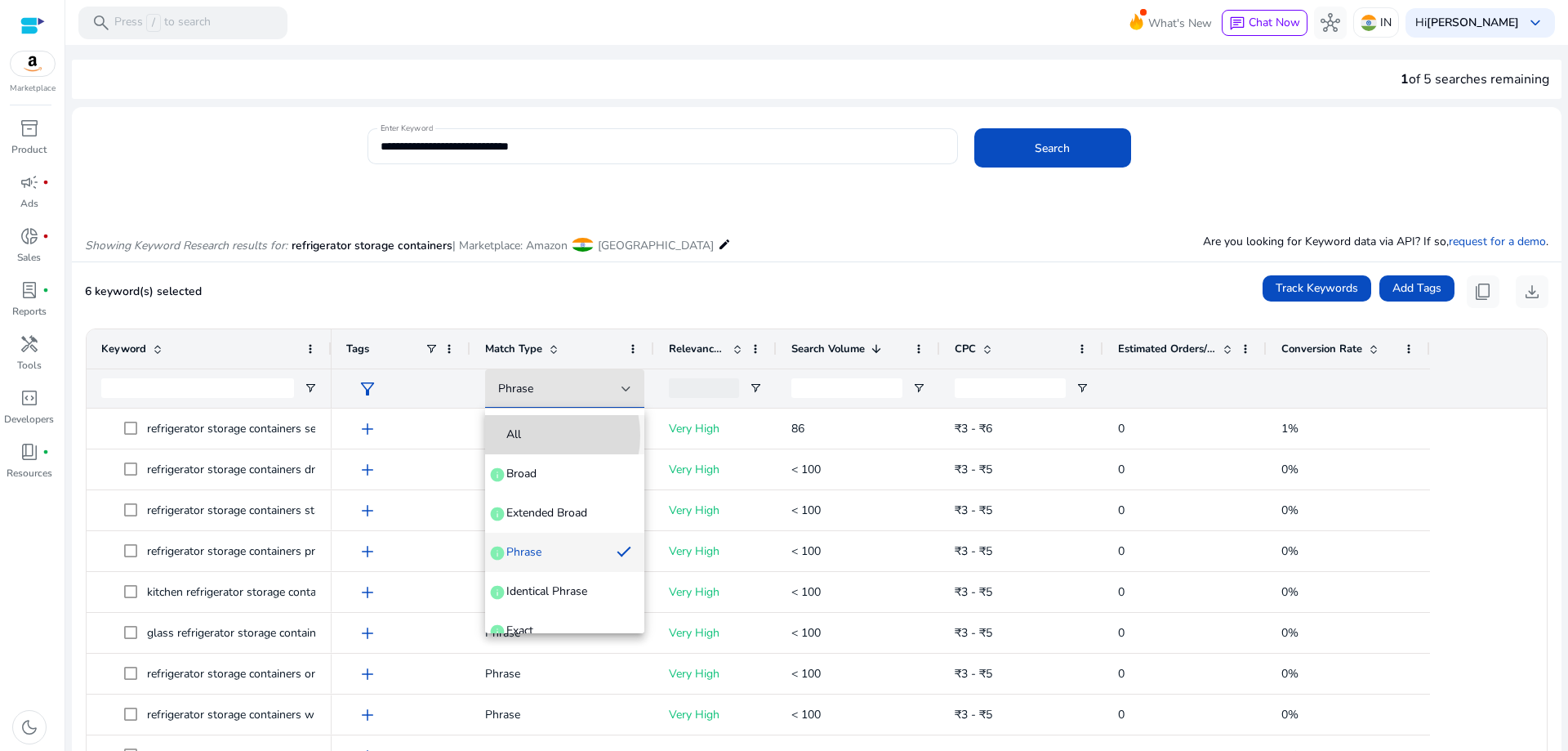
click at [533, 435] on span "All" at bounding box center [565, 434] width 133 height 17
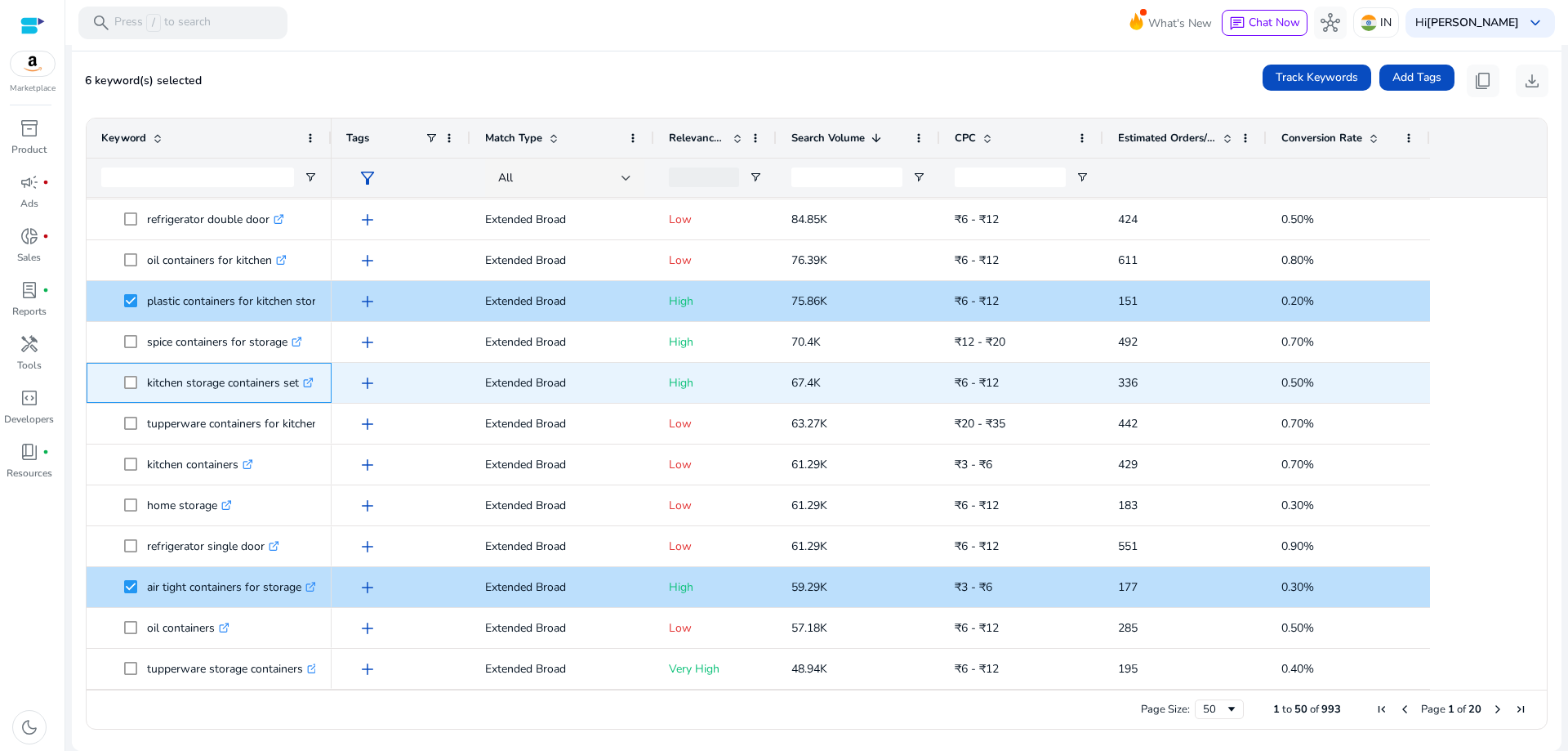
click at [240, 383] on p "kitchen storage containers set .st0{fill:#2c8af8}" at bounding box center [230, 382] width 166 height 33
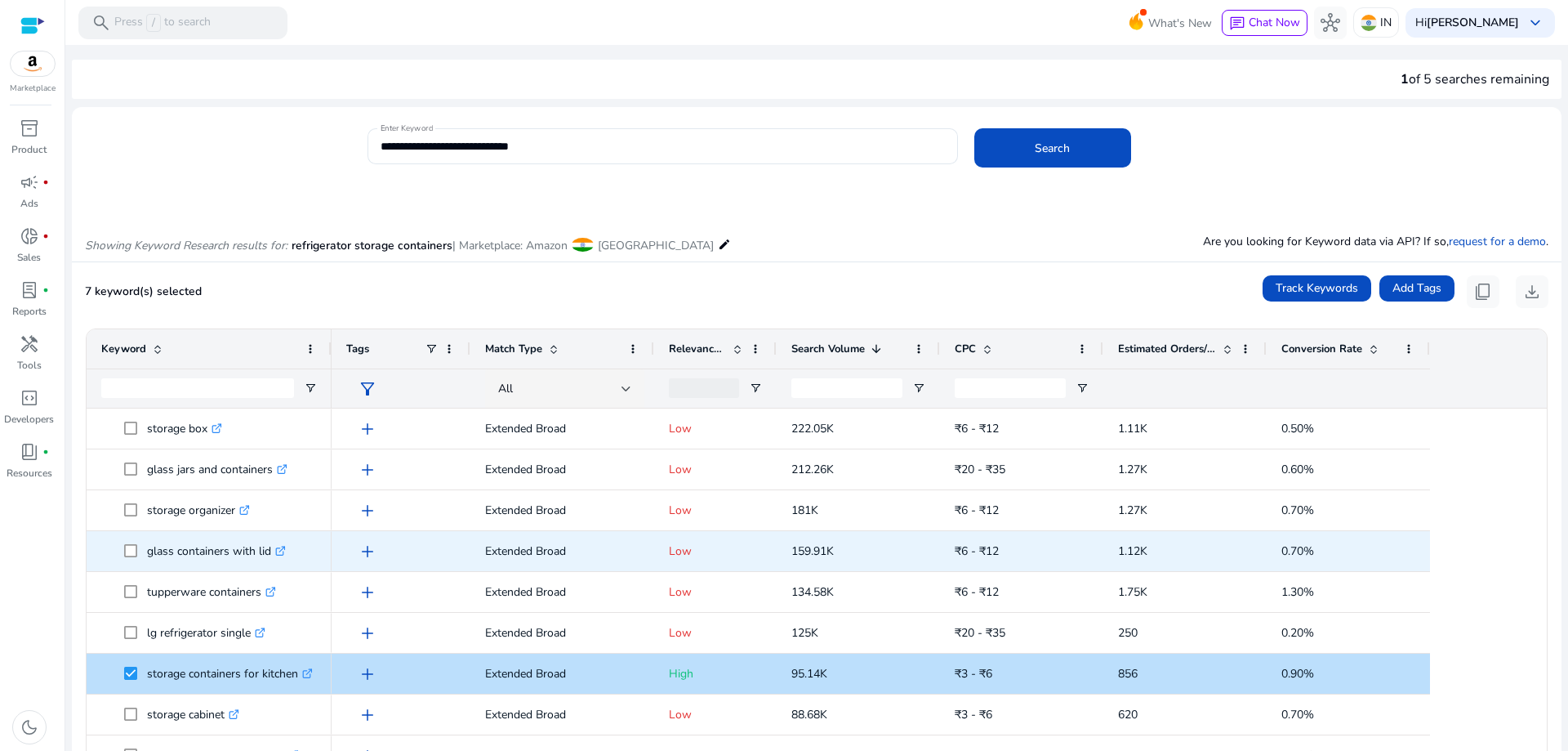
scroll to position [82, 0]
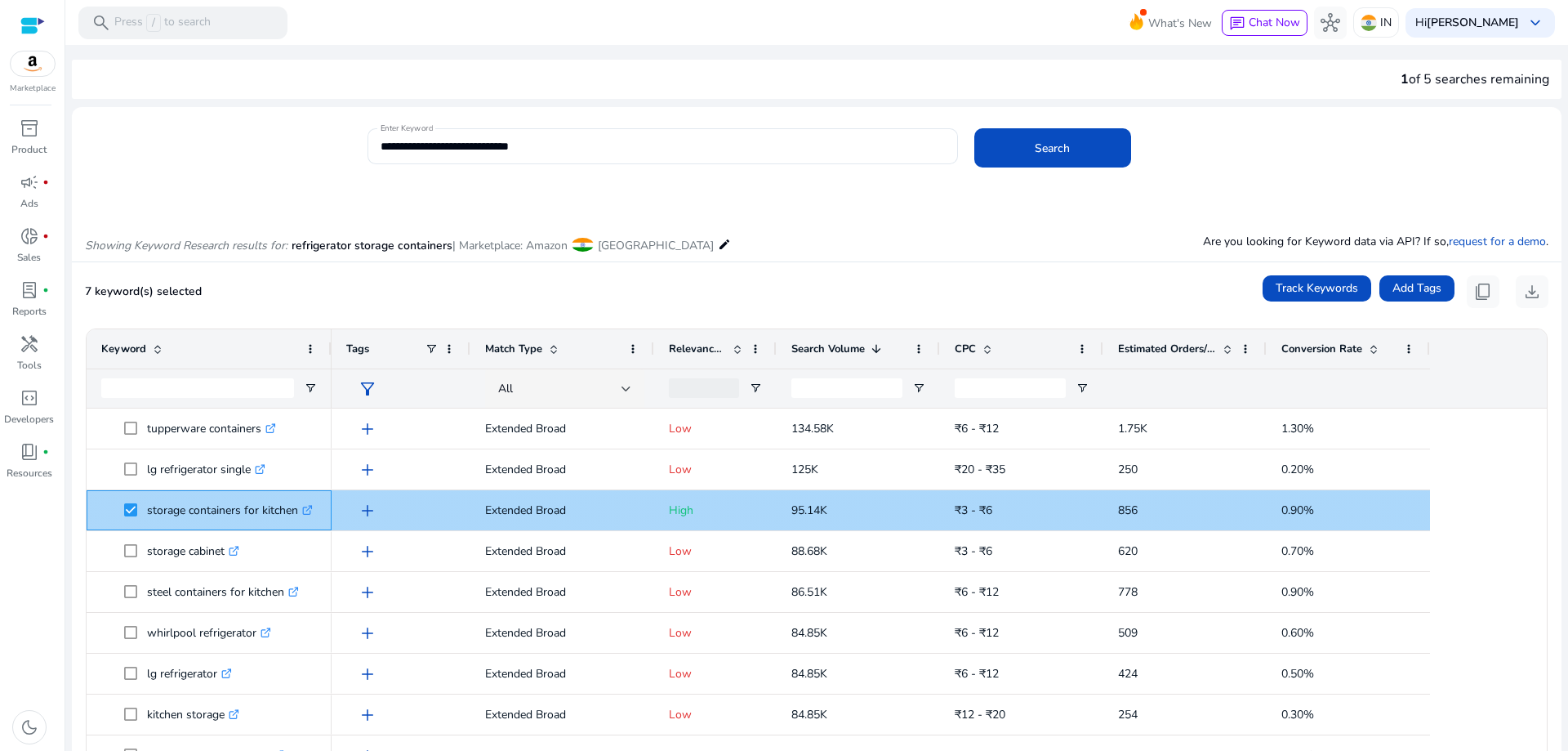
drag, startPoint x: 147, startPoint y: 509, endPoint x: 298, endPoint y: 515, distance: 151.1
click at [298, 515] on span "storage containers for kitchen .st0{fill:#2c8af8}" at bounding box center [220, 510] width 193 height 33
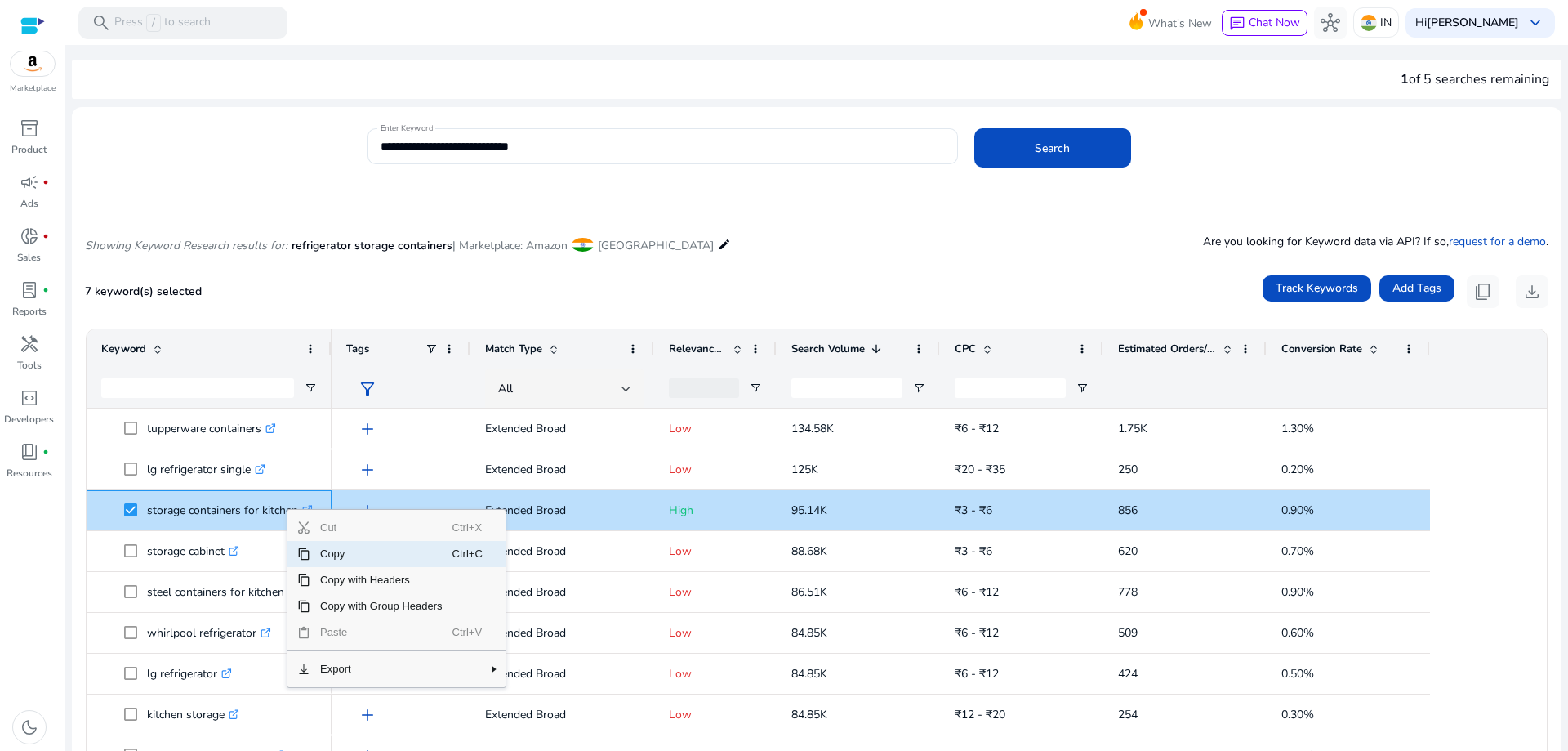
click at [325, 554] on span "Copy" at bounding box center [380, 553] width 142 height 26
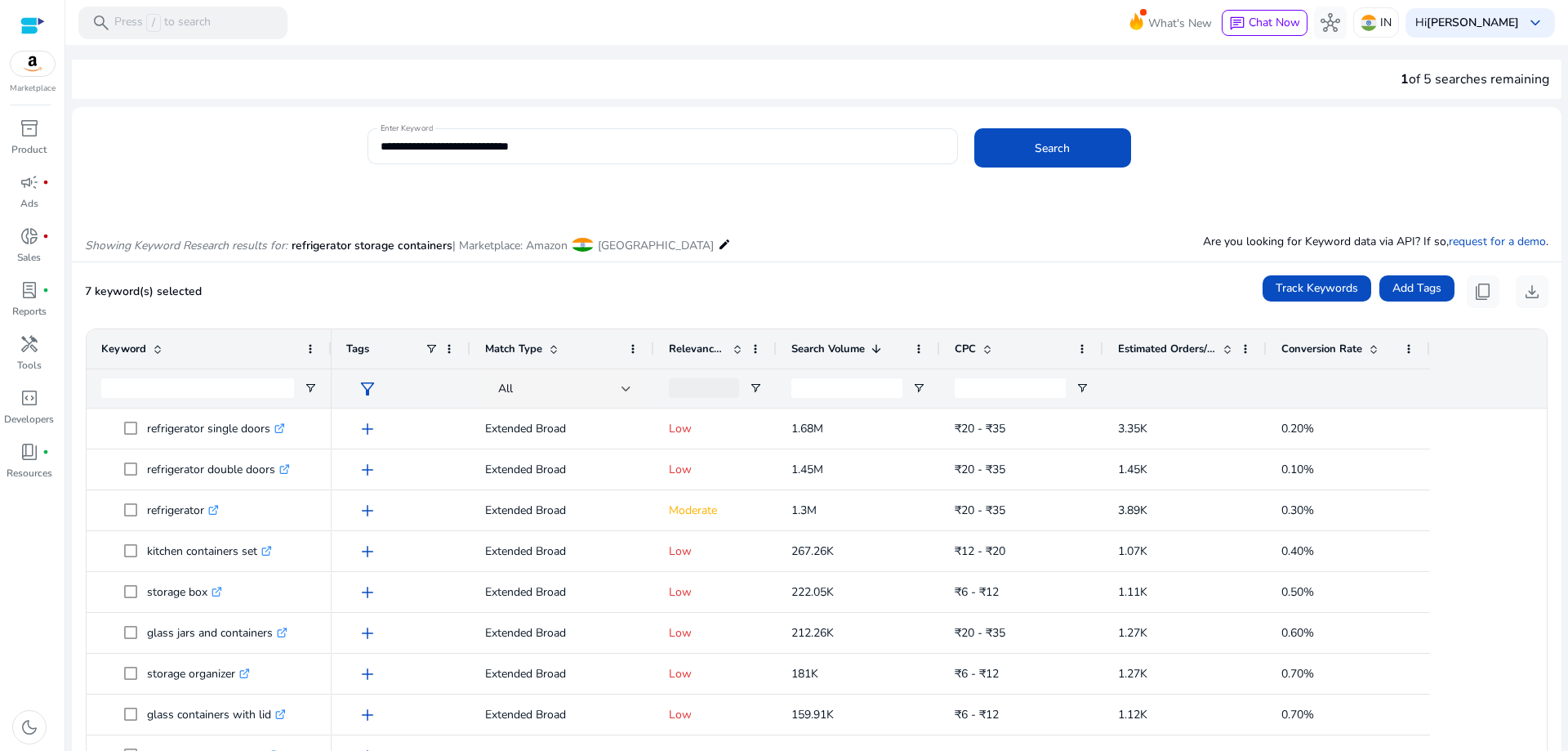
scroll to position [327, 0]
